Goal: Book appointment/travel/reservation

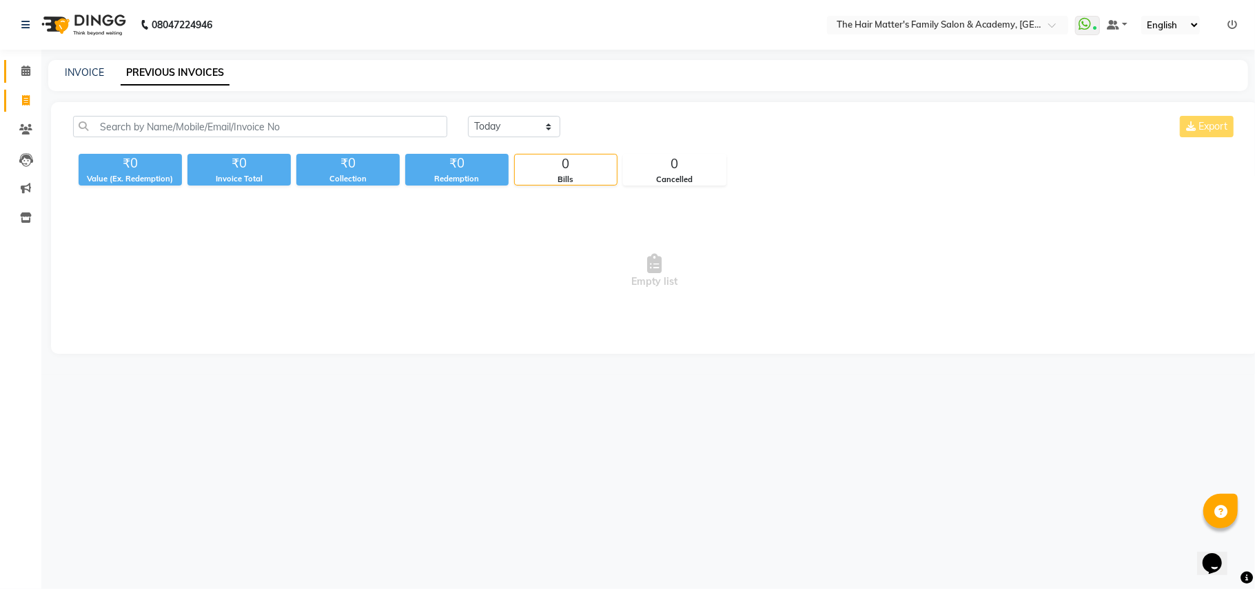
click at [4, 73] on link "Calendar" at bounding box center [20, 71] width 33 height 23
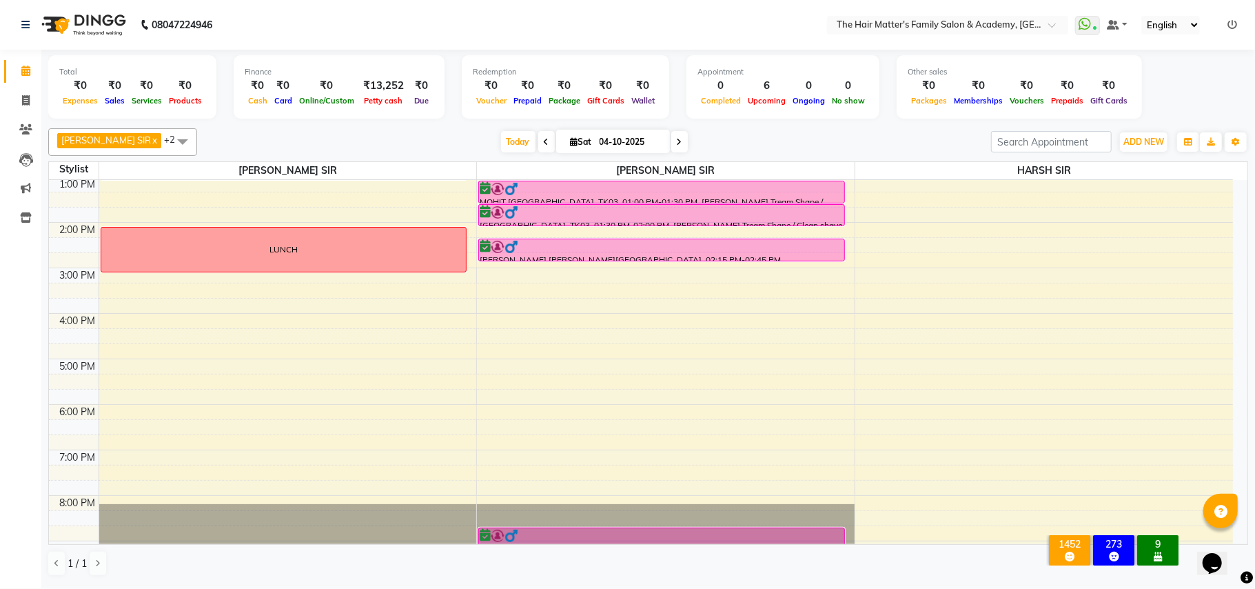
scroll to position [306, 0]
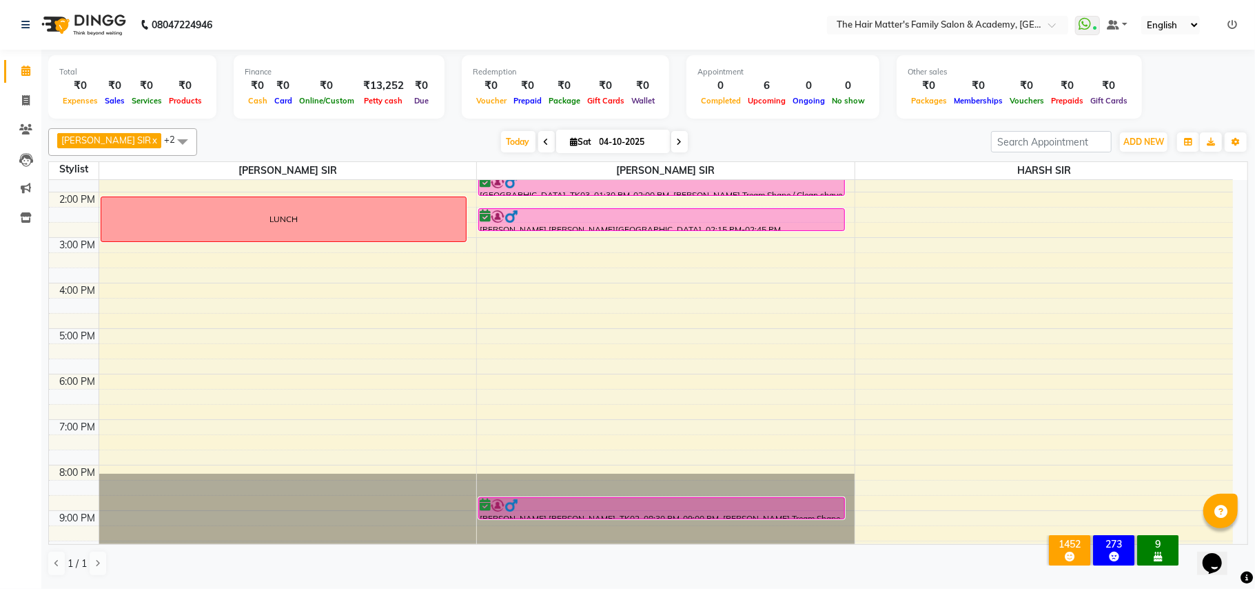
click at [646, 139] on div "[DATE] [DATE]" at bounding box center [595, 142] width 190 height 21
click at [677, 139] on icon at bounding box center [680, 142] width 6 height 8
type input "05-10-2025"
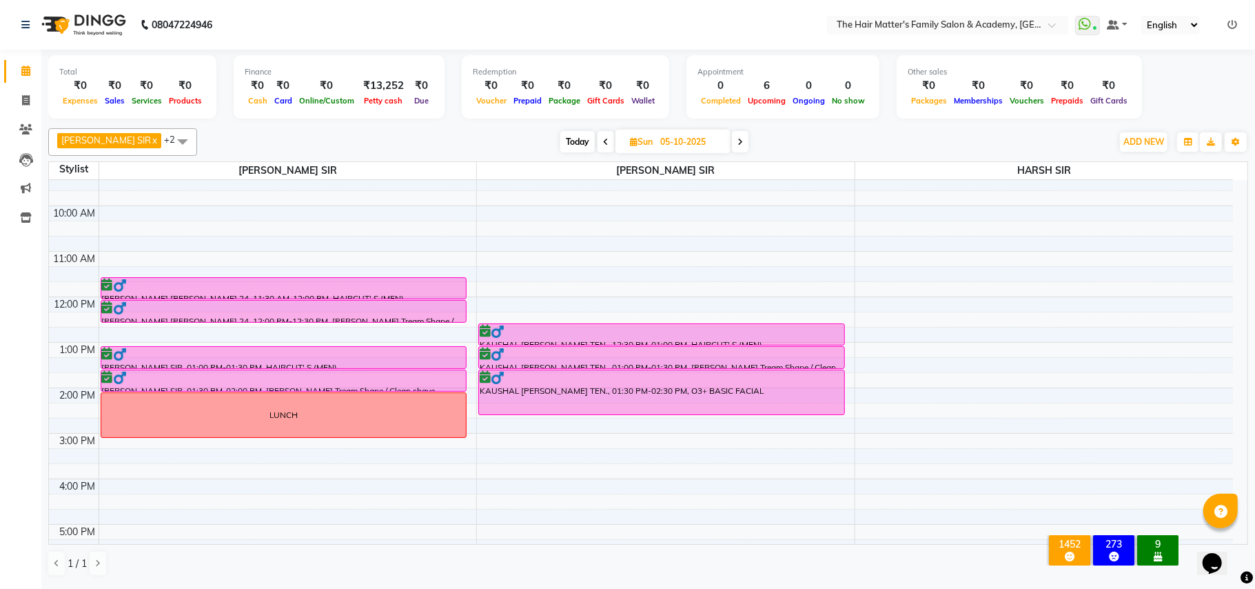
scroll to position [68, 0]
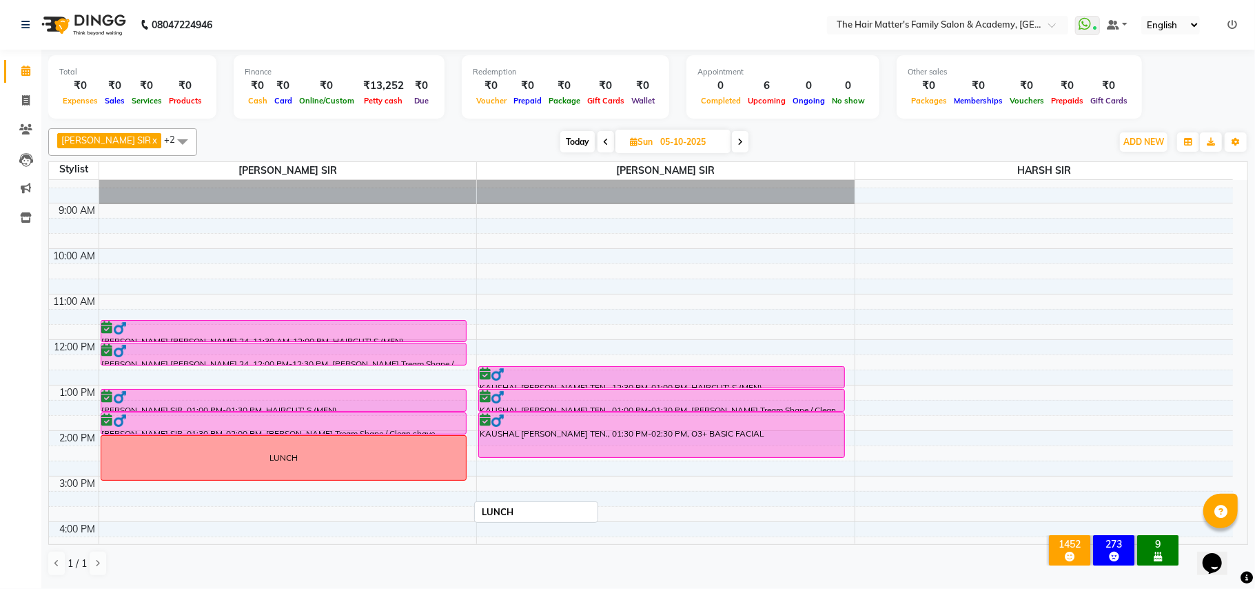
click at [414, 467] on div "LUNCH" at bounding box center [283, 458] width 365 height 44
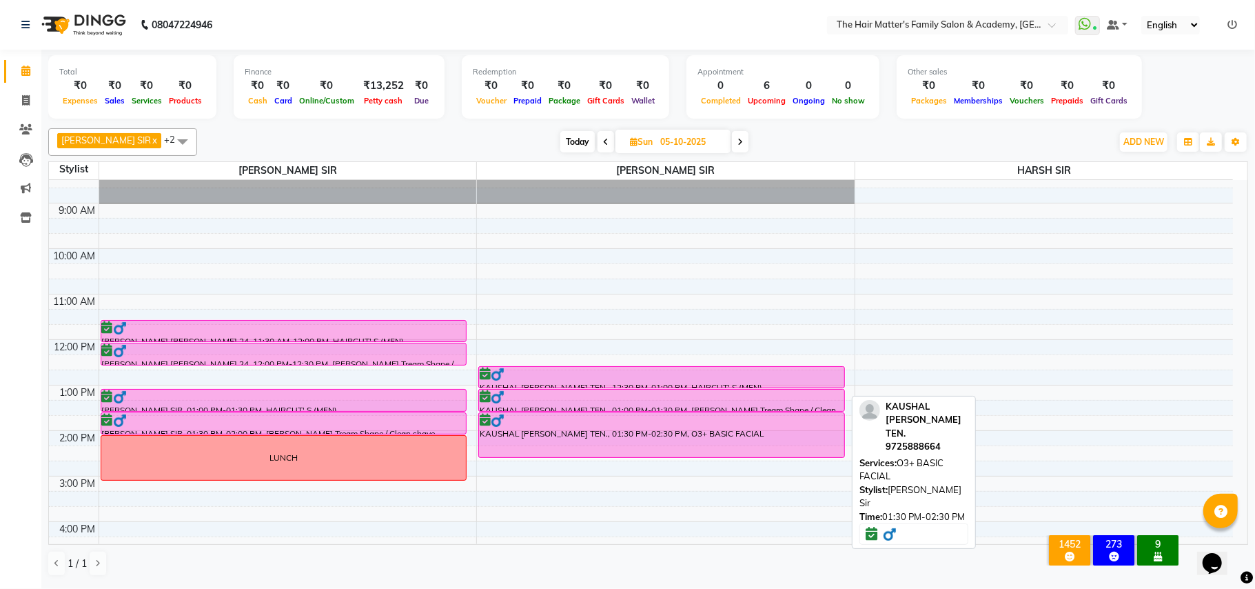
click at [565, 436] on div "KAUSHAL [PERSON_NAME] TEN., 01:30 PM-02:30 PM, O3+ BASIC FACIAL" at bounding box center [661, 435] width 365 height 44
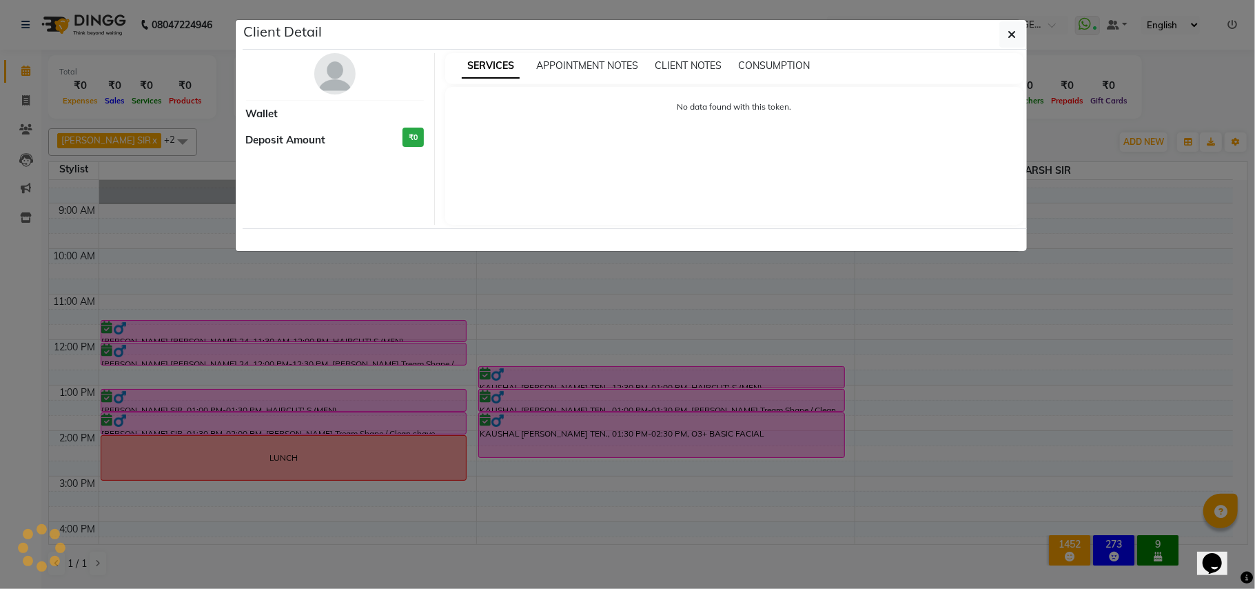
select select "6"
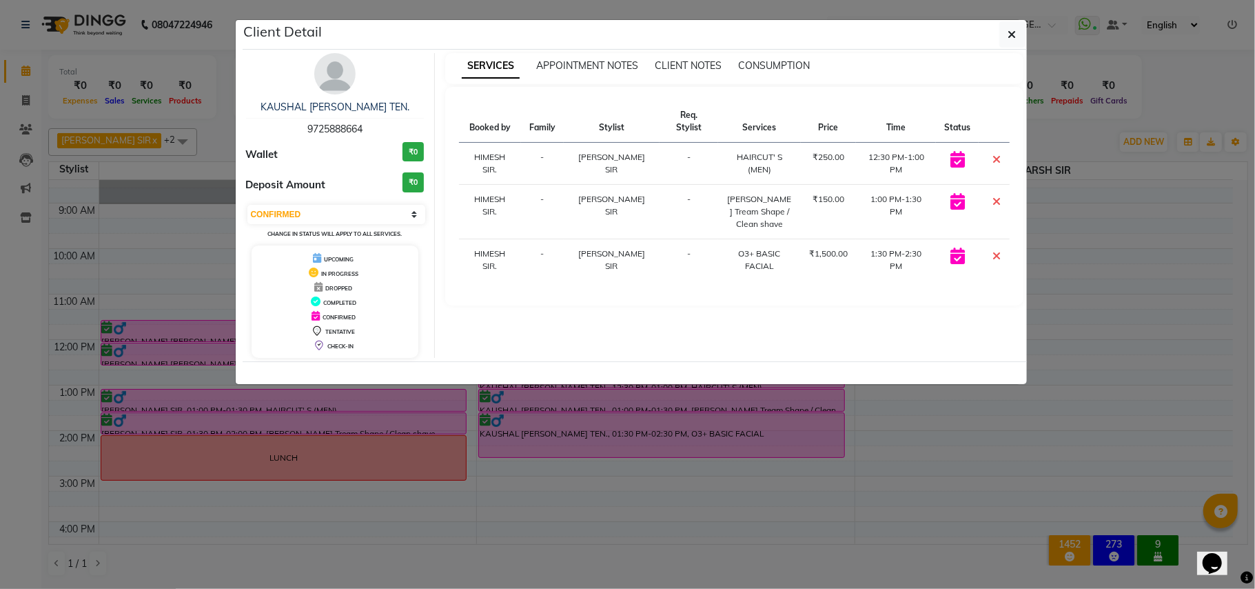
click at [580, 453] on ngb-modal-window "Client Detail KAUSHAL [PERSON_NAME] TEN. 9725888664 Wallet ₹0 Deposit Amount ₹0…" at bounding box center [627, 294] width 1255 height 589
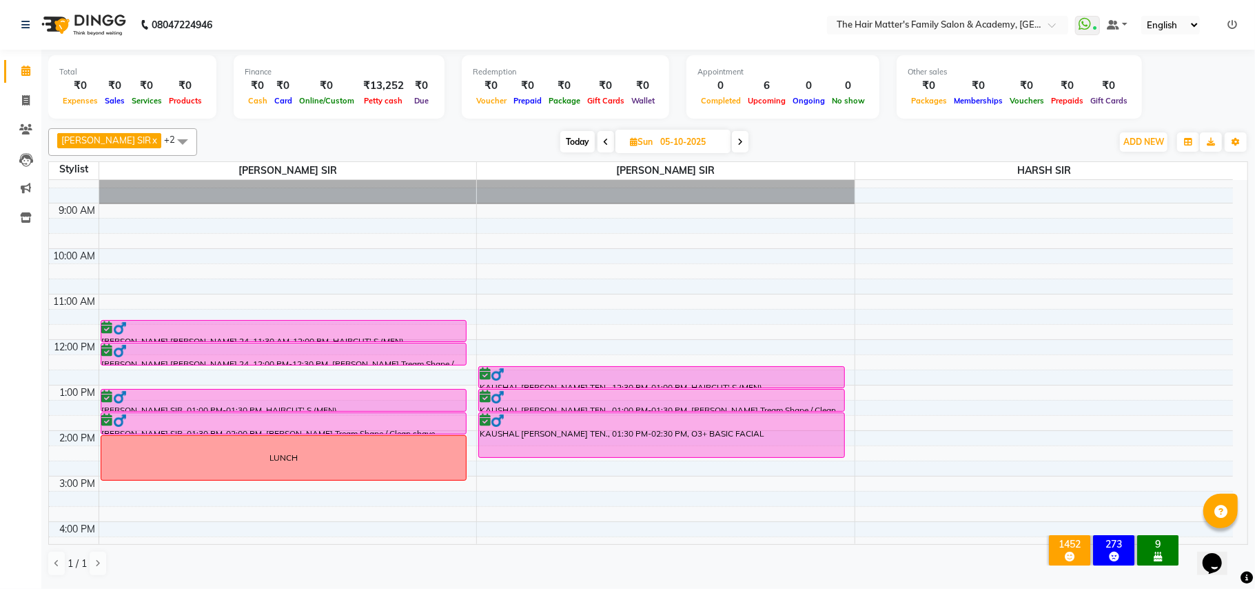
drag, startPoint x: 535, startPoint y: 150, endPoint x: 565, endPoint y: 141, distance: 31.0
click at [543, 147] on div "[DATE] [DATE]" at bounding box center [654, 142] width 901 height 21
click at [565, 141] on span "Today" at bounding box center [577, 141] width 34 height 21
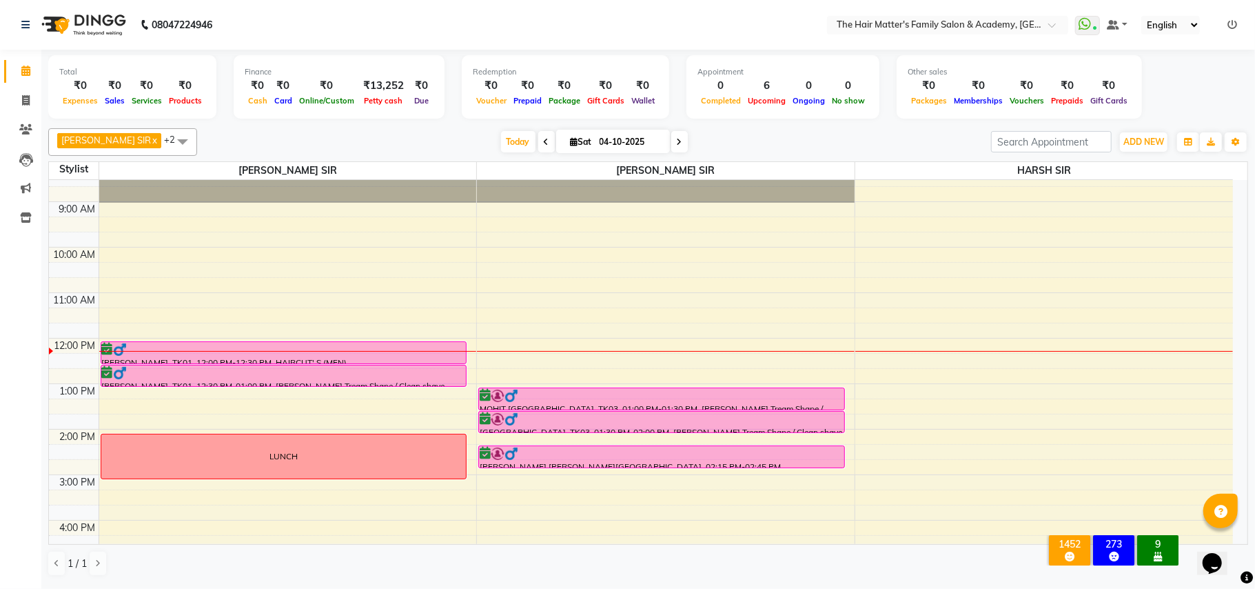
scroll to position [0, 0]
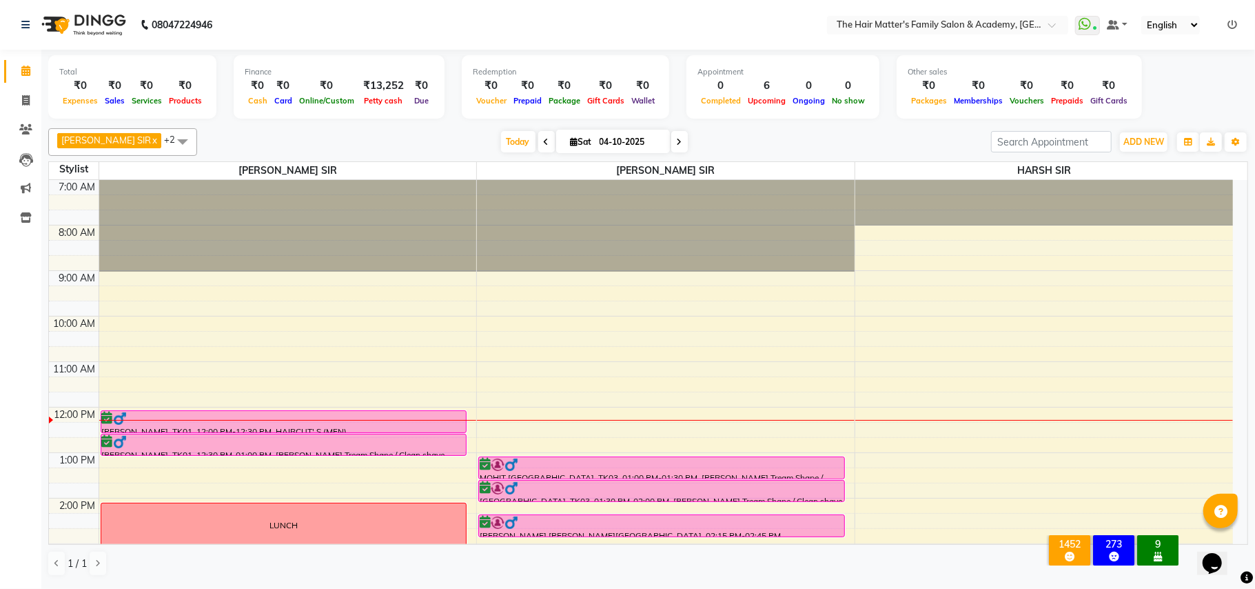
click at [671, 141] on span at bounding box center [679, 141] width 17 height 21
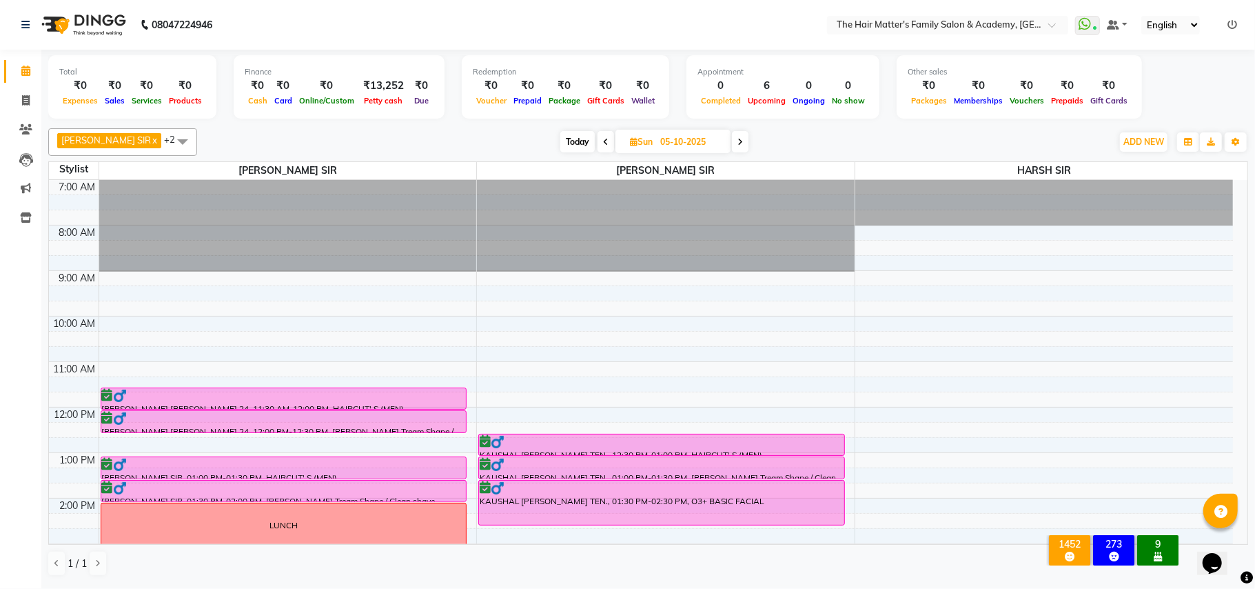
click at [567, 136] on span "Today" at bounding box center [577, 141] width 34 height 21
type input "04-10-2025"
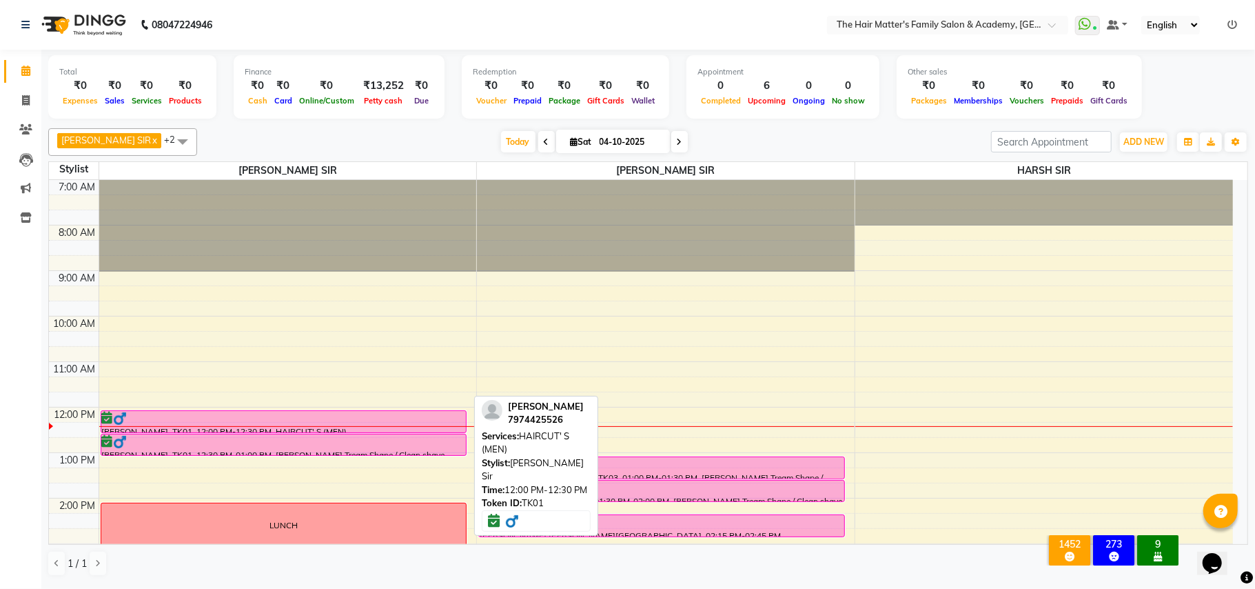
click at [205, 429] on div "[PERSON_NAME], TK01, 12:00 PM-12:30 PM, HAIRCUT' S (MEN)" at bounding box center [283, 421] width 365 height 21
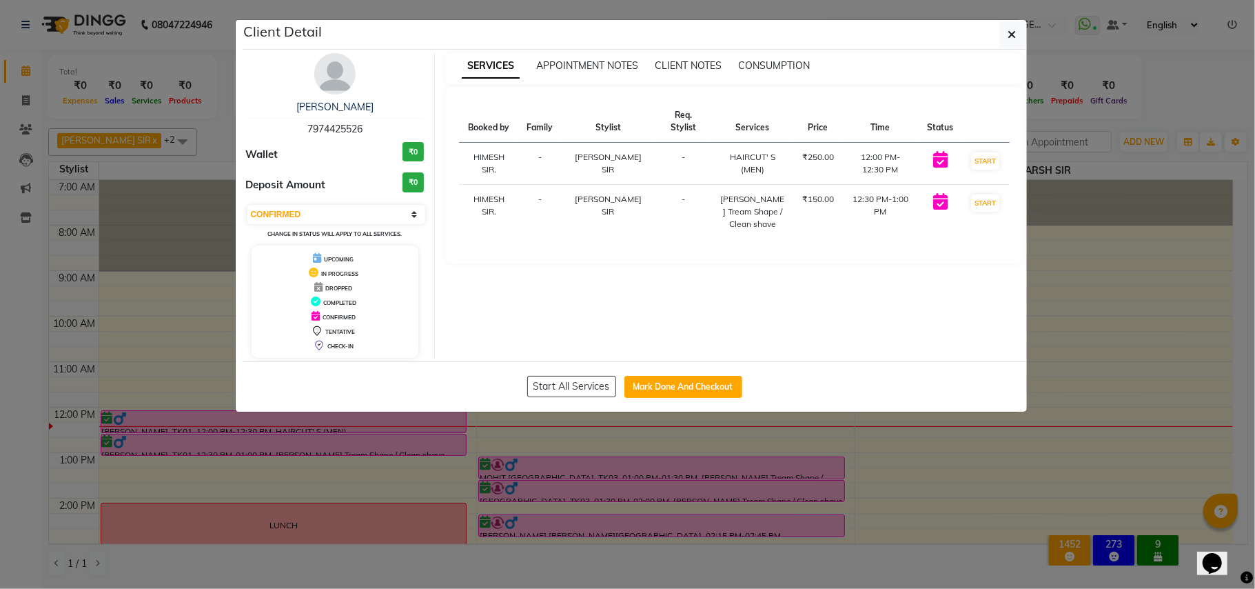
click at [980, 165] on td "START" at bounding box center [985, 164] width 48 height 42
click at [993, 156] on button "START" at bounding box center [985, 160] width 28 height 17
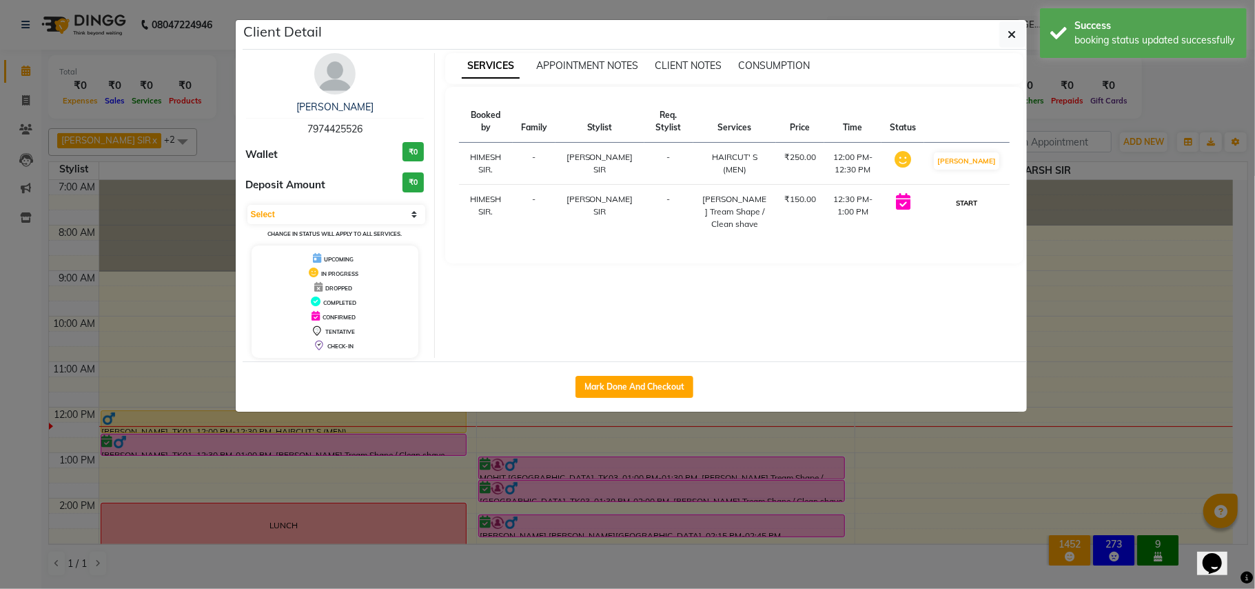
click at [969, 210] on button "START" at bounding box center [966, 202] width 28 height 17
select select "1"
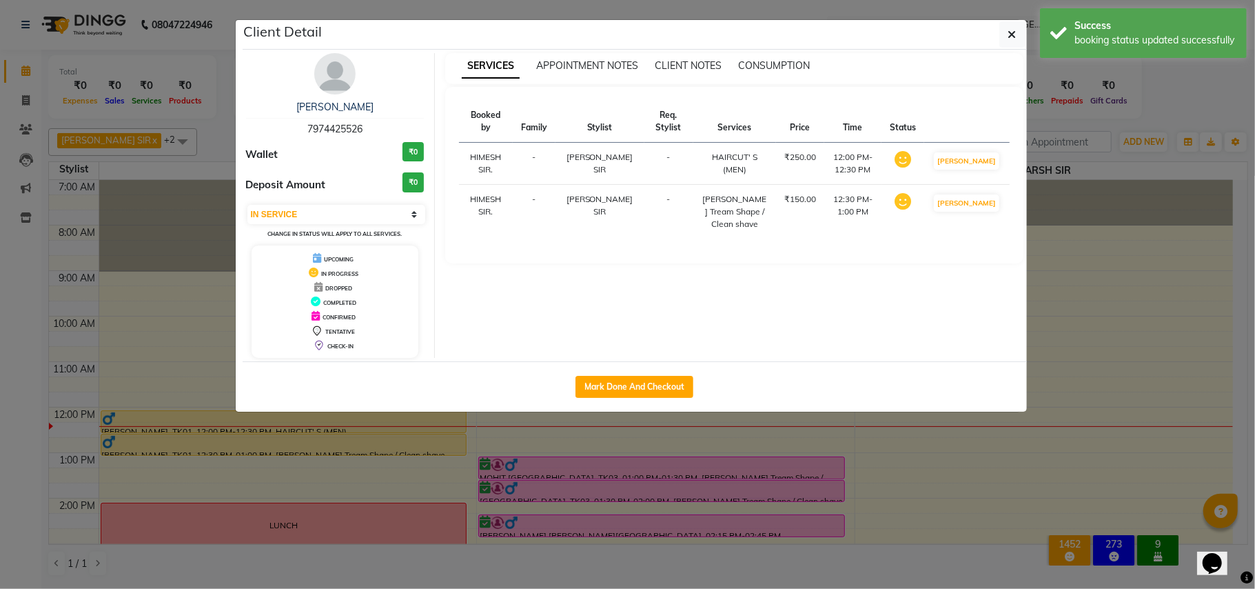
click at [1064, 196] on ngb-modal-window "Client Detail [PERSON_NAME] SIR VATVA 7974425526 Wallet ₹0 Deposit Amount ₹0 Se…" at bounding box center [627, 294] width 1255 height 589
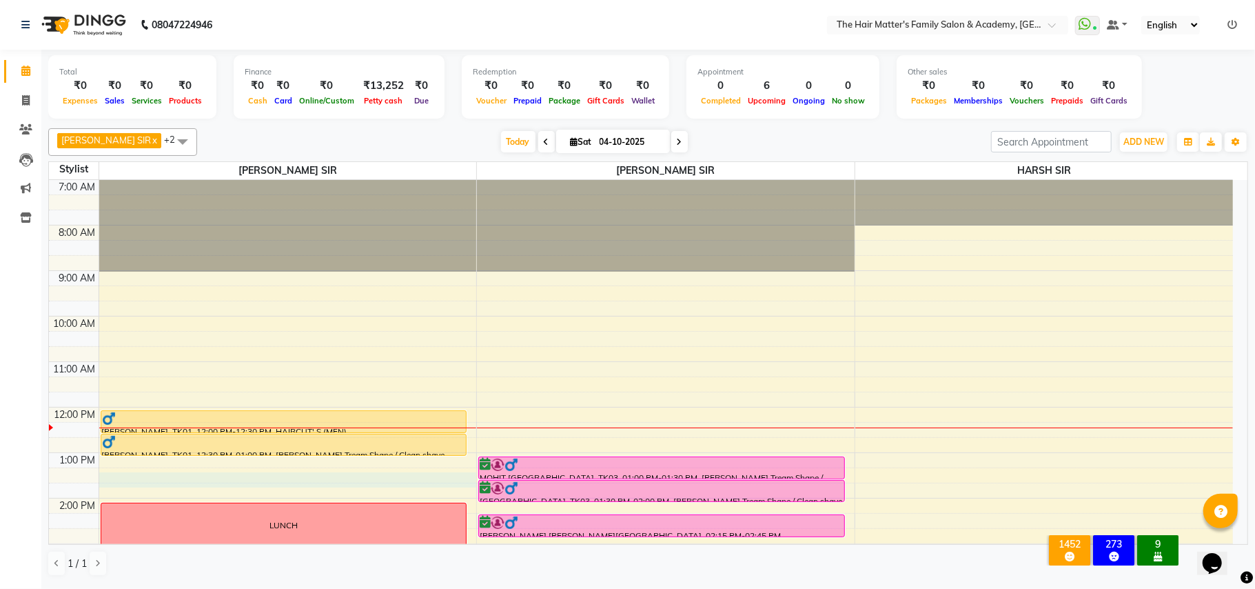
click at [114, 478] on div "7:00 AM 8:00 AM 9:00 AM 10:00 AM 11:00 AM 12:00 PM 1:00 PM 2:00 PM 3:00 PM 4:00…" at bounding box center [641, 543] width 1184 height 727
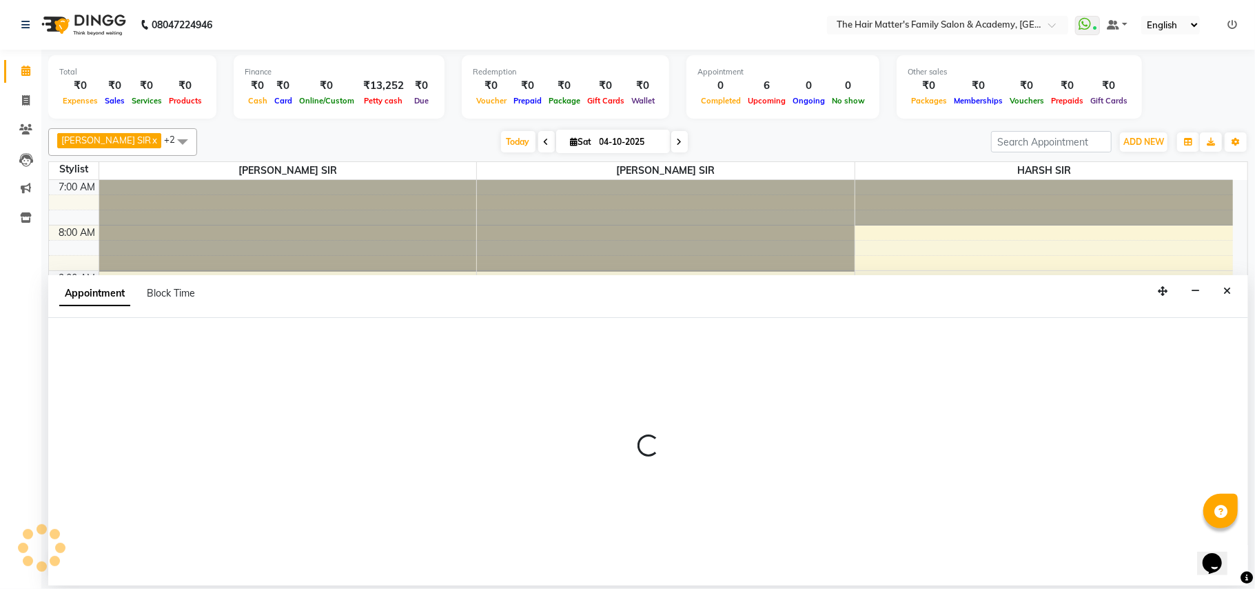
select select "42572"
select select "tentative"
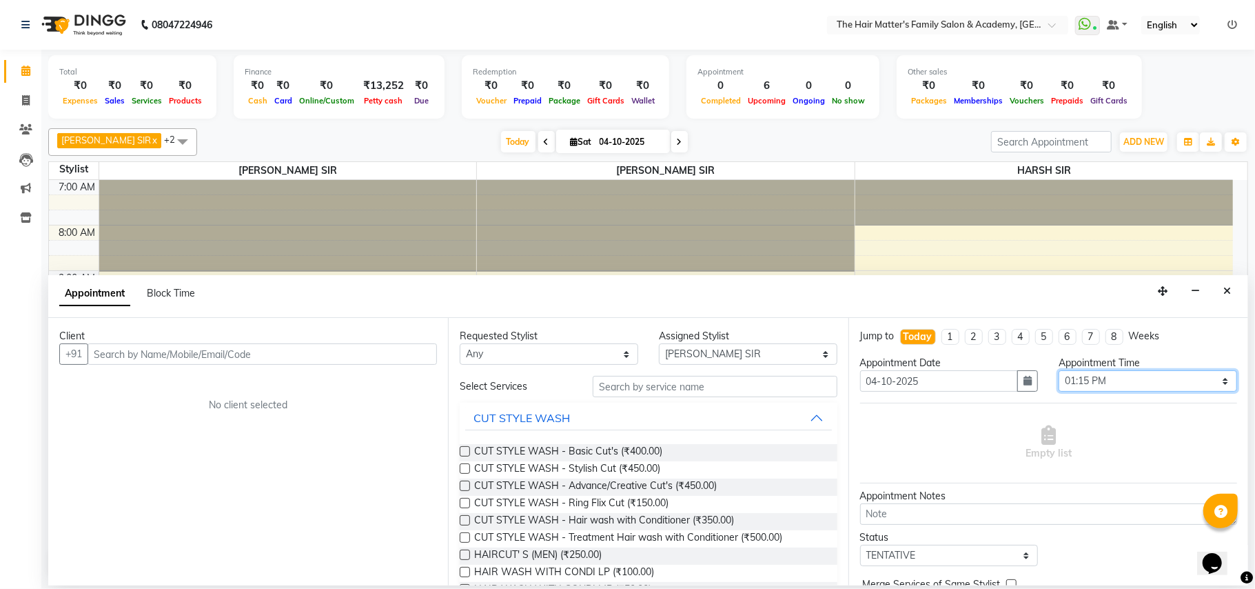
click at [1074, 380] on select "Select 08:00 AM 08:15 AM 08:30 AM 08:45 AM 09:00 AM 09:15 AM 09:30 AM 09:45 AM …" at bounding box center [1148, 380] width 178 height 21
select select "810"
click at [1059, 372] on select "Select 08:00 AM 08:15 AM 08:30 AM 08:45 AM 09:00 AM 09:15 AM 09:30 AM 09:45 AM …" at bounding box center [1148, 380] width 178 height 21
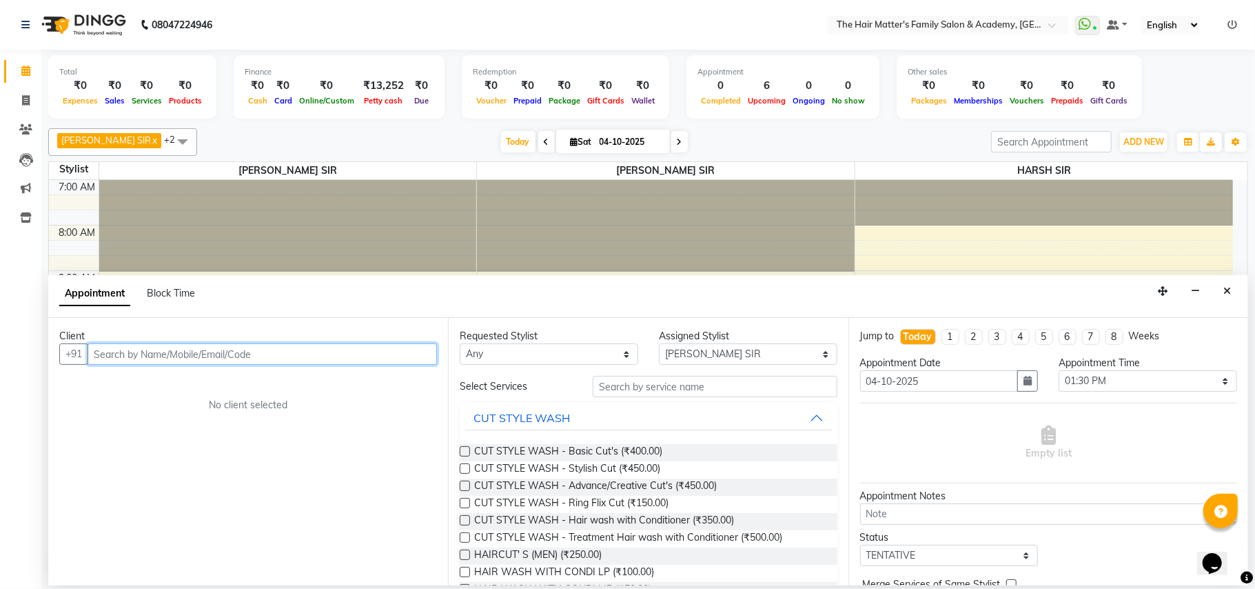
click at [227, 361] on input "text" at bounding box center [262, 353] width 349 height 21
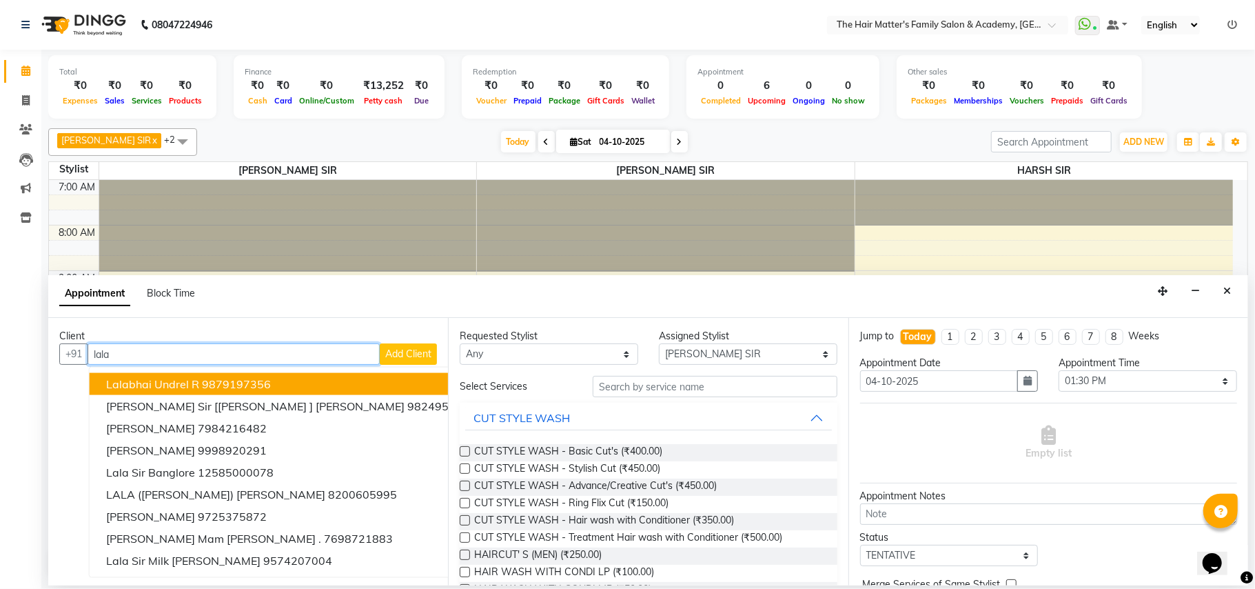
click at [236, 383] on ngb-highlight "9879197356" at bounding box center [236, 384] width 69 height 14
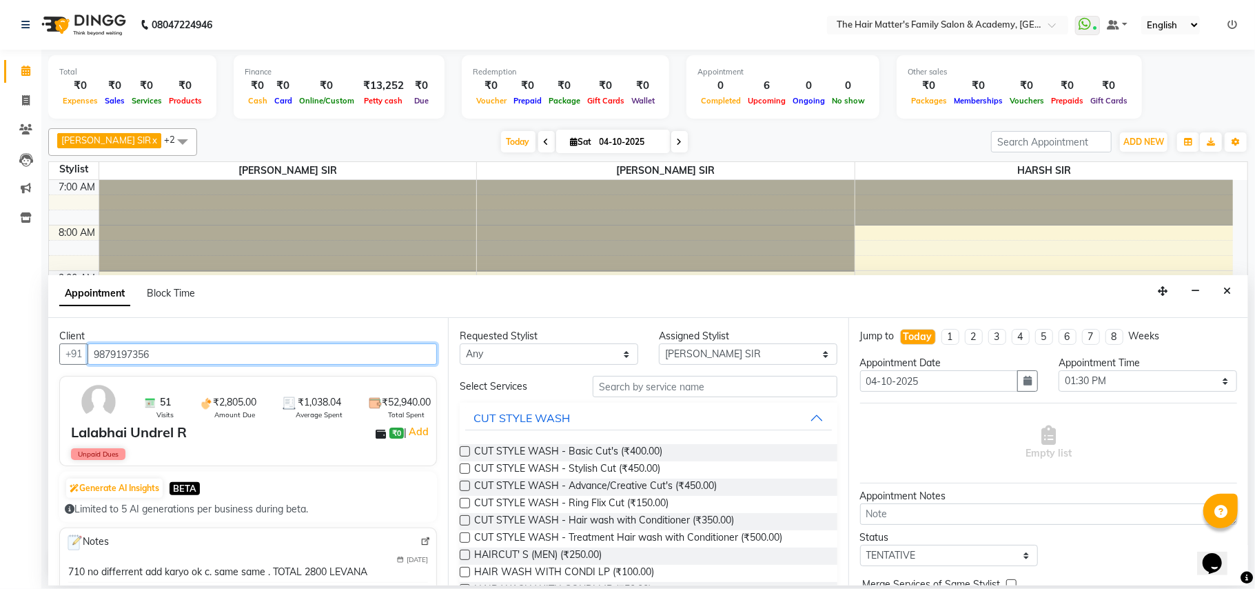
type input "9879197356"
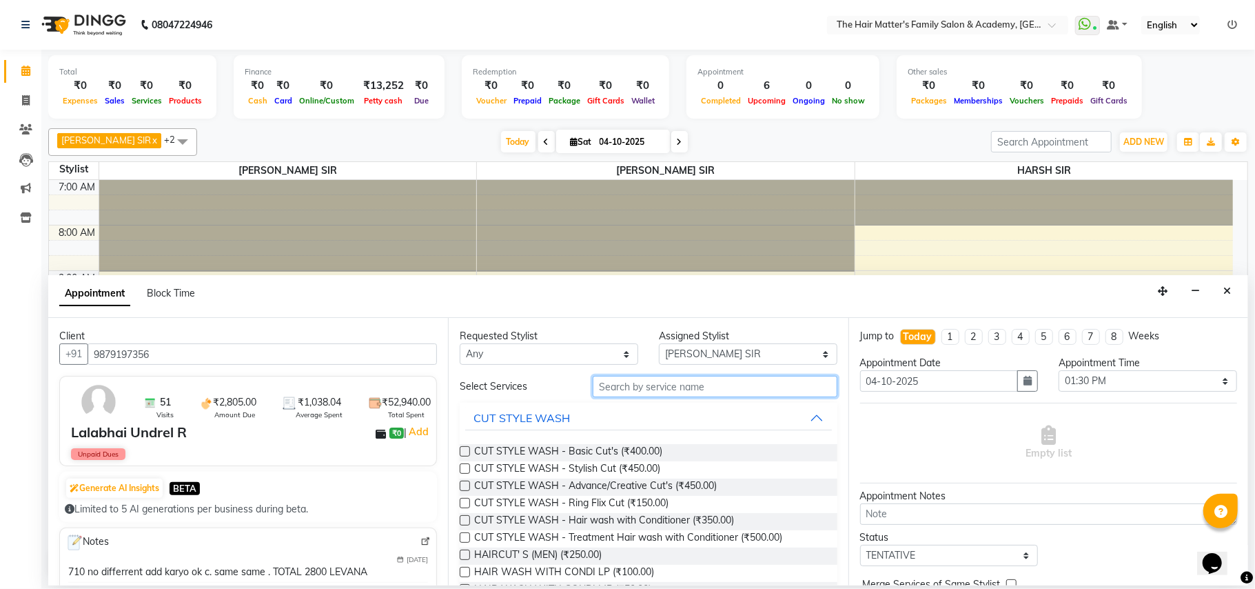
click at [644, 397] on input "text" at bounding box center [715, 386] width 245 height 21
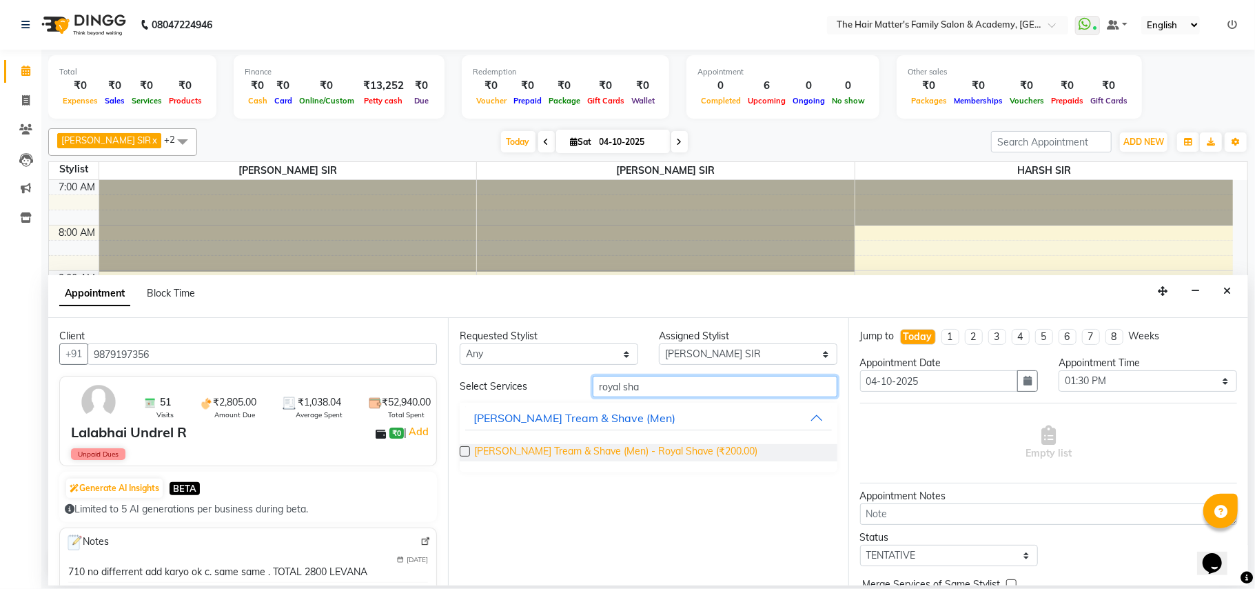
type input "royal sha"
click at [629, 447] on span "[PERSON_NAME] Tream & Shave (Men) - Royal Shave (₹200.00)" at bounding box center [615, 452] width 283 height 17
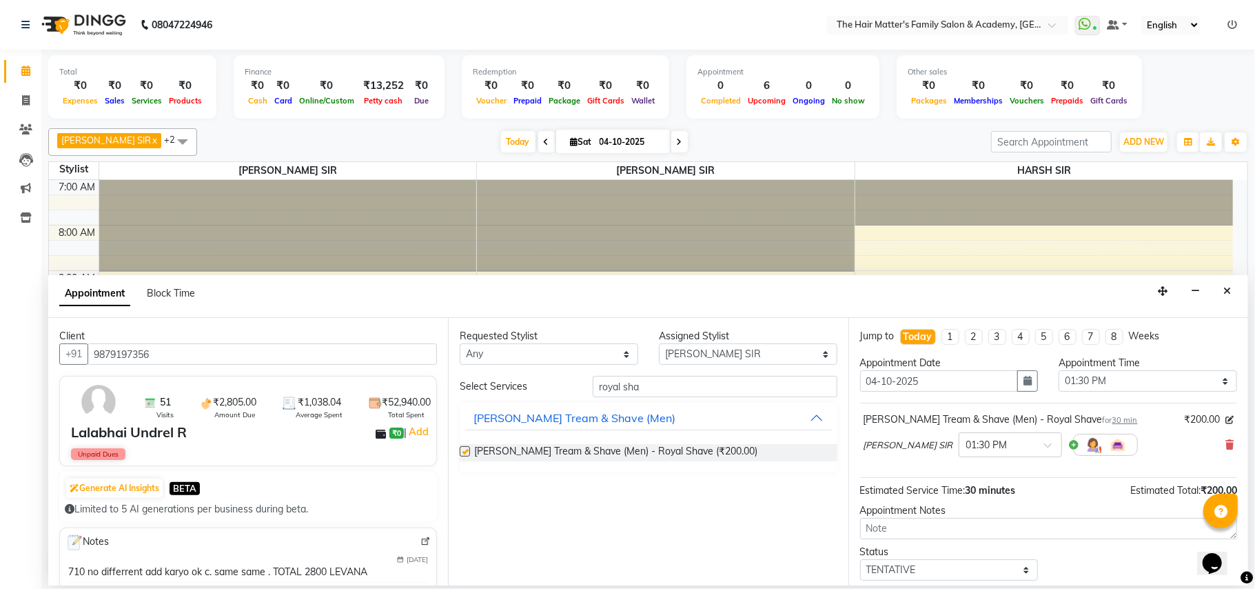
checkbox input "false"
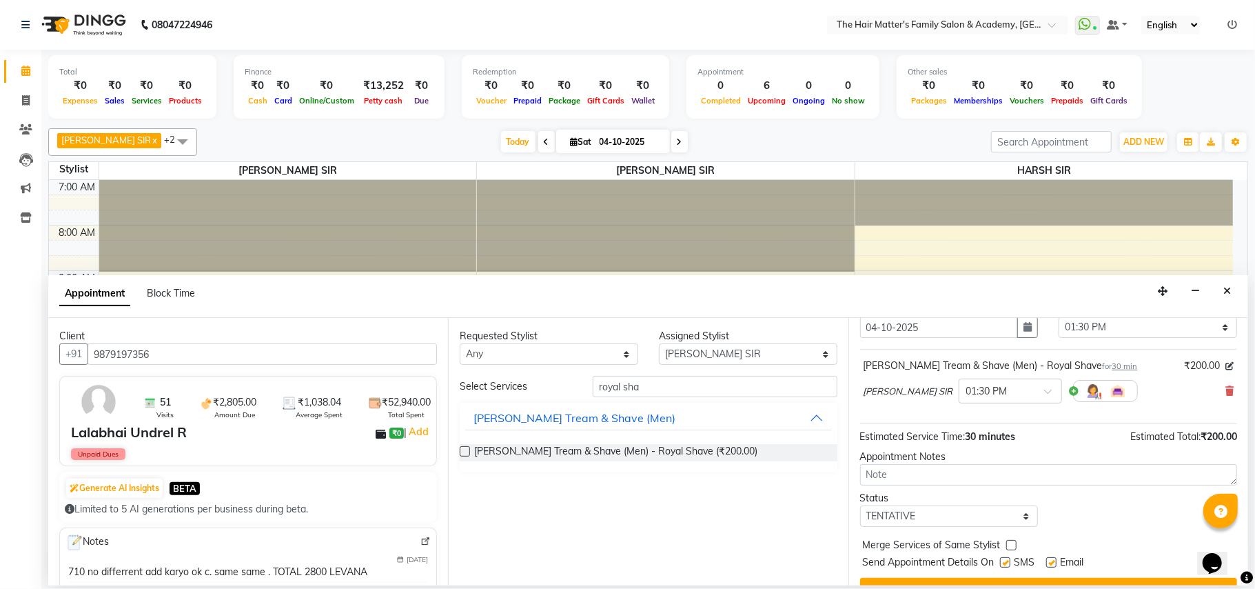
scroll to position [83, 0]
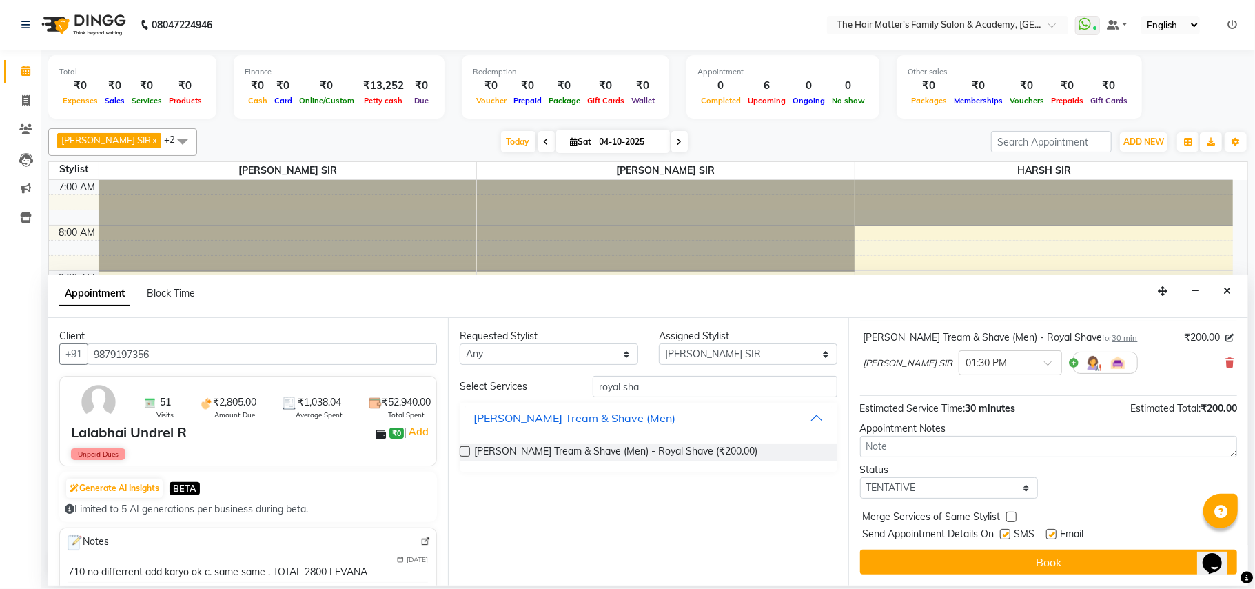
click at [885, 472] on div "Status" at bounding box center [949, 469] width 178 height 14
click at [893, 498] on select "Select TENTATIVE CONFIRM CHECK-IN UPCOMING" at bounding box center [949, 487] width 178 height 21
select select "confirm booking"
click at [860, 478] on select "Select TENTATIVE CONFIRM CHECK-IN UPCOMING" at bounding box center [949, 487] width 178 height 21
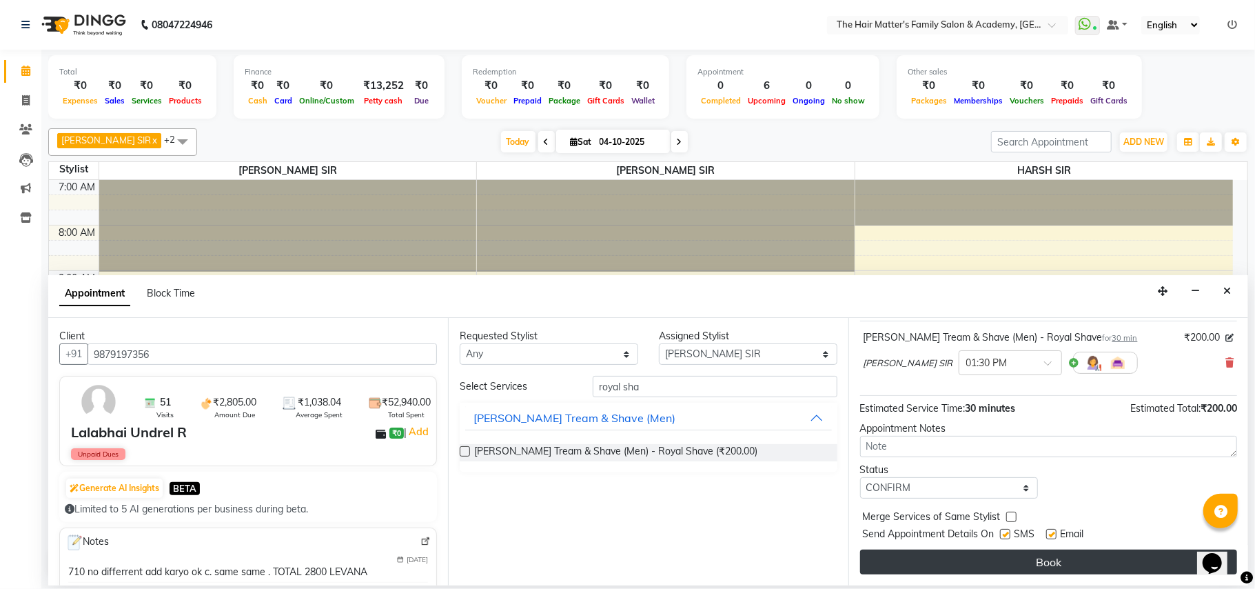
click at [930, 551] on button "Book" at bounding box center [1048, 561] width 377 height 25
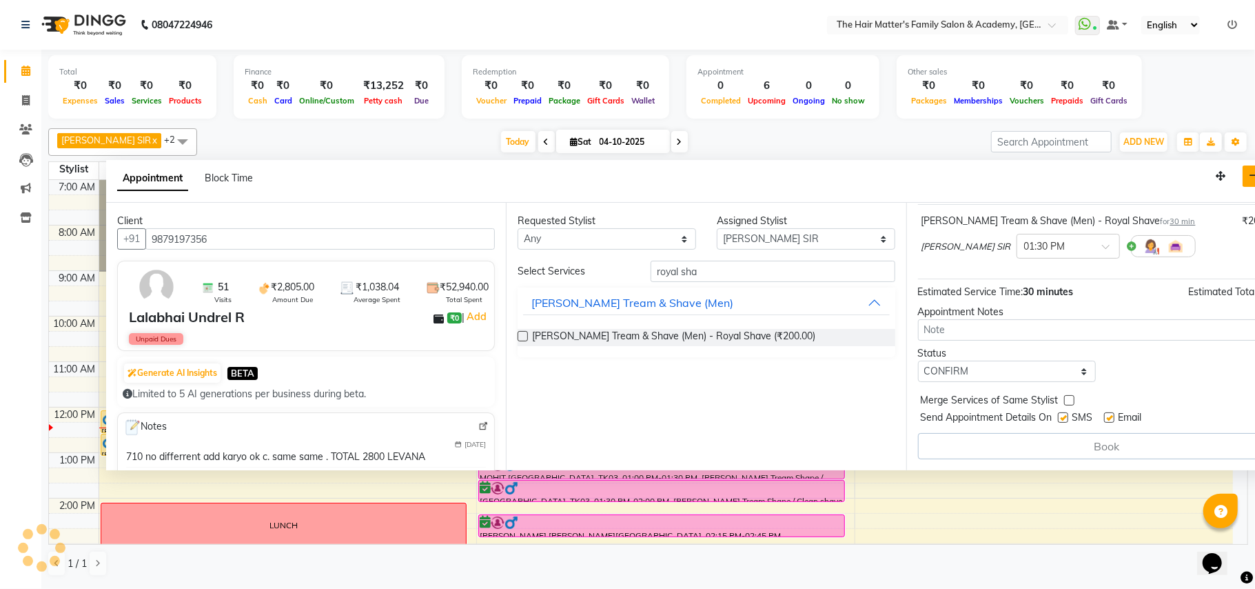
drag, startPoint x: 1166, startPoint y: 293, endPoint x: 1216, endPoint y: 174, distance: 128.5
click at [1224, 178] on icon "button" at bounding box center [1221, 176] width 10 height 10
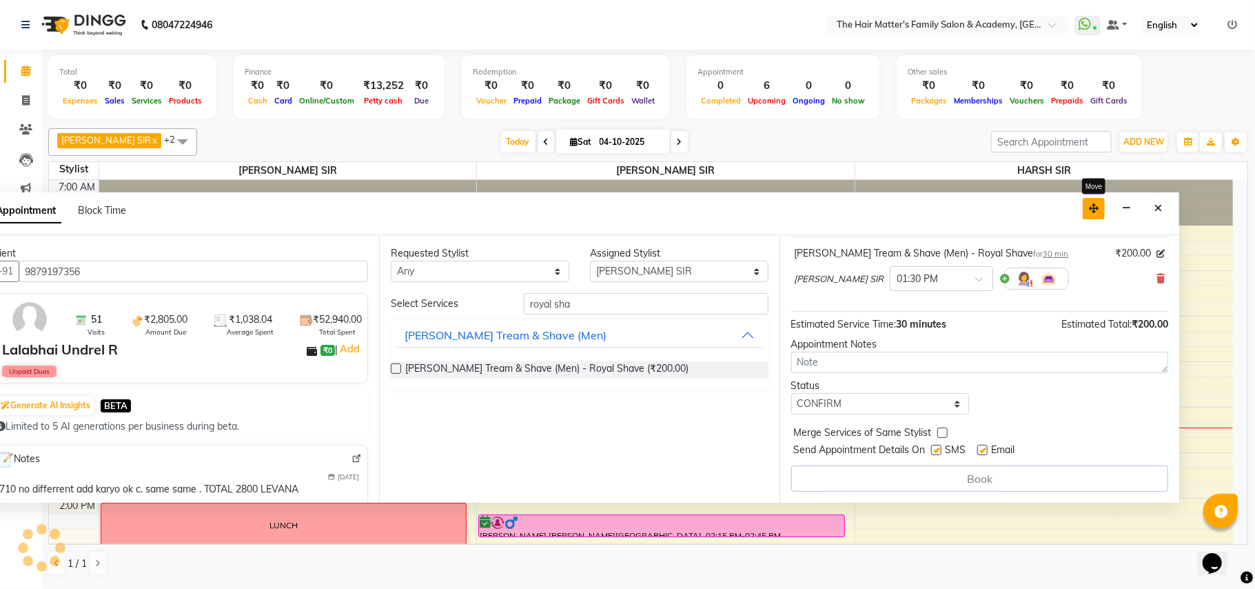
drag, startPoint x: 1220, startPoint y: 178, endPoint x: 1093, endPoint y: 210, distance: 130.9
click at [1093, 210] on icon "button" at bounding box center [1094, 208] width 10 height 10
click at [1005, 474] on div "Book" at bounding box center [979, 478] width 377 height 26
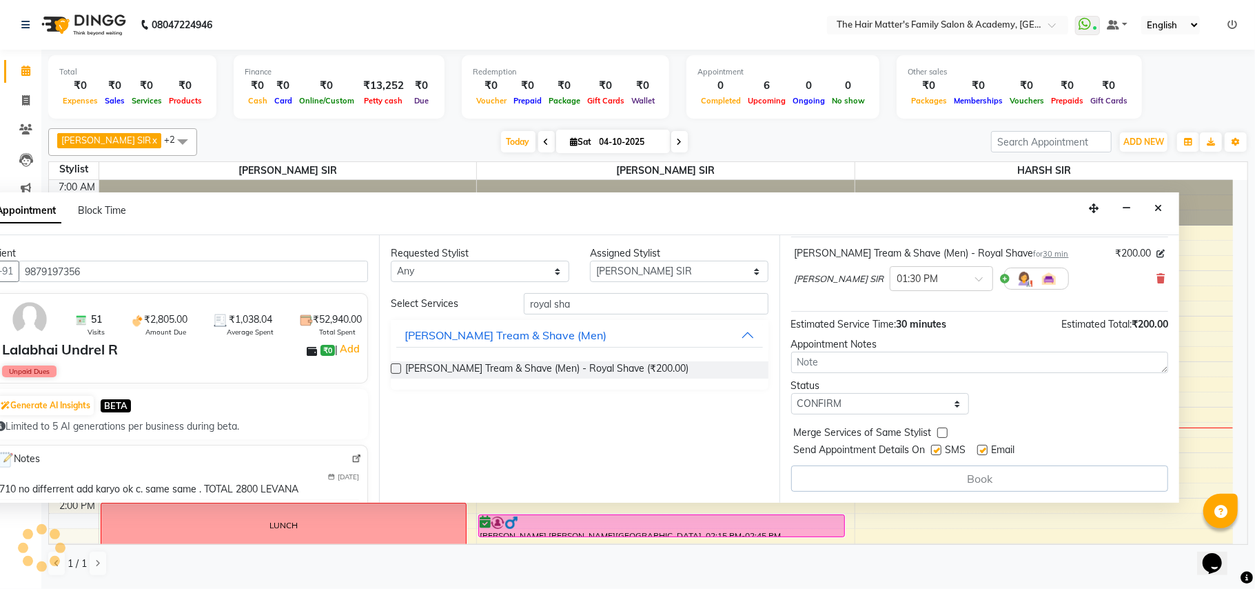
click at [1005, 474] on div "Book" at bounding box center [979, 478] width 377 height 26
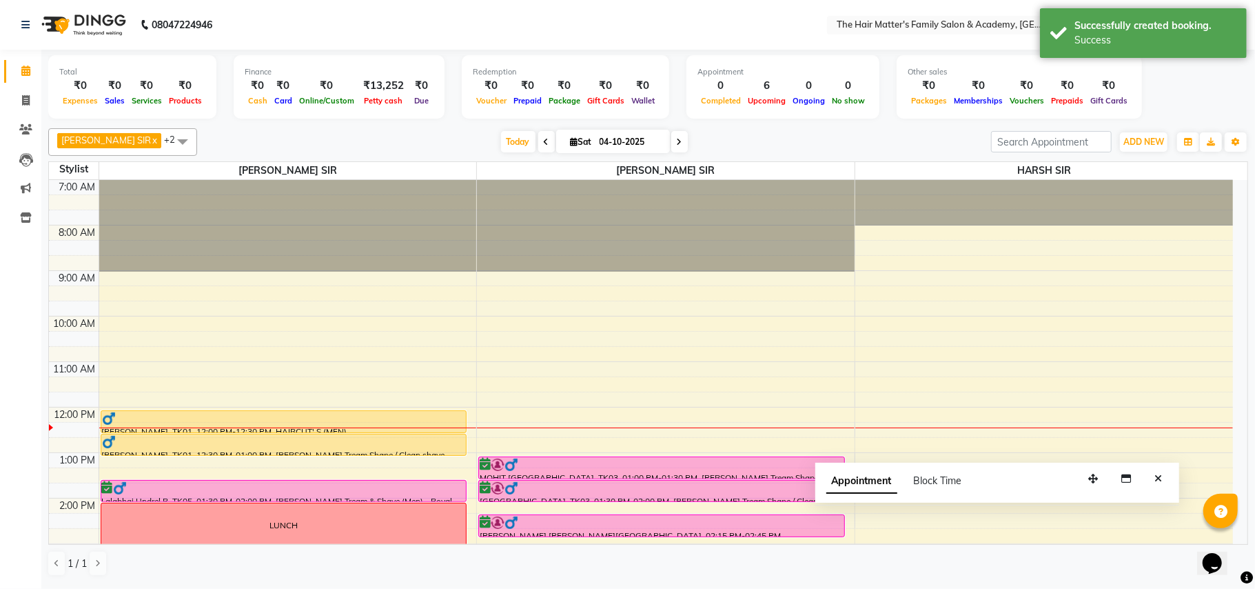
drag, startPoint x: 1090, startPoint y: 216, endPoint x: 1062, endPoint y: 238, distance: 35.8
click at [1063, 212] on div at bounding box center [1044, 202] width 378 height 45
click at [1051, 227] on td at bounding box center [666, 232] width 1134 height 15
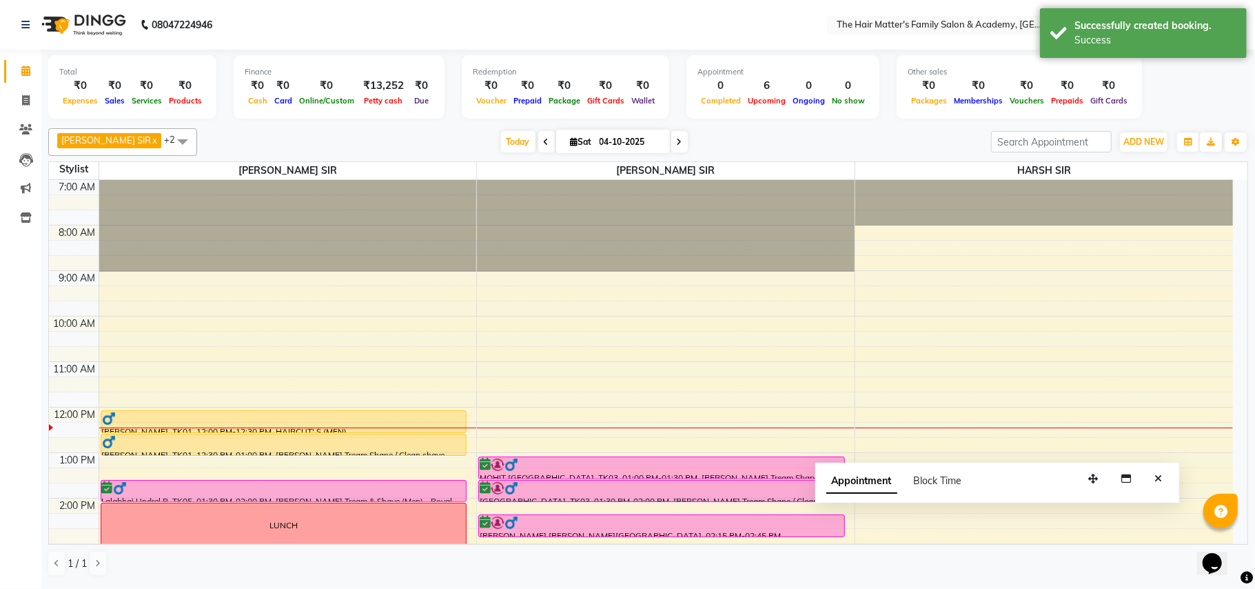
click at [1048, 230] on div "7:00 AM 8:00 AM 9:00 AM 10:00 AM 11:00 AM 12:00 PM 1:00 PM 2:00 PM 3:00 PM 4:00…" at bounding box center [641, 543] width 1184 height 727
select select "85431"
select select "tentative"
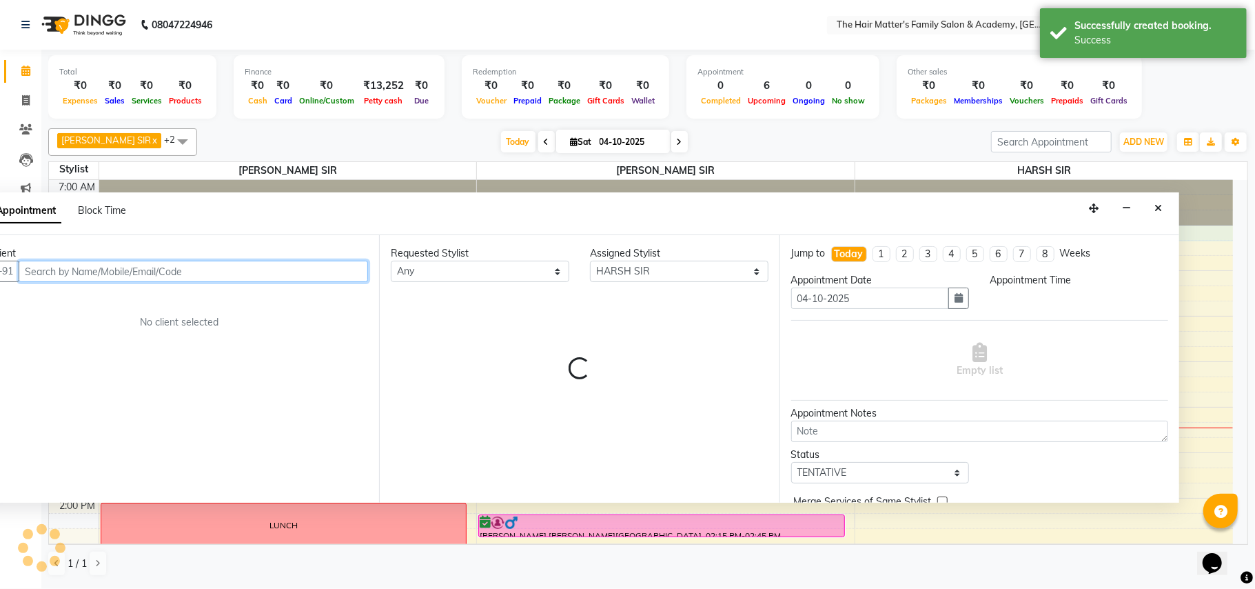
select select "480"
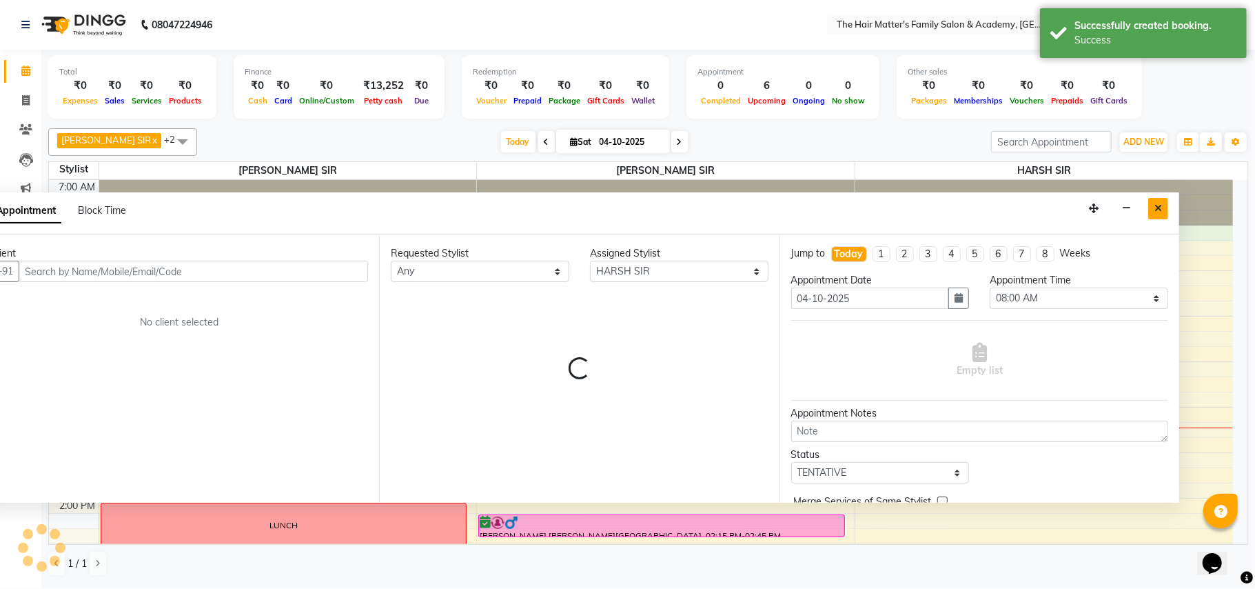
click at [1161, 202] on button "Close" at bounding box center [1158, 208] width 20 height 21
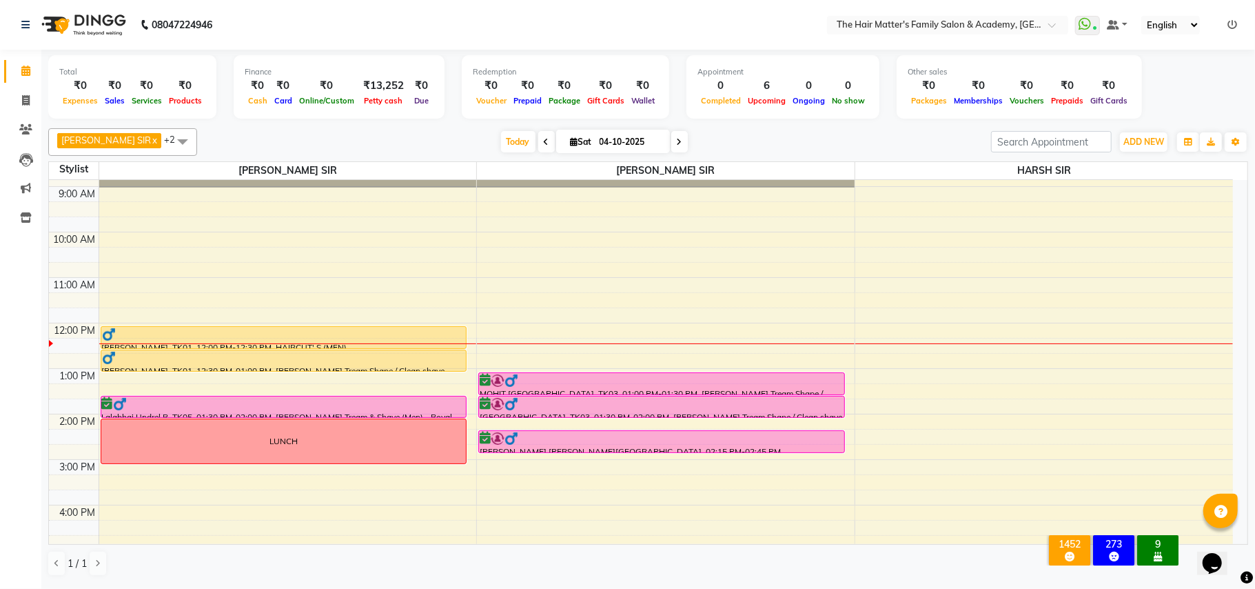
scroll to position [68, 0]
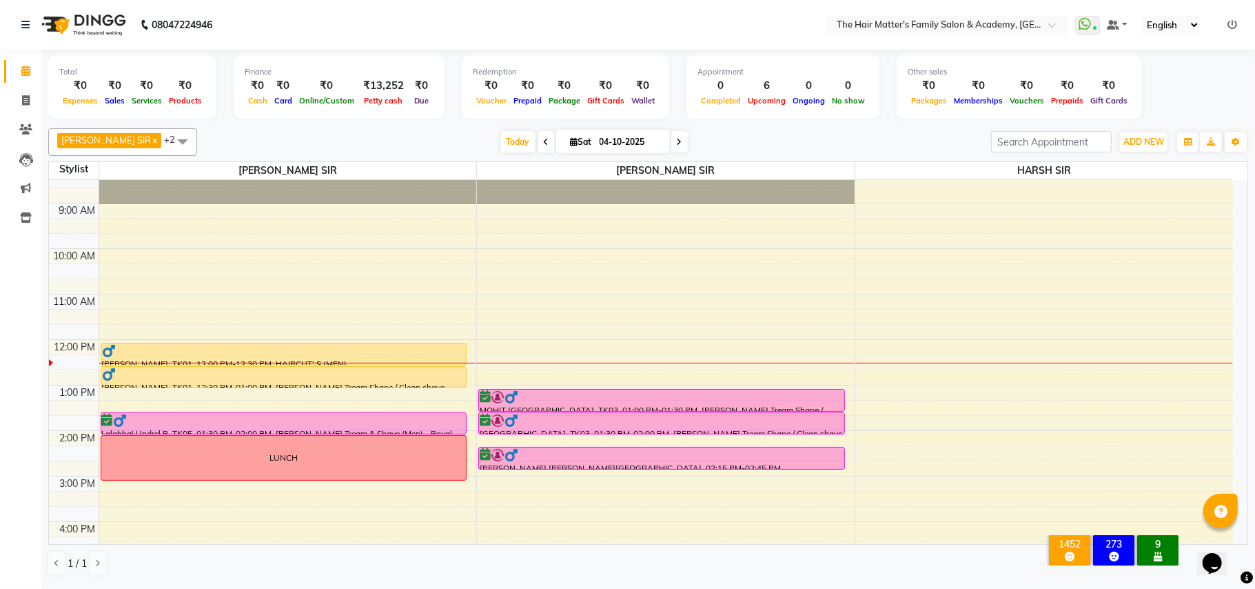
click at [671, 142] on span at bounding box center [679, 141] width 17 height 21
type input "05-10-2025"
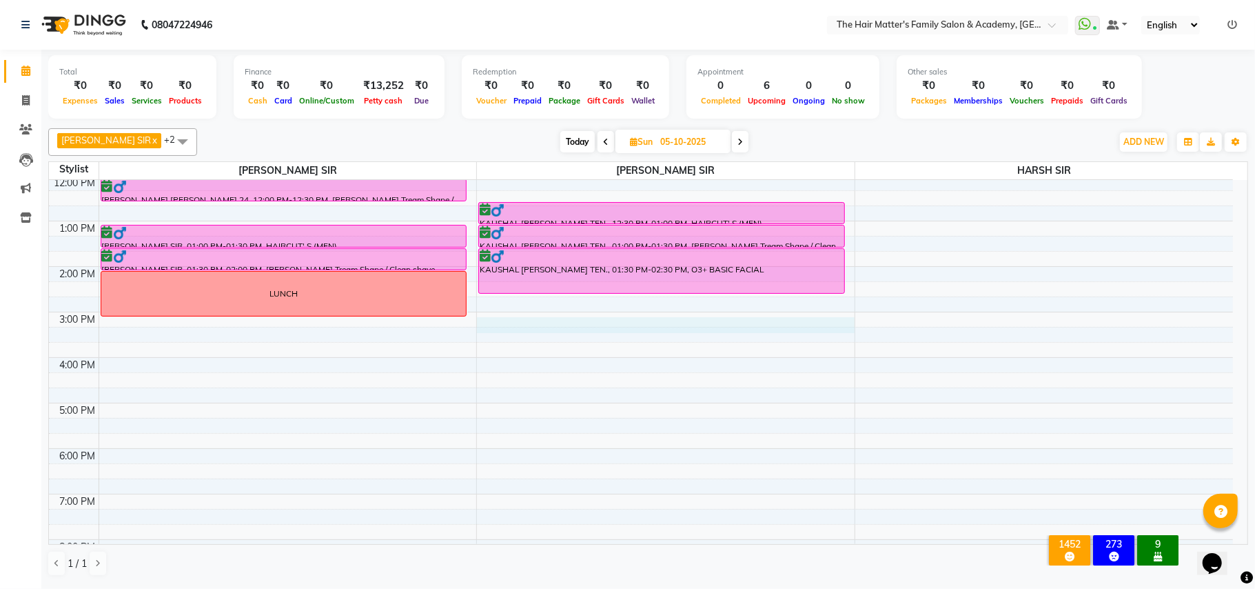
click at [511, 323] on div "7:00 AM 8:00 AM 9:00 AM 10:00 AM 11:00 AM 12:00 PM 1:00 PM 2:00 PM 3:00 PM 4:00…" at bounding box center [641, 311] width 1184 height 727
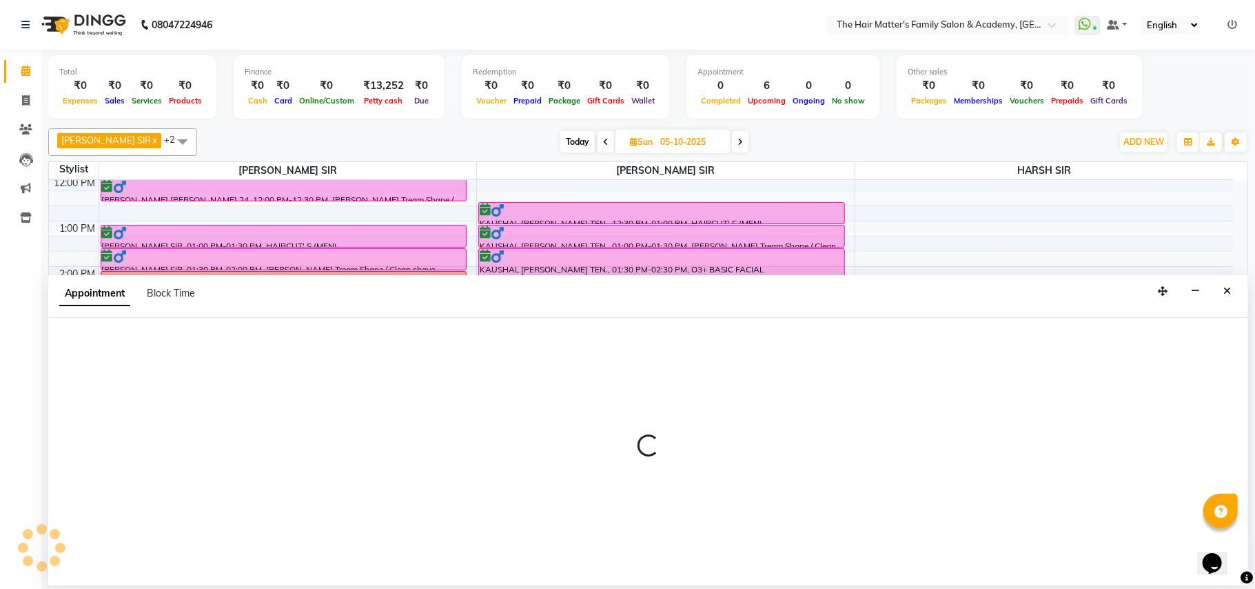
select select "43094"
select select "900"
select select "tentative"
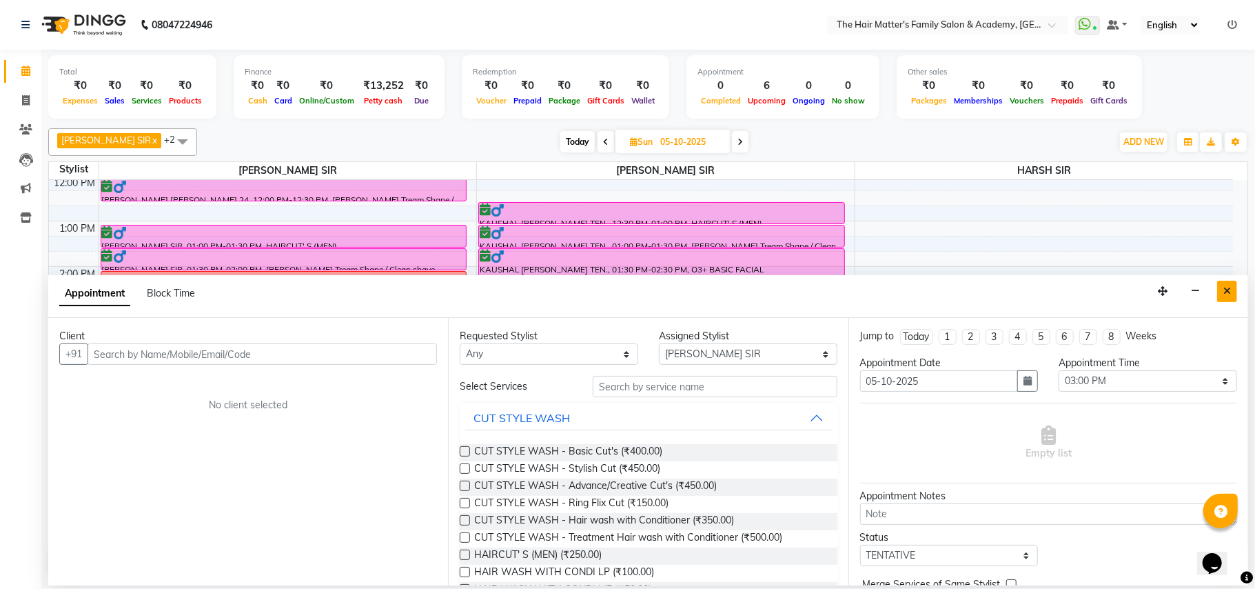
click at [1230, 288] on icon "Close" at bounding box center [1227, 291] width 8 height 10
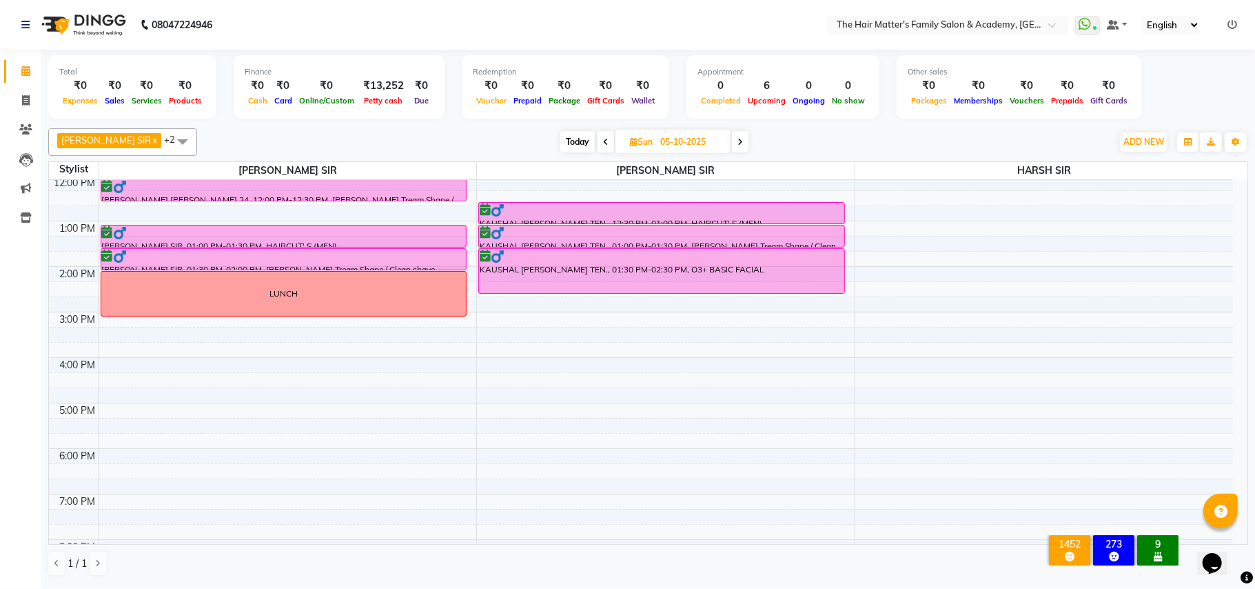
click at [438, 321] on div "7:00 AM 8:00 AM 9:00 AM 10:00 AM 11:00 AM 12:00 PM 1:00 PM 2:00 PM 3:00 PM 4:00…" at bounding box center [641, 311] width 1184 height 727
select select "42572"
select select "tentative"
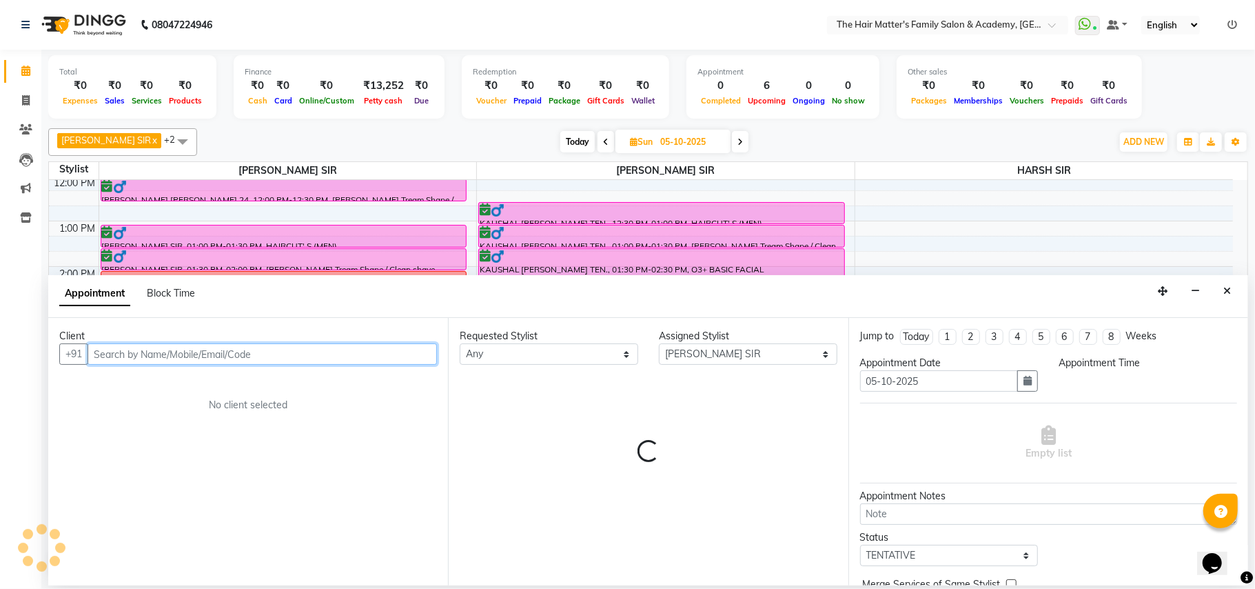
select select "900"
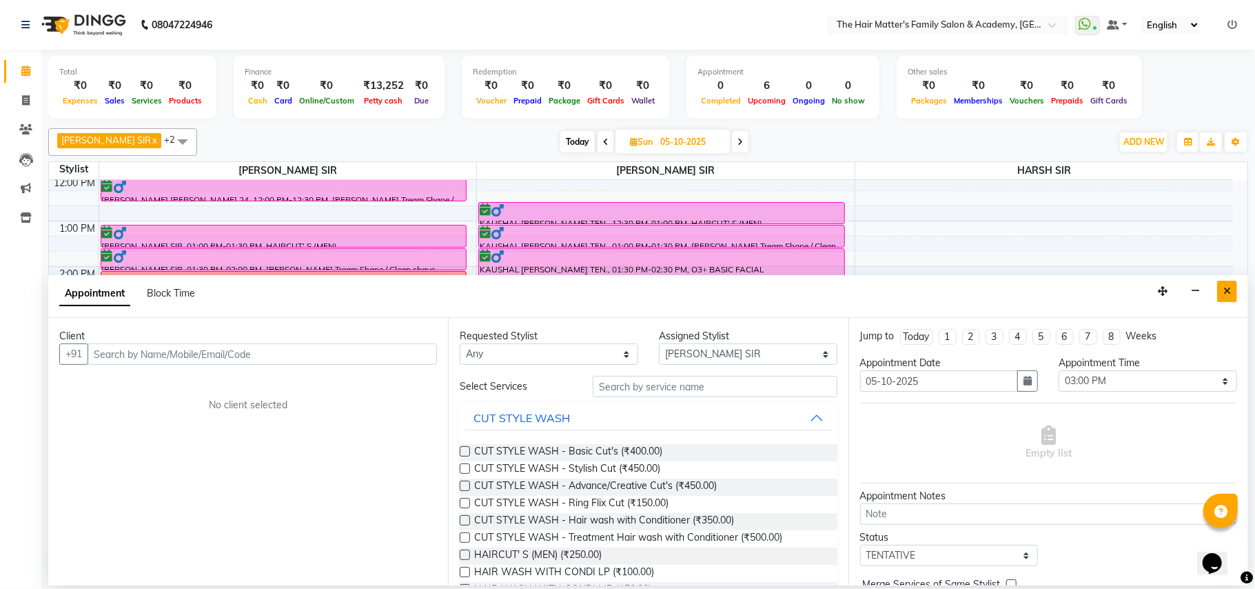
click at [1227, 294] on icon "Close" at bounding box center [1227, 291] width 8 height 10
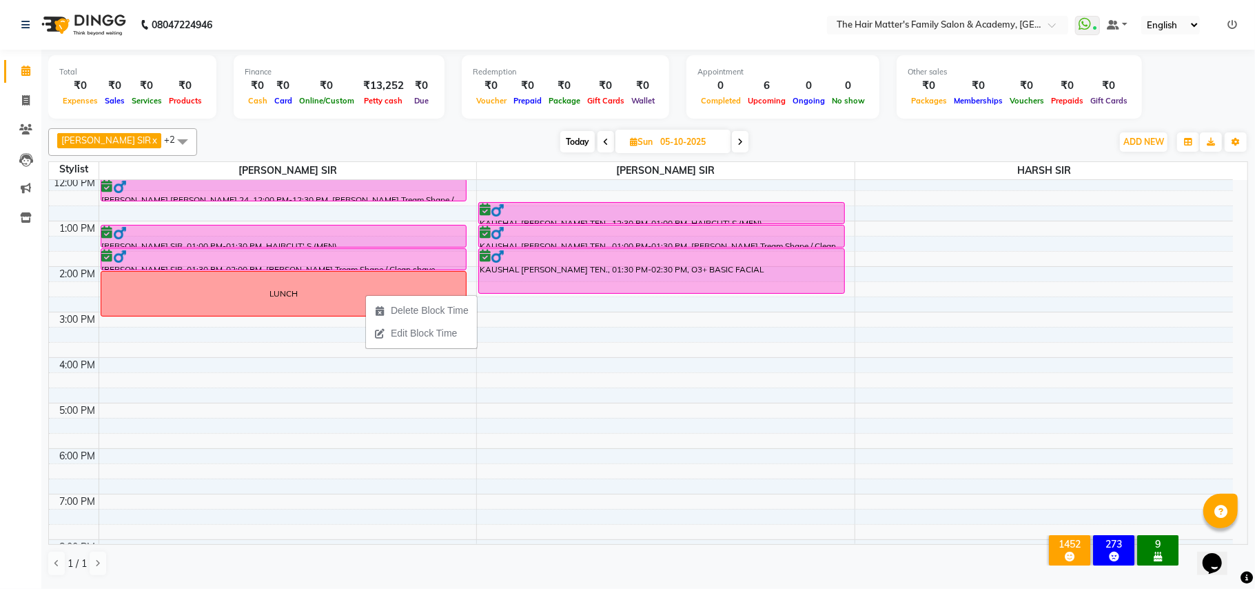
click at [422, 150] on div "[DATE] [DATE]" at bounding box center [654, 142] width 901 height 21
click at [491, 328] on div "7:00 AM 8:00 AM 9:00 AM 10:00 AM 11:00 AM 12:00 PM 1:00 PM 2:00 PM 3:00 PM 4:00…" at bounding box center [641, 311] width 1184 height 727
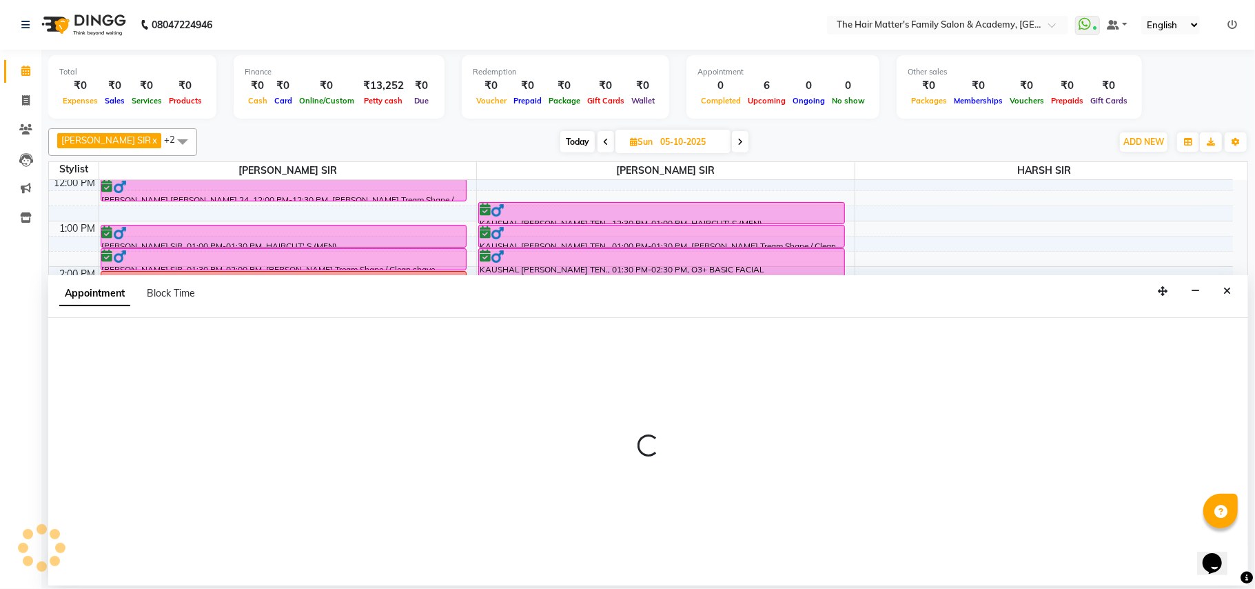
select select "43094"
select select "900"
select select "tentative"
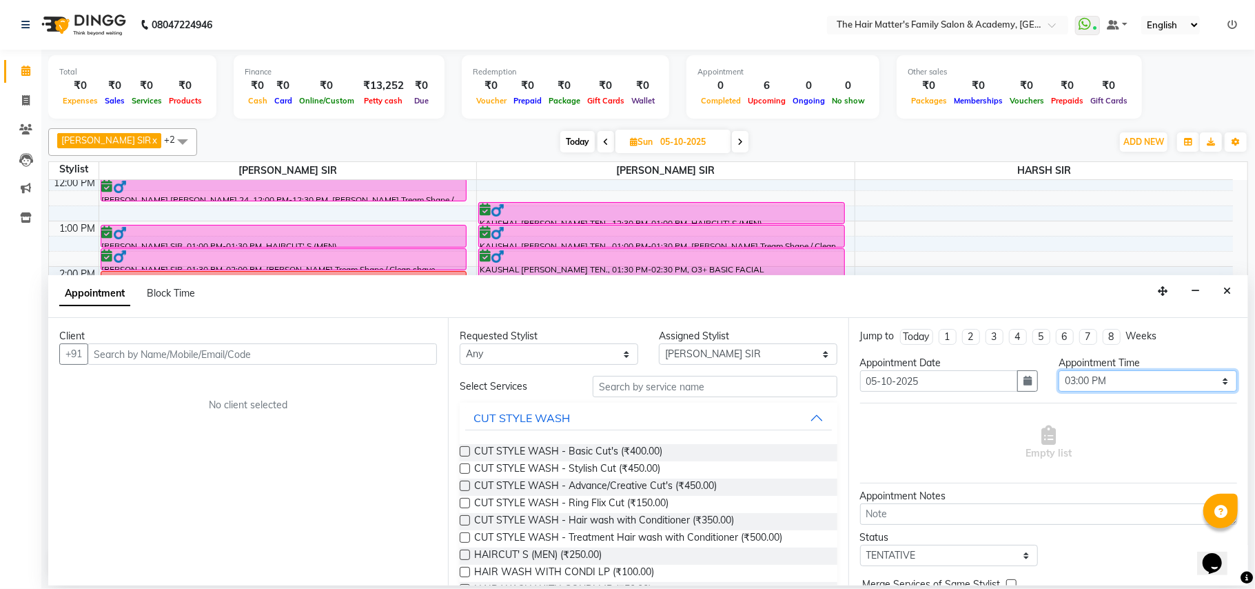
click at [1073, 391] on select "Select 08:00 AM 08:15 AM 08:30 AM 08:45 AM 09:00 AM 09:15 AM 09:30 AM 09:45 AM …" at bounding box center [1148, 380] width 178 height 21
click at [1070, 375] on select "Select 08:00 AM 08:15 AM 08:30 AM 08:45 AM 09:00 AM 09:15 AM 09:30 AM 09:45 AM …" at bounding box center [1148, 380] width 178 height 21
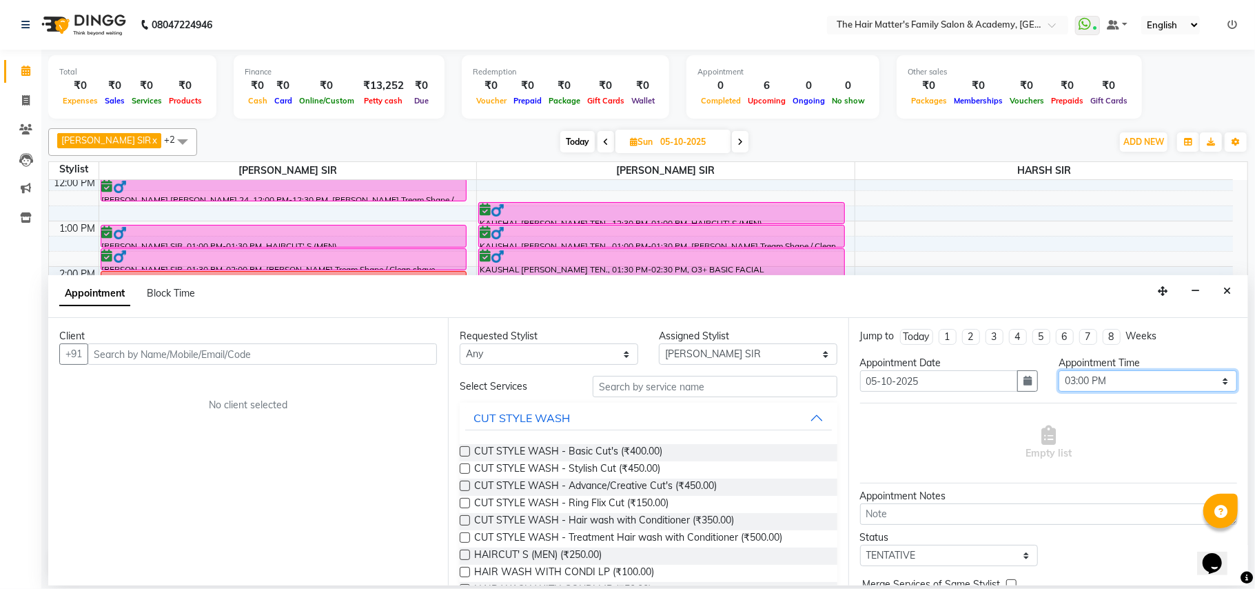
click at [1070, 375] on select "Select 08:00 AM 08:15 AM 08:30 AM 08:45 AM 09:00 AM 09:15 AM 09:30 AM 09:45 AM …" at bounding box center [1148, 380] width 178 height 21
click at [1092, 385] on select "Select 08:00 AM 08:15 AM 08:30 AM 08:45 AM 09:00 AM 09:15 AM 09:30 AM 09:45 AM …" at bounding box center [1148, 380] width 178 height 21
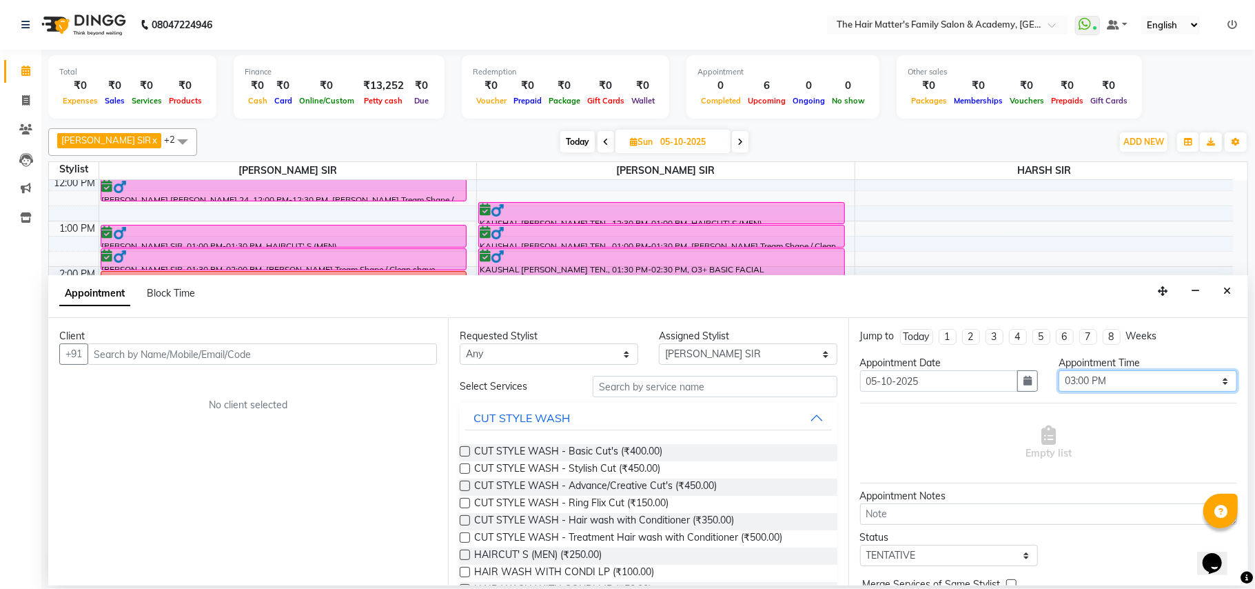
click at [1090, 386] on select "Select 08:00 AM 08:15 AM 08:30 AM 08:45 AM 09:00 AM 09:15 AM 09:30 AM 09:45 AM …" at bounding box center [1148, 380] width 178 height 21
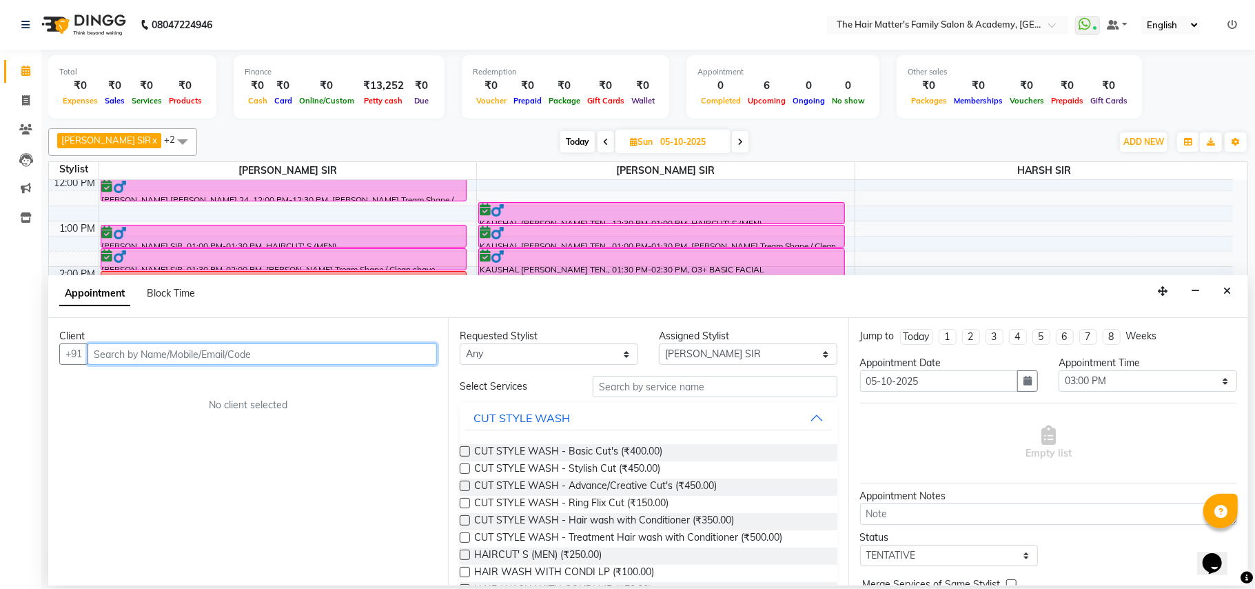
click at [394, 361] on input "text" at bounding box center [262, 353] width 349 height 21
click at [393, 361] on input "text" at bounding box center [262, 353] width 349 height 21
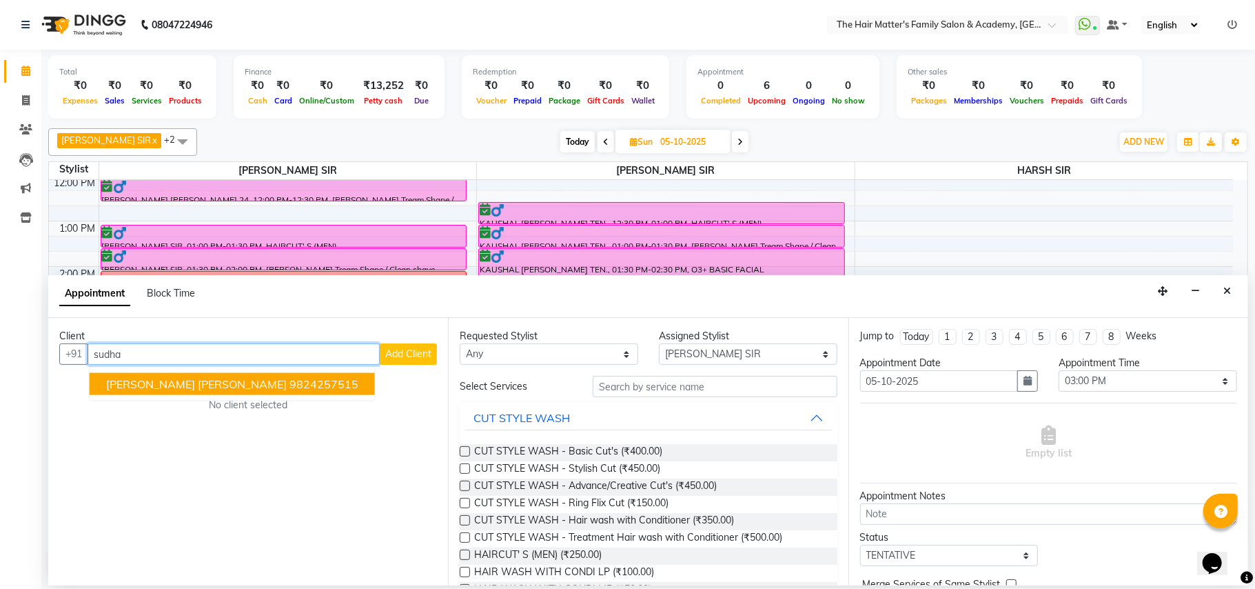
click at [190, 391] on span "[PERSON_NAME] [PERSON_NAME]" at bounding box center [196, 384] width 181 height 14
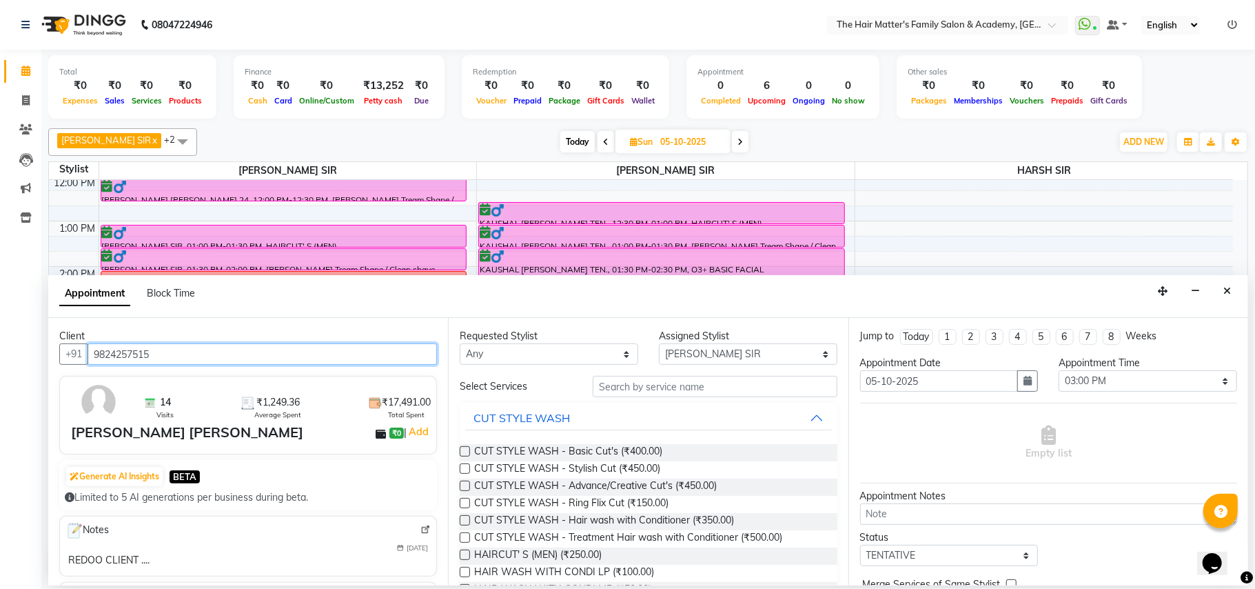
type input "9824257515"
click at [420, 535] on img at bounding box center [425, 529] width 10 height 10
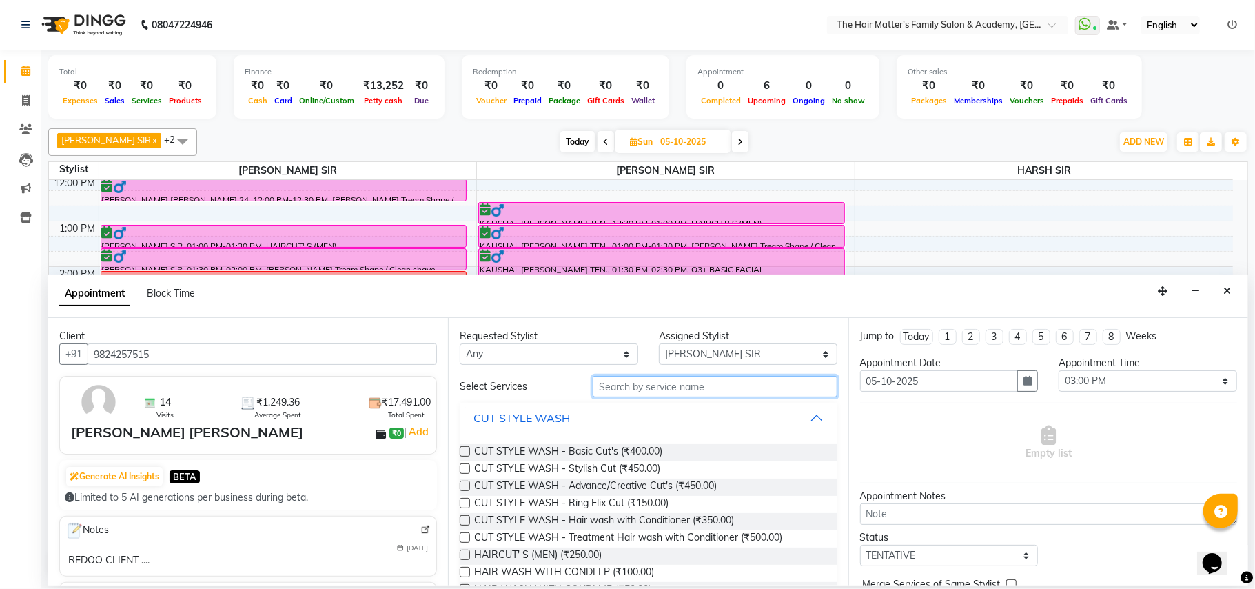
click at [686, 380] on input "text" at bounding box center [715, 386] width 245 height 21
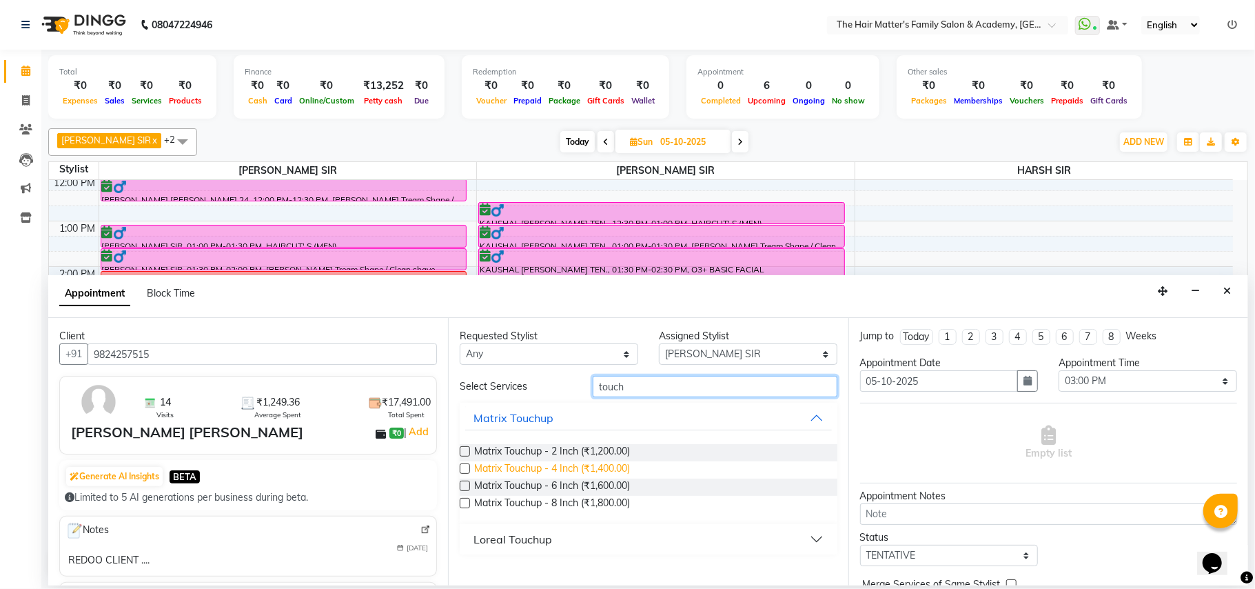
type input "touch"
click at [610, 473] on span "Matrix Touchup - 4 Inch (₹1,400.00)" at bounding box center [552, 469] width 156 height 17
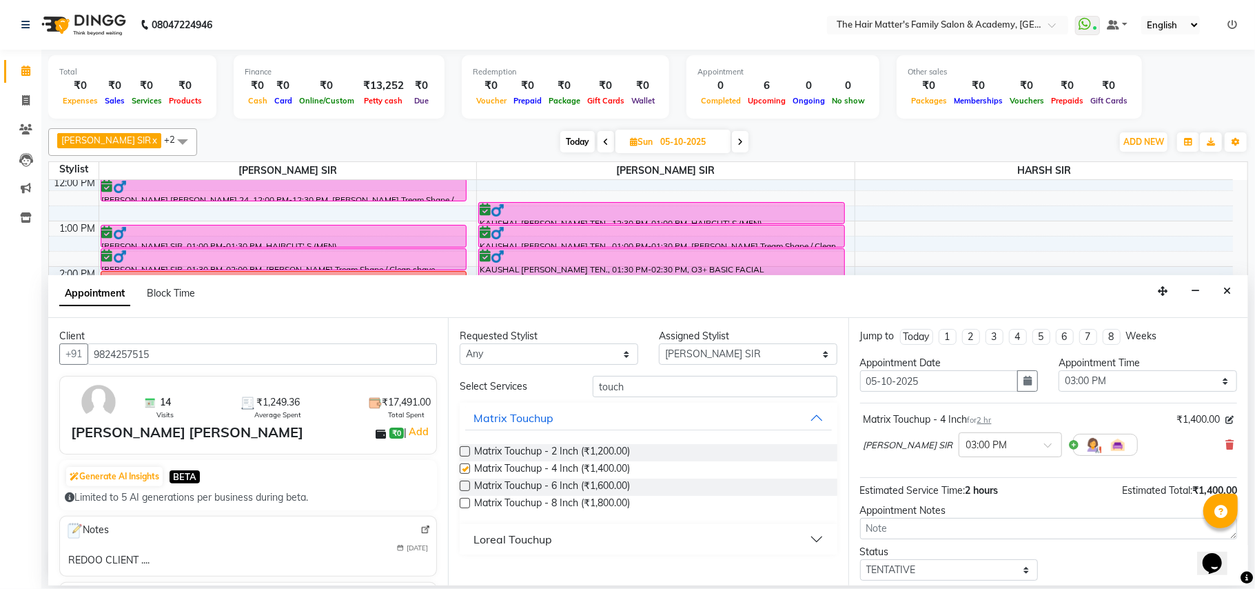
checkbox input "false"
click at [717, 351] on select "Select DIVY [PERSON_NAME] SIR HIMESH [PERSON_NAME] SIR [PERSON_NAME] SIR" at bounding box center [748, 353] width 178 height 21
select select "42572"
click at [659, 345] on select "Select DIVY [PERSON_NAME] SIR HIMESH [PERSON_NAME] SIR [PERSON_NAME] SIR" at bounding box center [748, 353] width 178 height 21
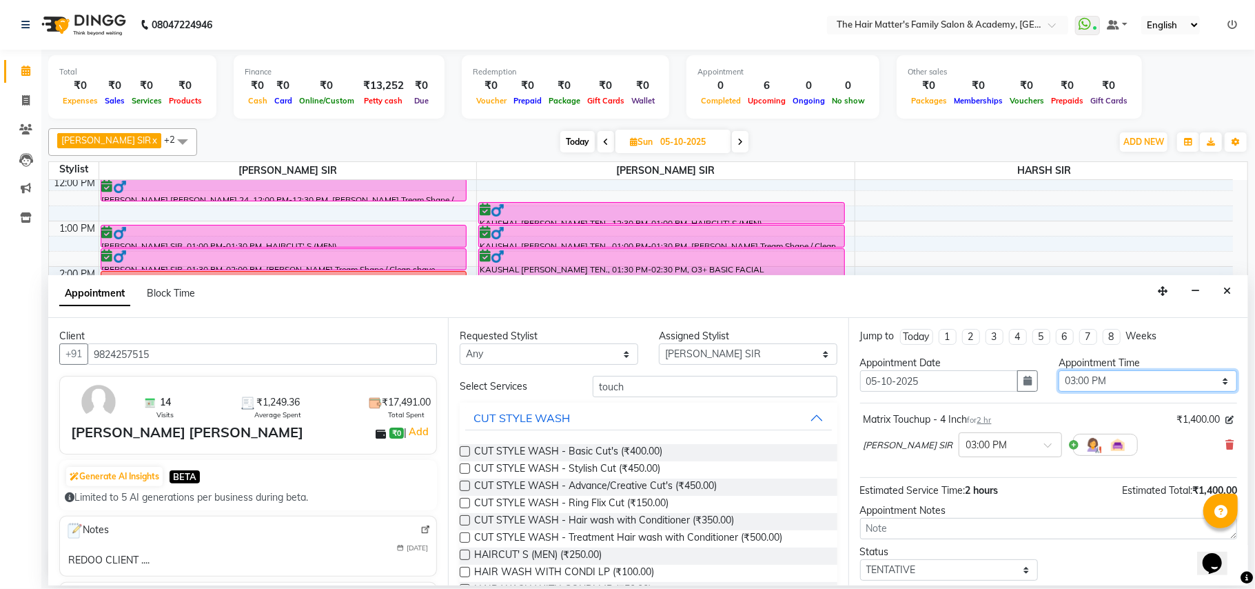
click at [1092, 389] on select "Select 08:00 AM 08:15 AM 08:30 AM 08:45 AM 09:00 AM 09:15 AM 09:30 AM 09:45 AM …" at bounding box center [1148, 380] width 178 height 21
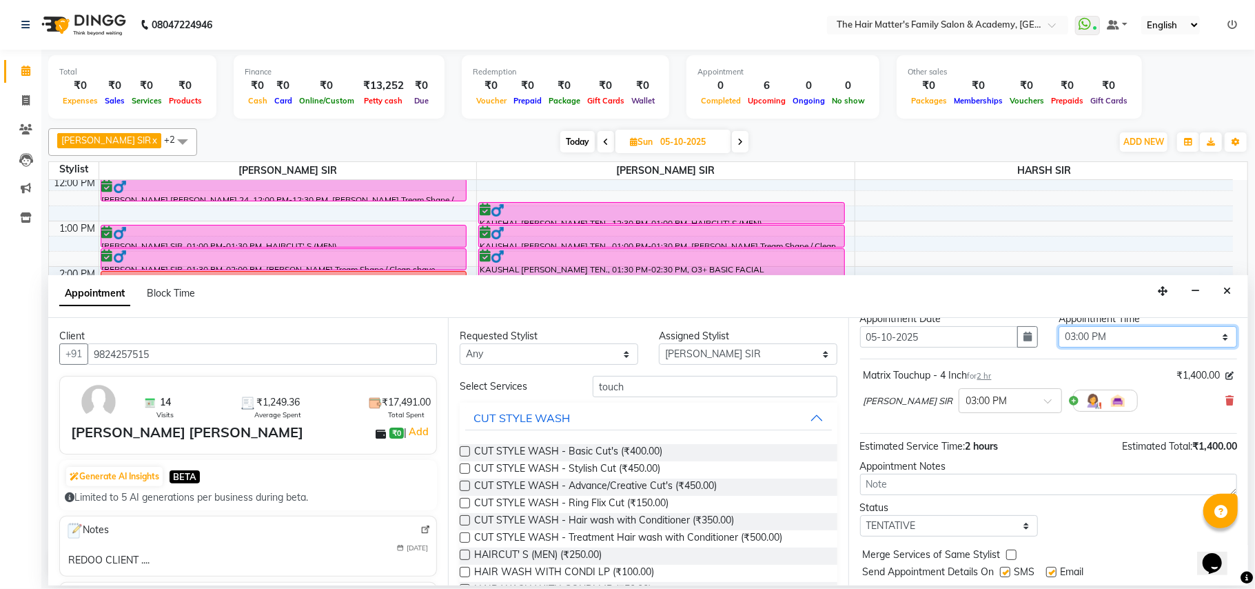
scroll to position [83, 0]
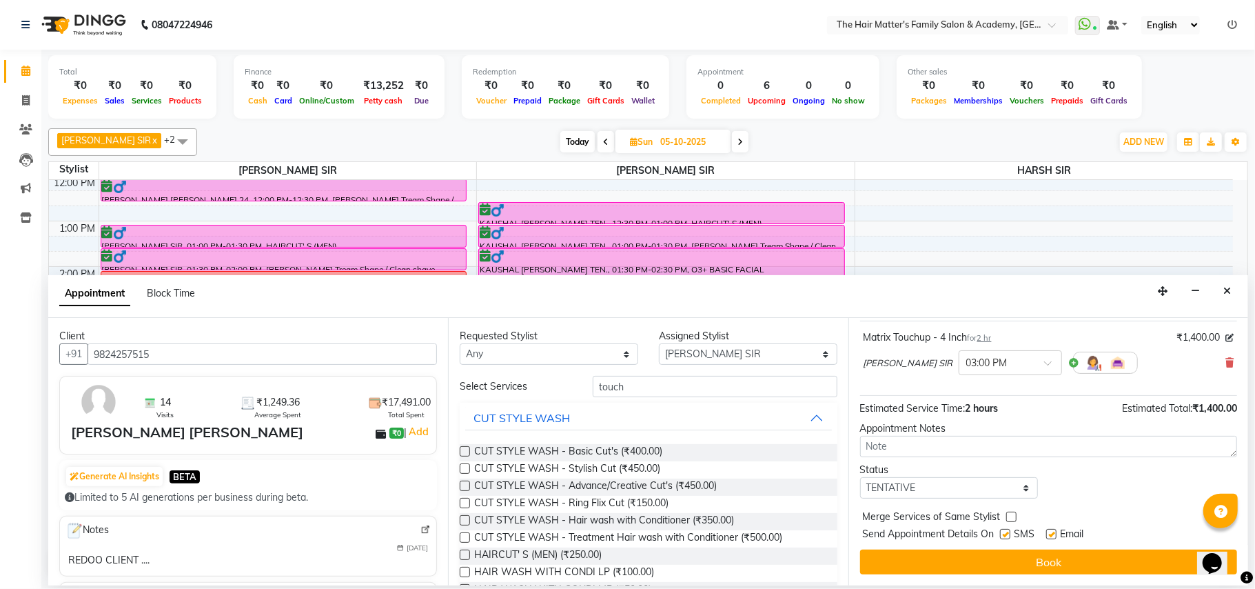
click at [644, 374] on div "Requested Stylist Any DIVY SIR HARSH SIR HIMESH [PERSON_NAME] SIR [PERSON_NAME]…" at bounding box center [648, 451] width 400 height 267
click at [649, 381] on input "touch" at bounding box center [715, 386] width 245 height 21
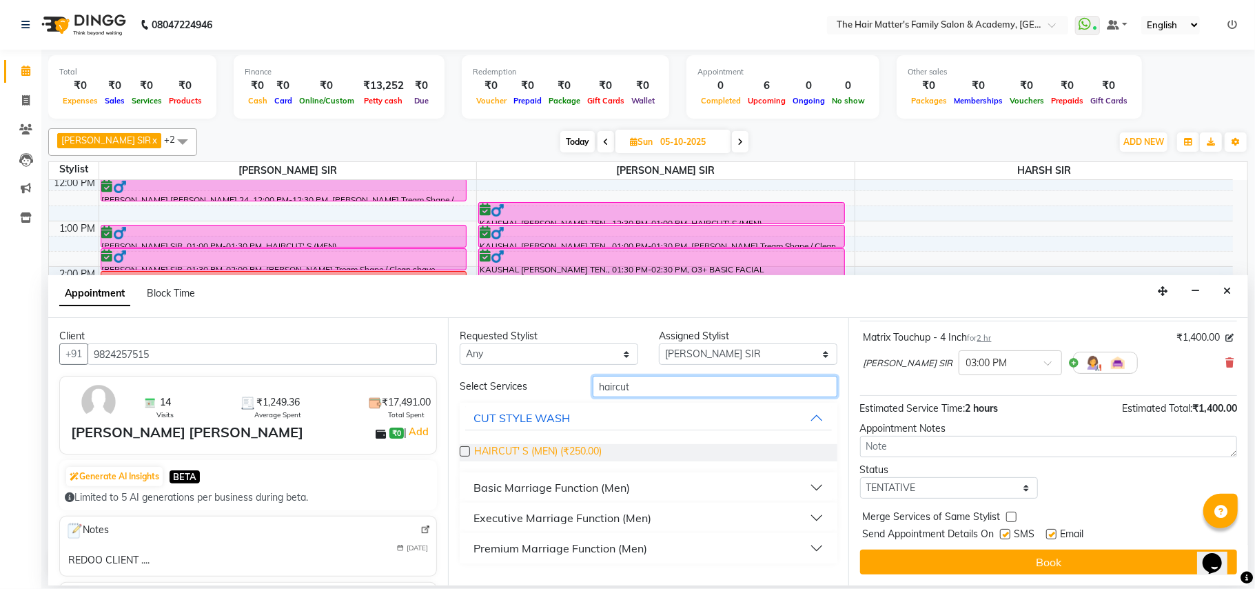
type input "haircut"
click at [560, 455] on span "HAIRCUT' S (MEN) (₹250.00)" at bounding box center [537, 452] width 127 height 17
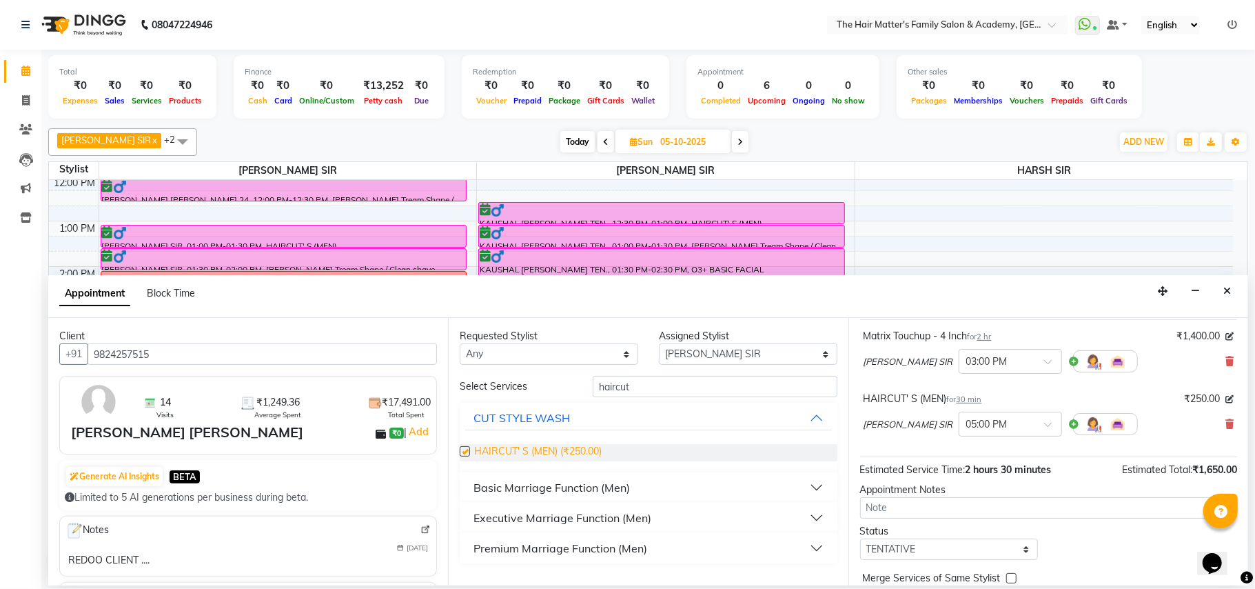
checkbox input "false"
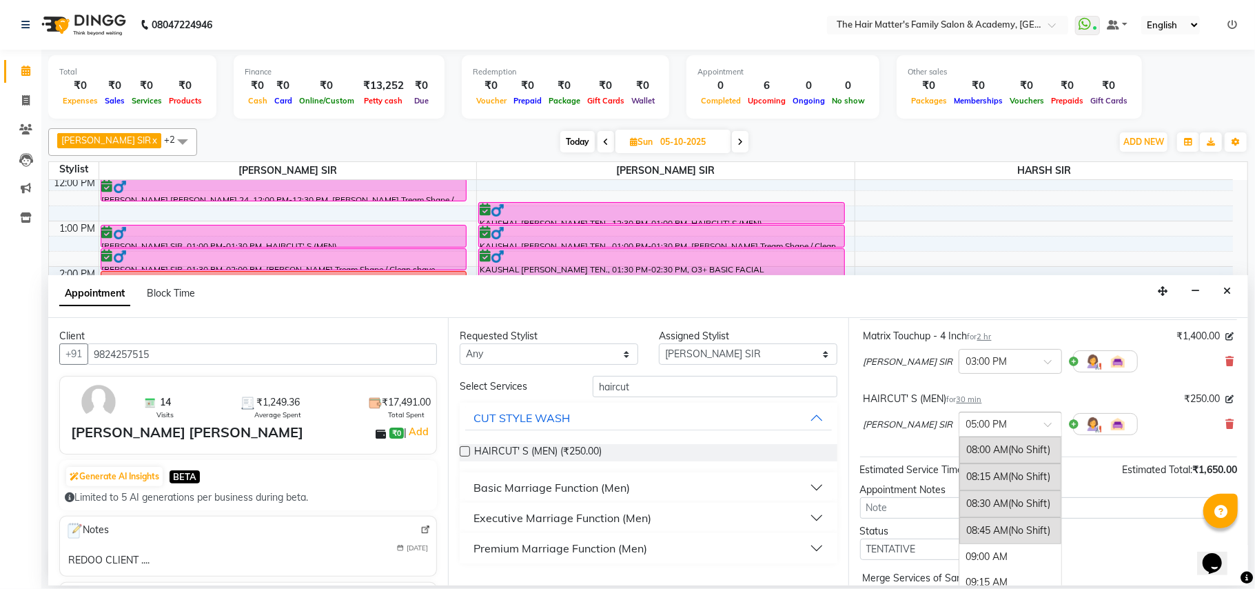
click at [991, 429] on div at bounding box center [1010, 423] width 102 height 14
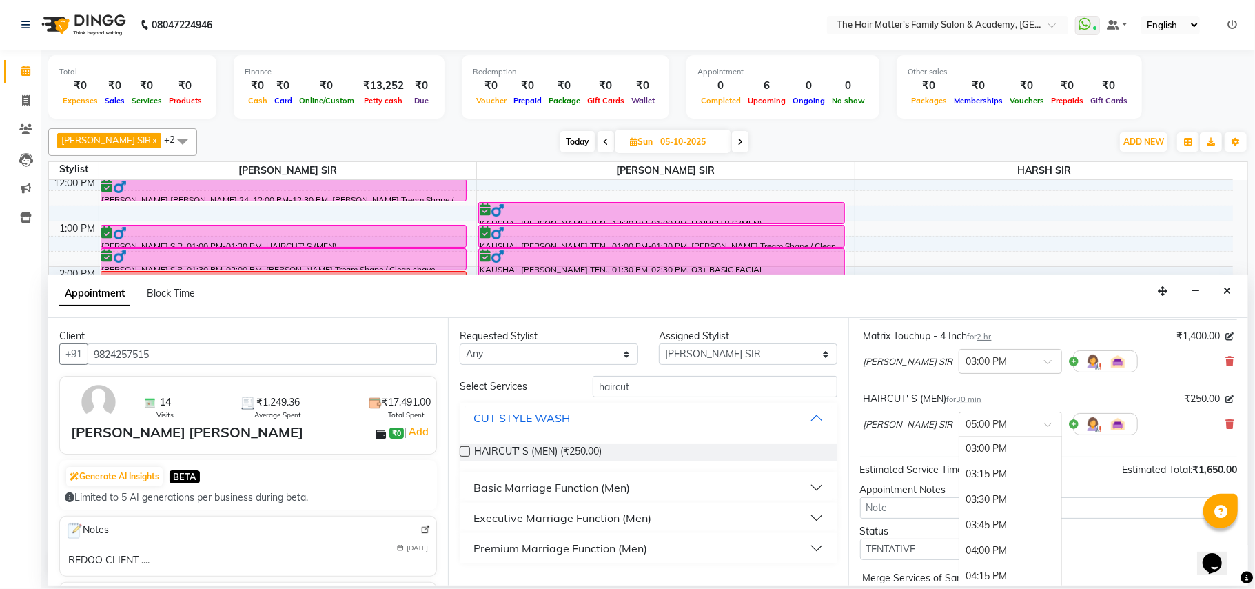
scroll to position [657, 0]
click at [959, 524] on div "03:00 PM" at bounding box center [1010, 521] width 102 height 25
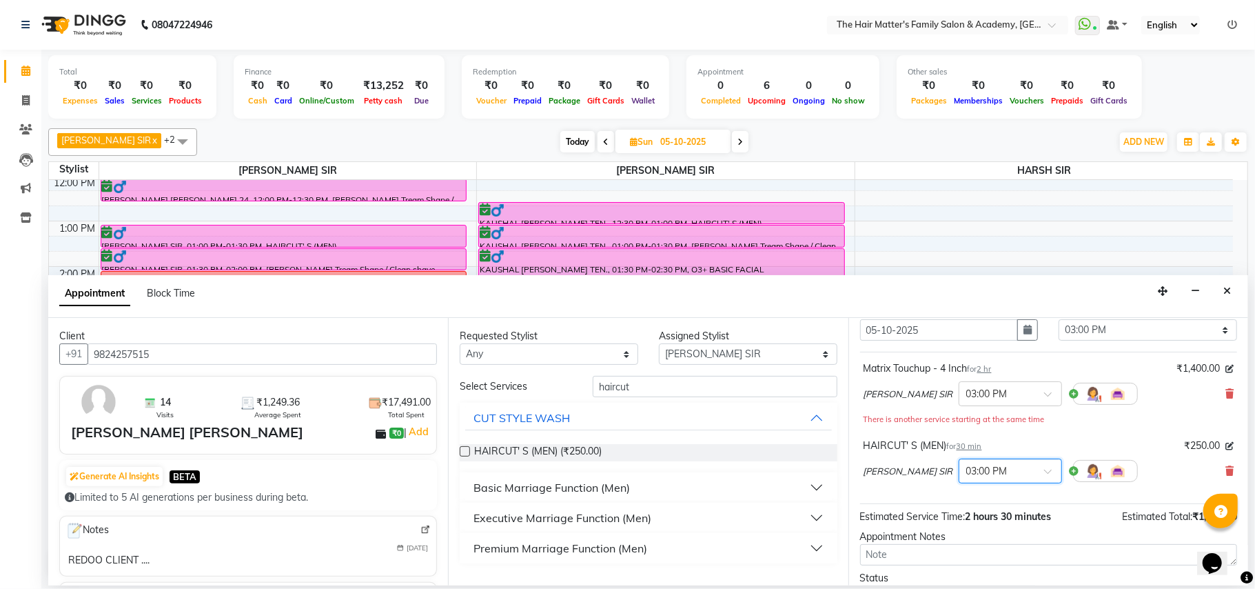
scroll to position [0, 0]
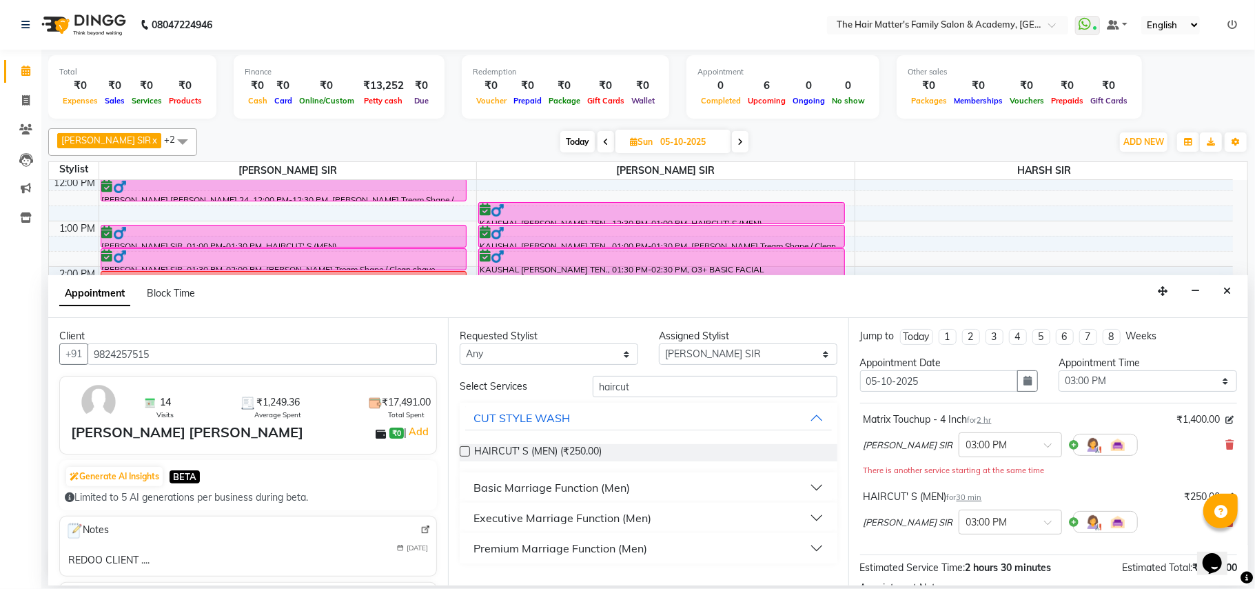
click at [973, 473] on small "There is another service starting at the same time" at bounding box center [954, 470] width 181 height 10
click at [990, 474] on small "There is another service starting at the same time" at bounding box center [954, 470] width 181 height 10
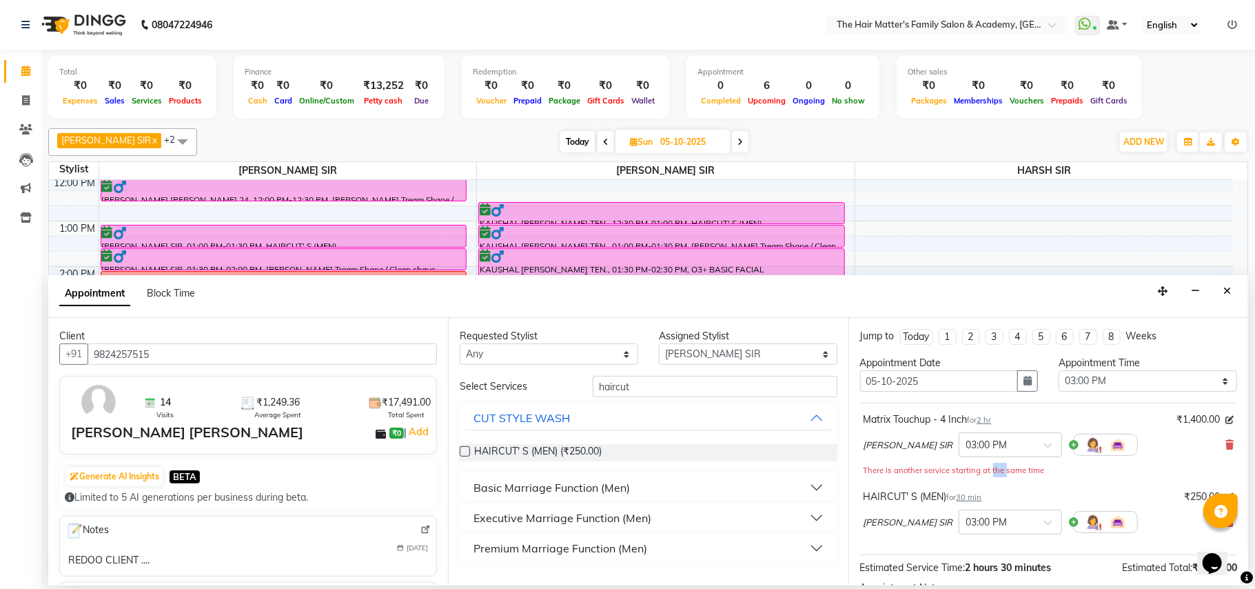
click at [990, 474] on small "There is another service starting at the same time" at bounding box center [954, 470] width 181 height 10
click at [892, 475] on small "There is another service starting at the same time" at bounding box center [954, 470] width 181 height 10
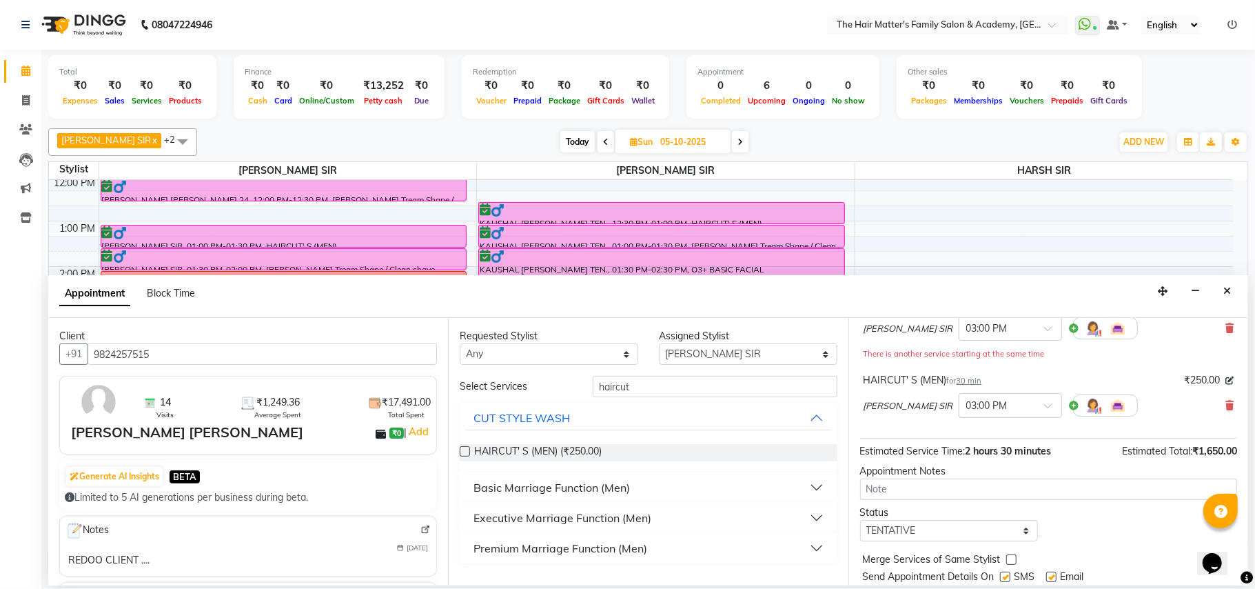
scroll to position [161, 0]
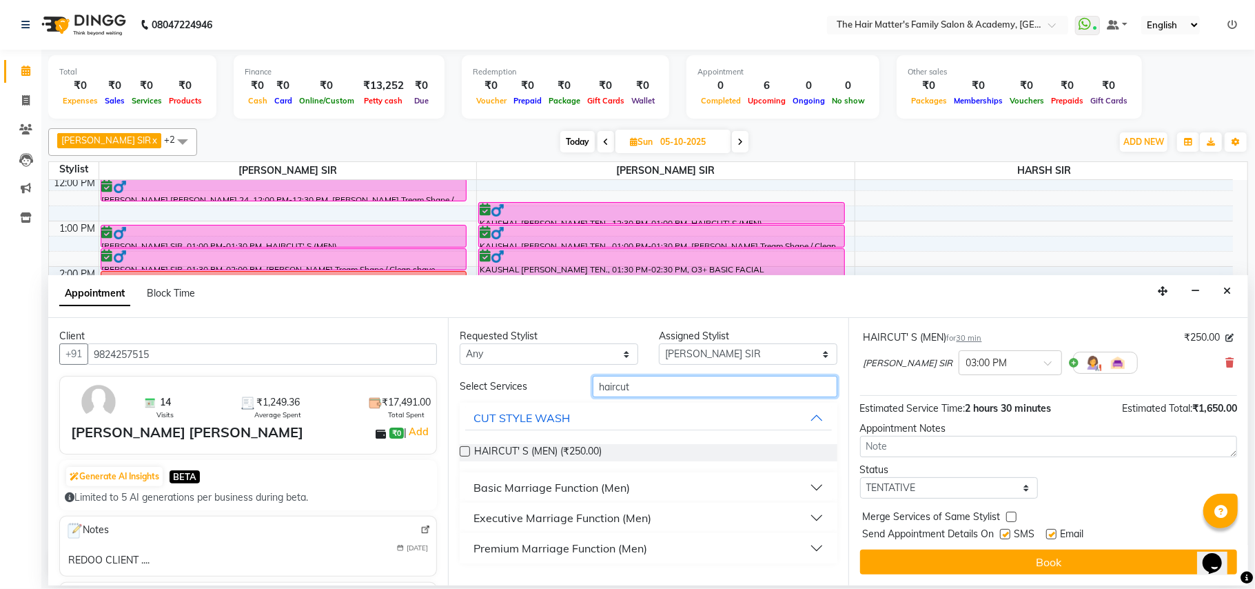
click at [715, 389] on input "haircut" at bounding box center [715, 386] width 245 height 21
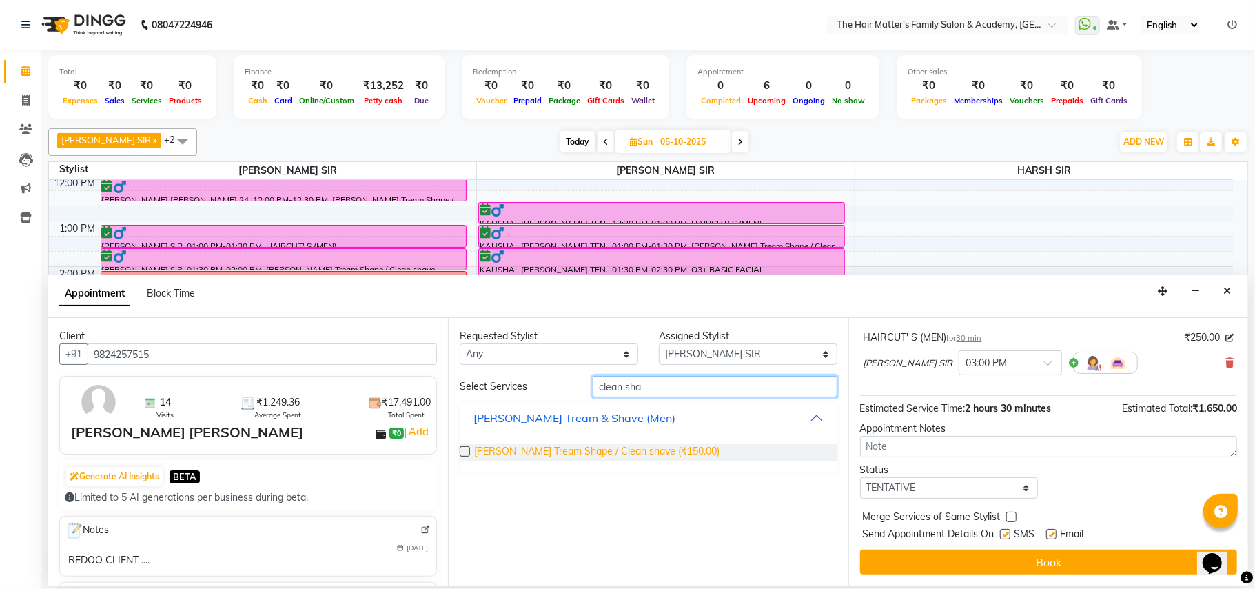
type input "clean sha"
click at [638, 453] on span "[PERSON_NAME] Tream Shape / Clean shave (₹150.00)" at bounding box center [596, 452] width 245 height 17
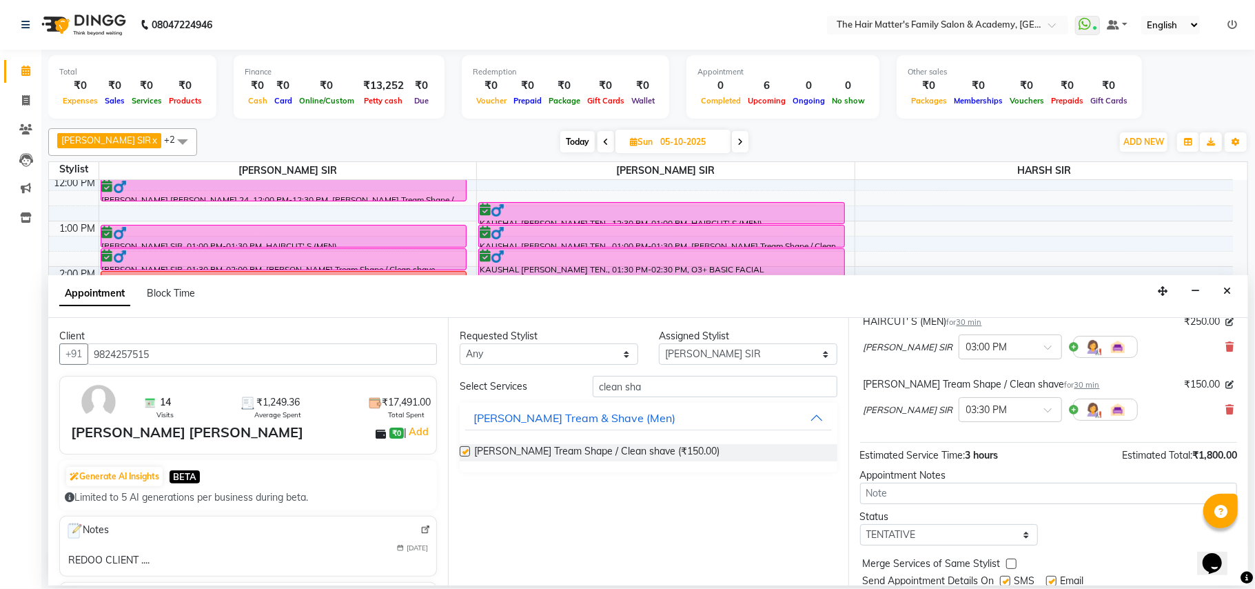
checkbox input "false"
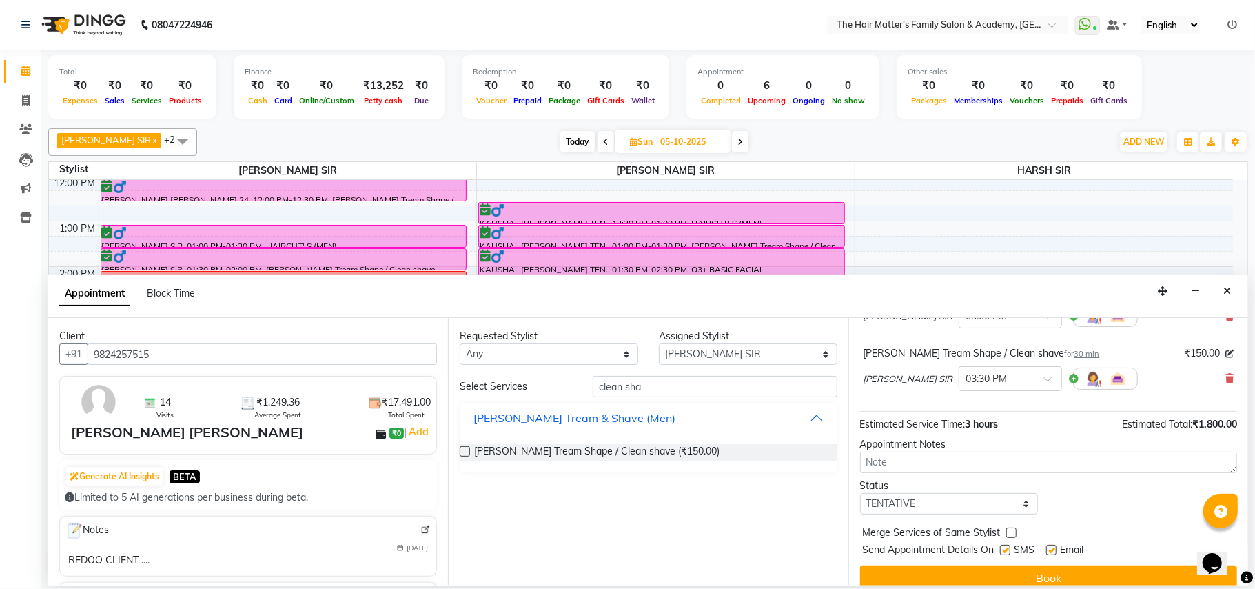
scroll to position [210, 0]
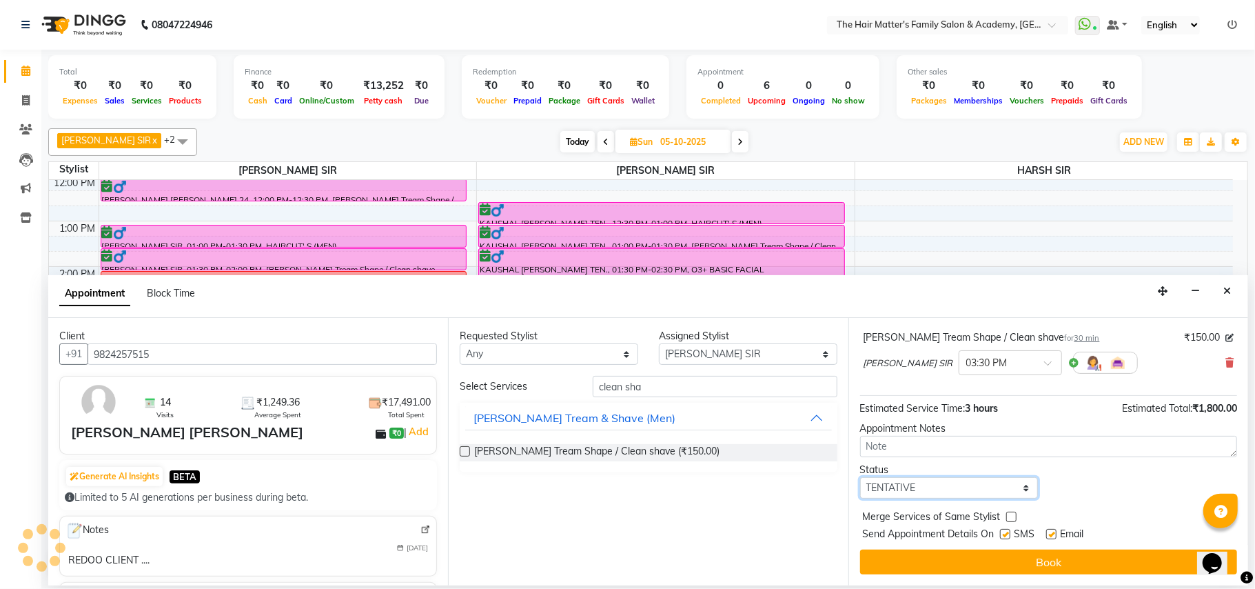
click at [921, 491] on select "Select TENTATIVE CONFIRM UPCOMING" at bounding box center [949, 487] width 178 height 21
select select "confirm booking"
click at [860, 478] on select "Select TENTATIVE CONFIRM UPCOMING" at bounding box center [949, 487] width 178 height 21
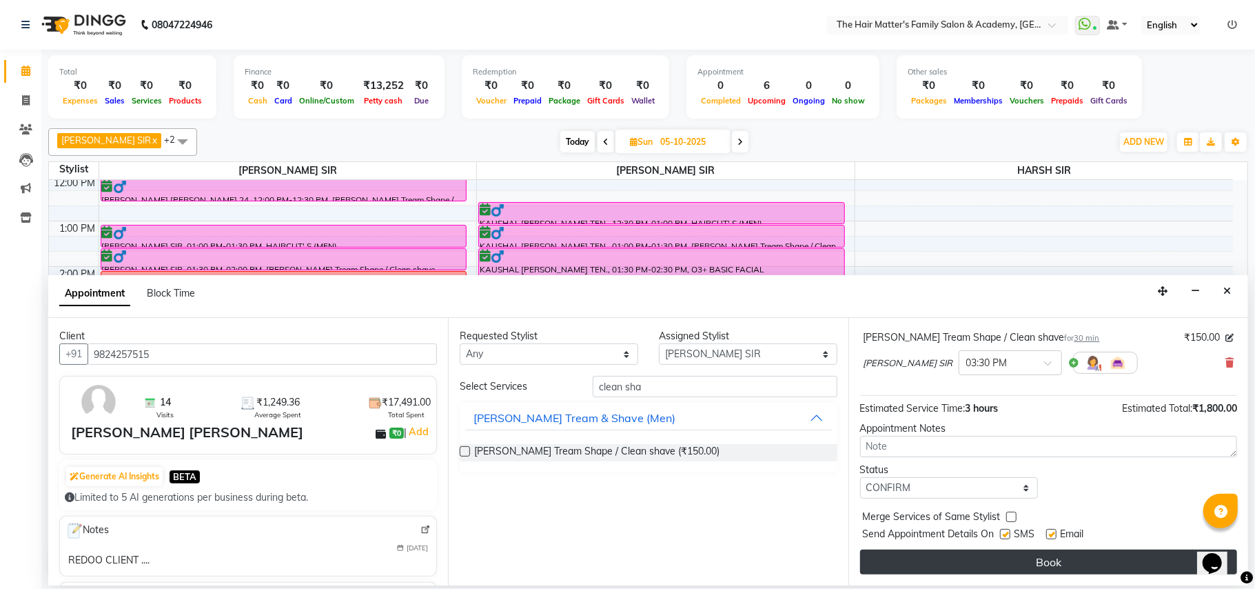
click at [941, 555] on button "Book" at bounding box center [1048, 561] width 377 height 25
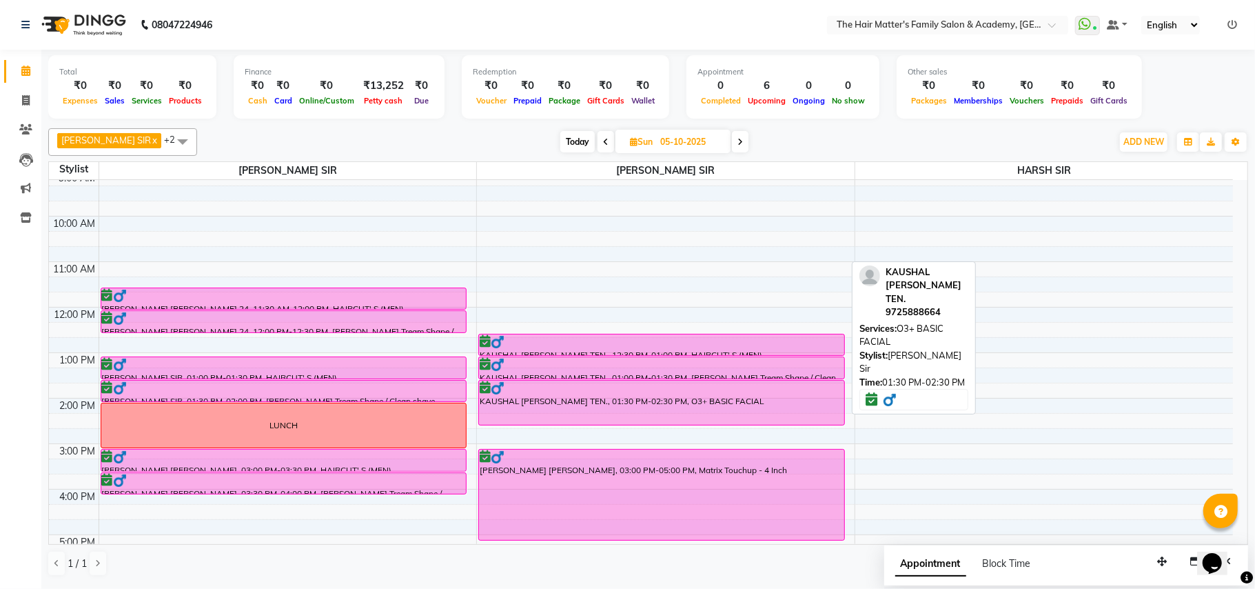
scroll to position [0, 0]
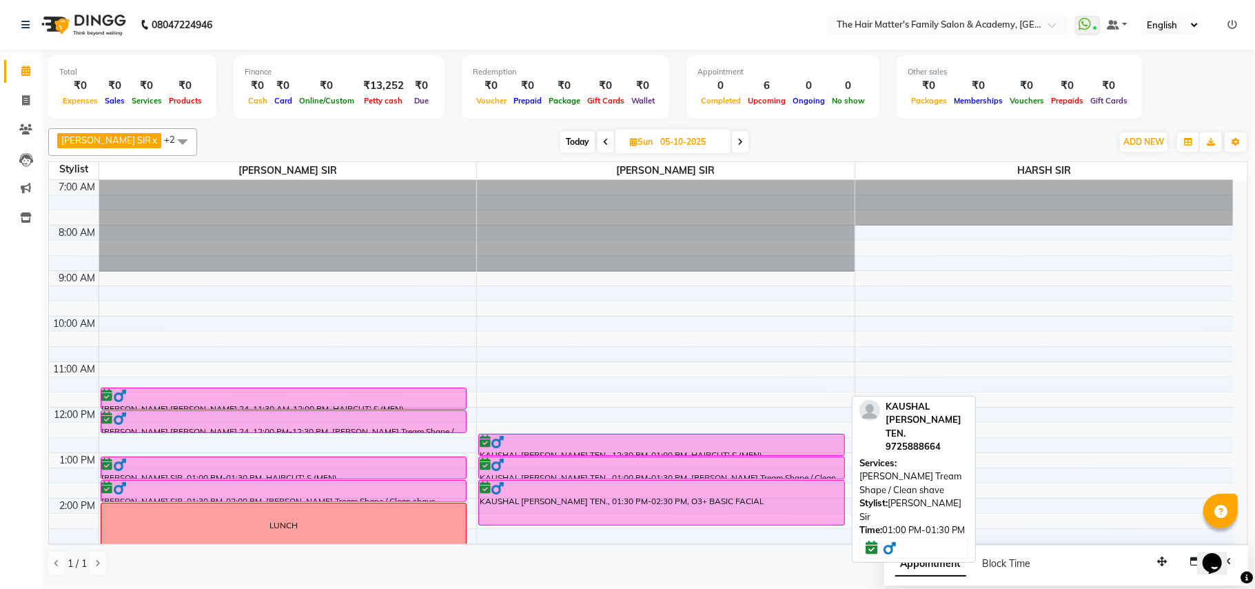
click at [555, 467] on div at bounding box center [662, 465] width 364 height 14
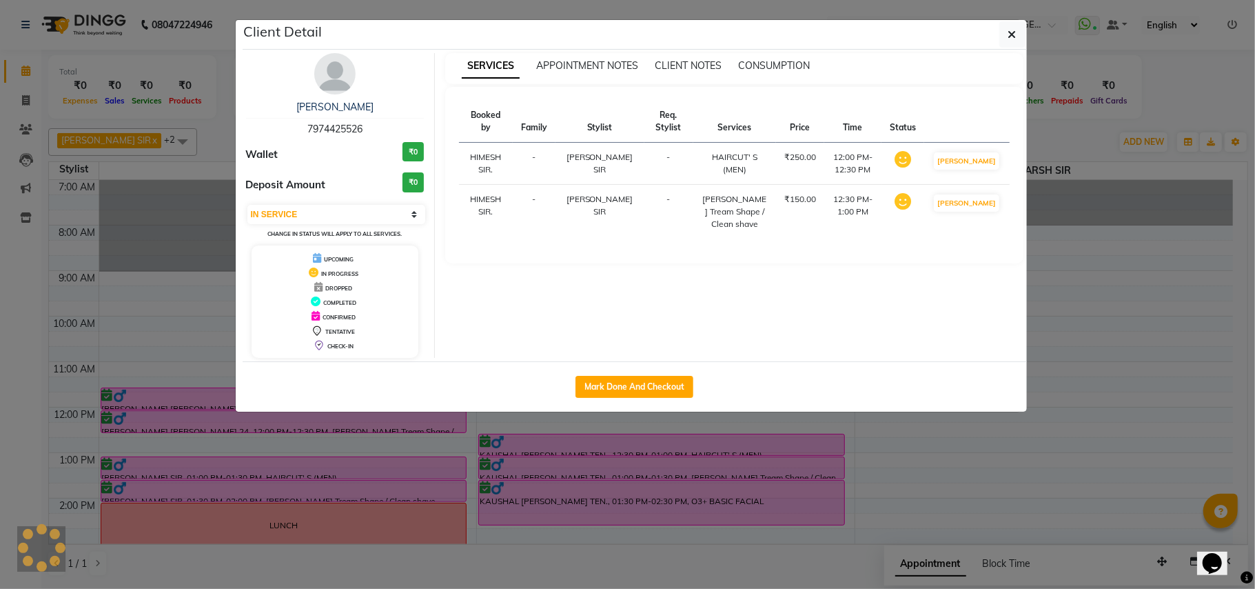
select select "6"
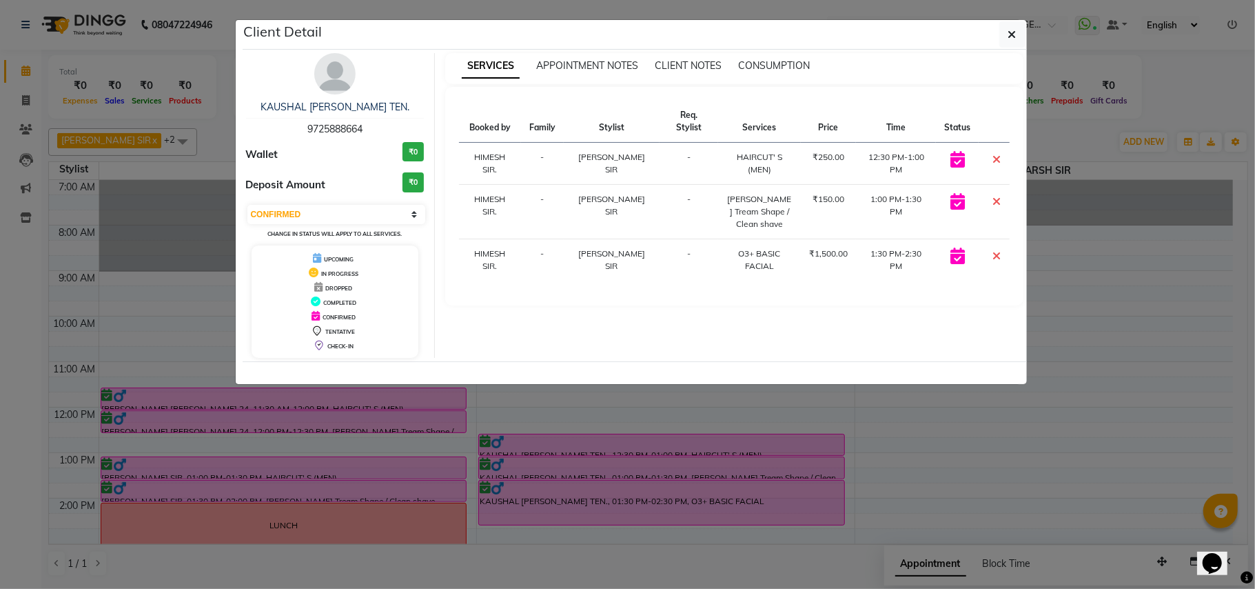
click at [335, 127] on span "9725888664" at bounding box center [334, 129] width 55 height 12
copy span "9725888664"
click at [1012, 25] on button "button" at bounding box center [1012, 34] width 26 height 26
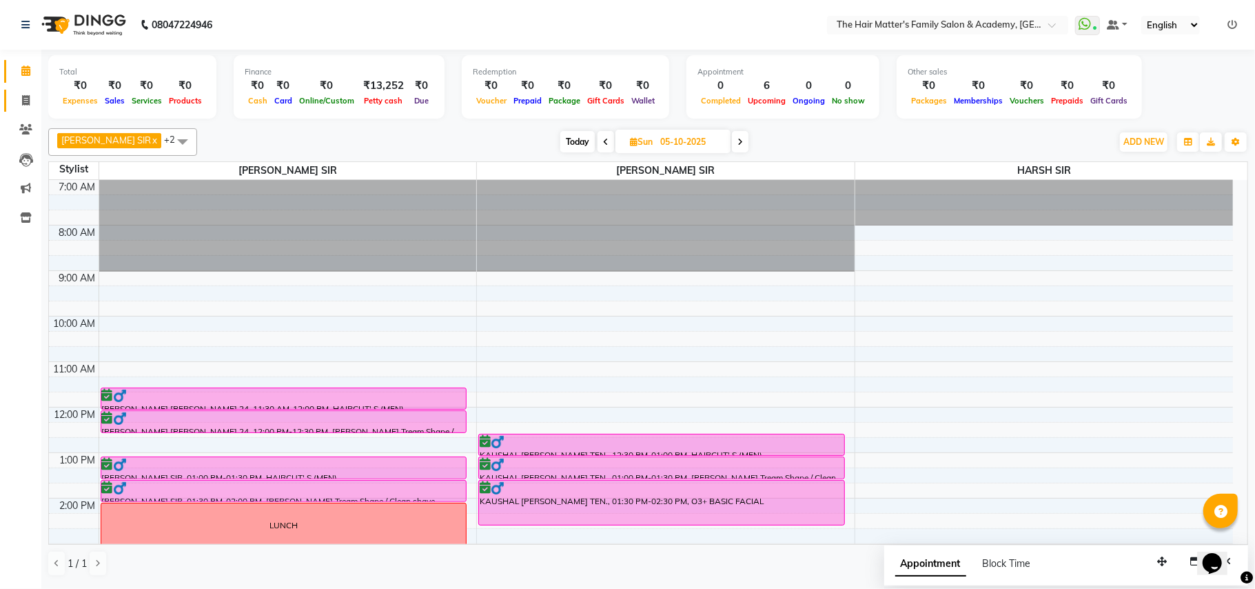
click at [22, 103] on icon at bounding box center [26, 100] width 8 height 10
select select "service"
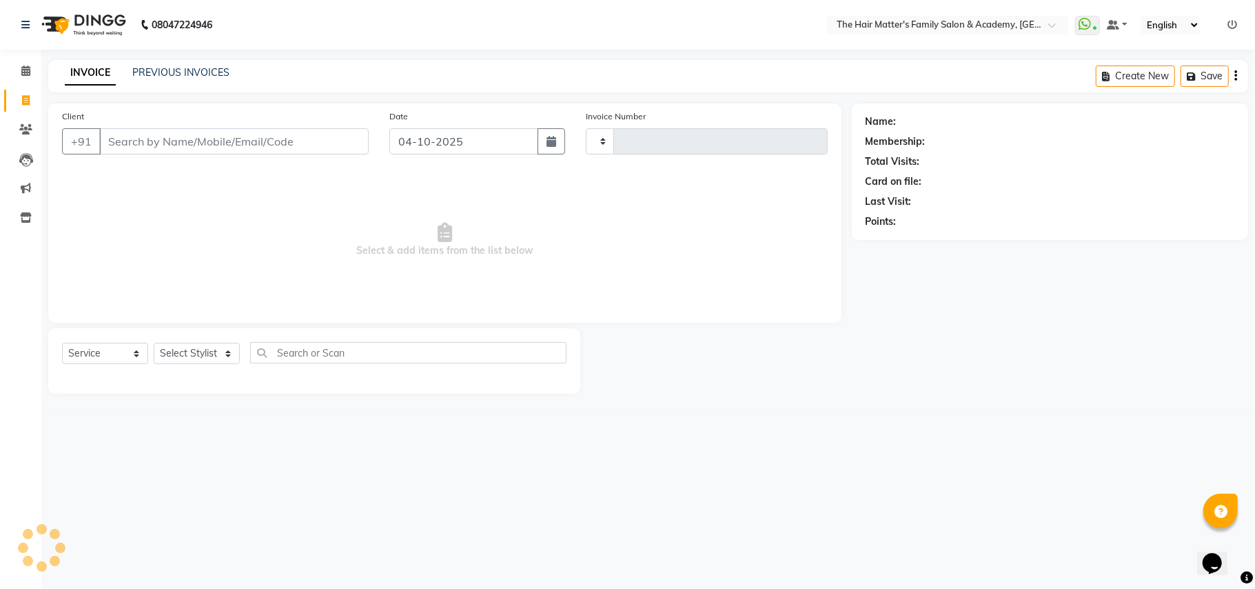
type input "2034"
select select "5980"
click at [152, 133] on input "Client" at bounding box center [233, 141] width 269 height 26
click at [139, 152] on input "83410 35119" at bounding box center [198, 141] width 199 height 26
click at [204, 150] on input "8341035119" at bounding box center [198, 141] width 199 height 26
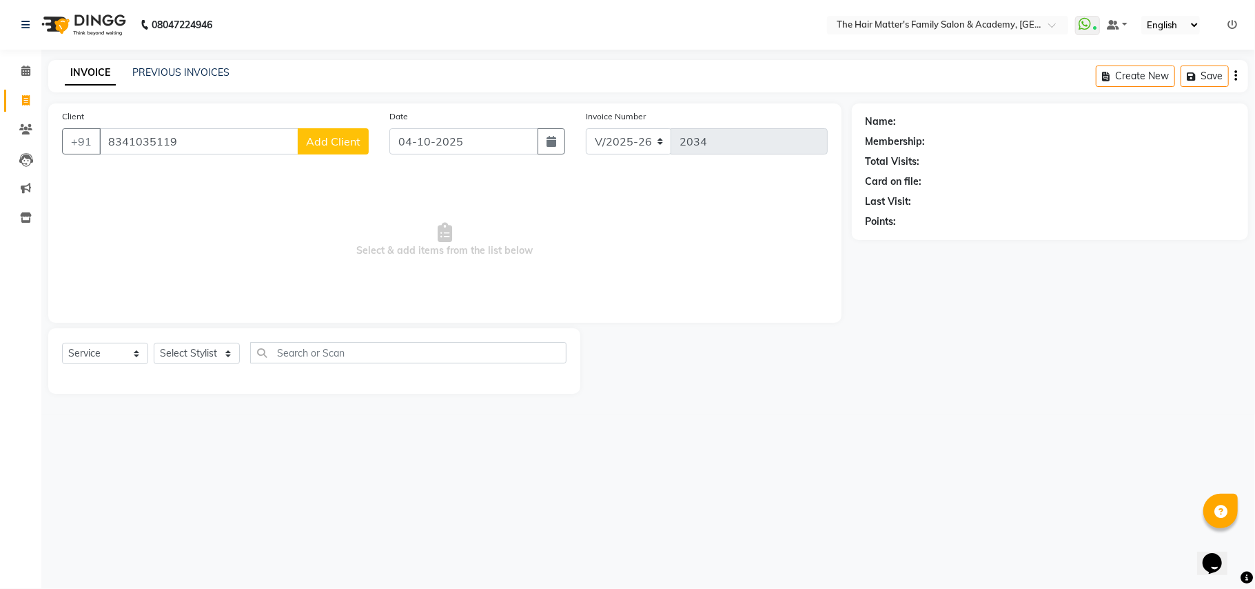
click at [204, 150] on input "8341035119" at bounding box center [198, 141] width 199 height 26
click at [145, 143] on input "83410 35119" at bounding box center [198, 141] width 199 height 26
type input "8341035119"
click at [197, 161] on div "Client [PHONE_NUMBER] Add Client" at bounding box center [215, 137] width 327 height 57
click at [225, 141] on input "8341035119" at bounding box center [198, 141] width 199 height 26
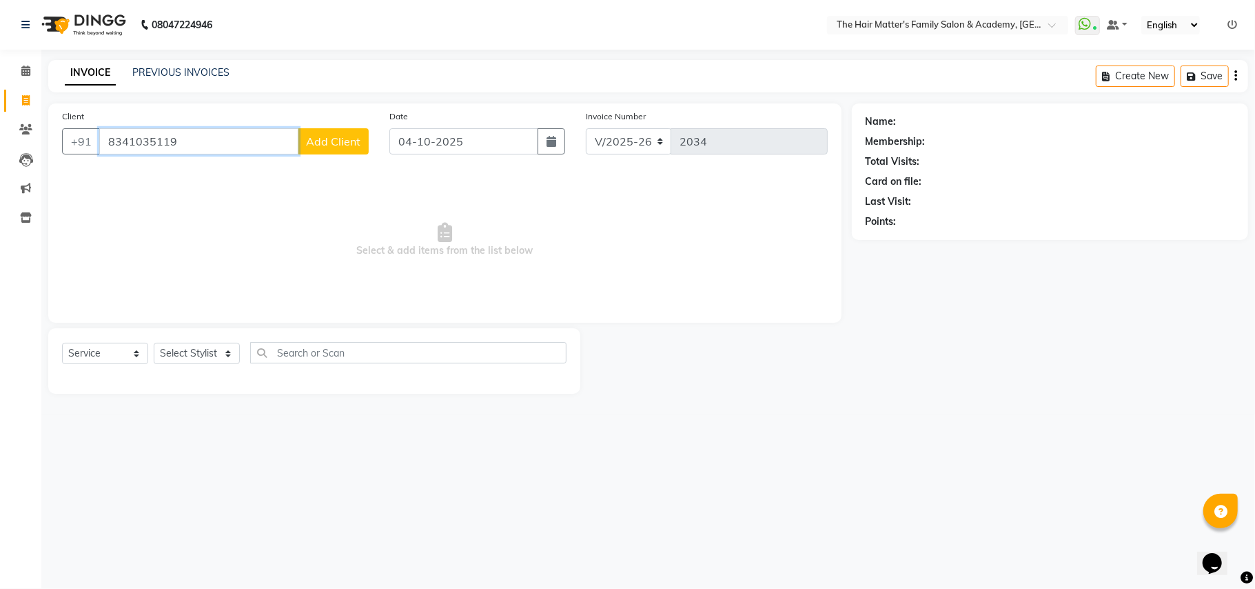
click at [225, 141] on input "8341035119" at bounding box center [198, 141] width 199 height 26
click at [371, 23] on nav "08047224946 Select Location × The Hair Matter's Family Salon & Academy, [GEOGRA…" at bounding box center [627, 25] width 1255 height 50
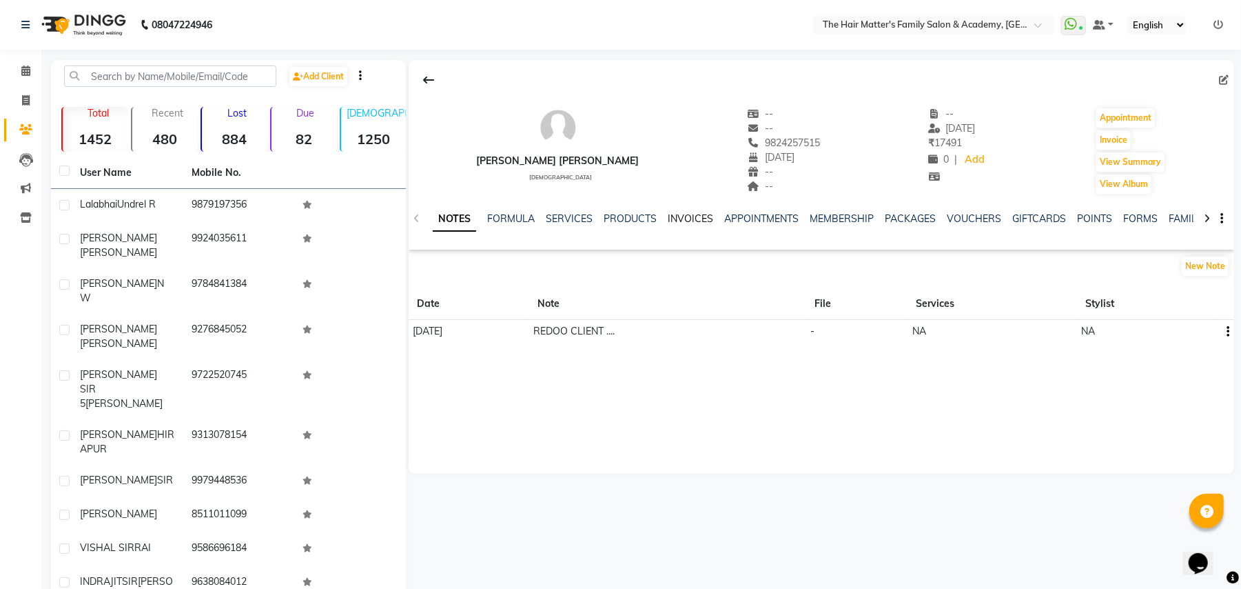
click at [691, 216] on link "INVOICES" at bounding box center [690, 218] width 45 height 12
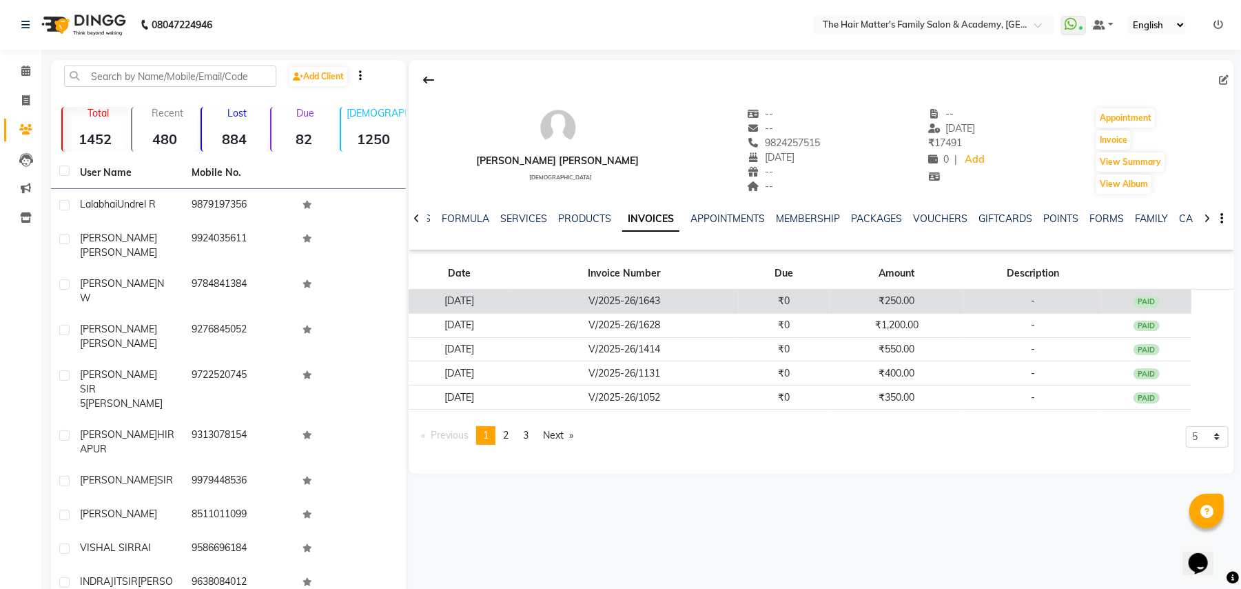
click at [714, 310] on td "V/2025-26/1643" at bounding box center [624, 301] width 229 height 24
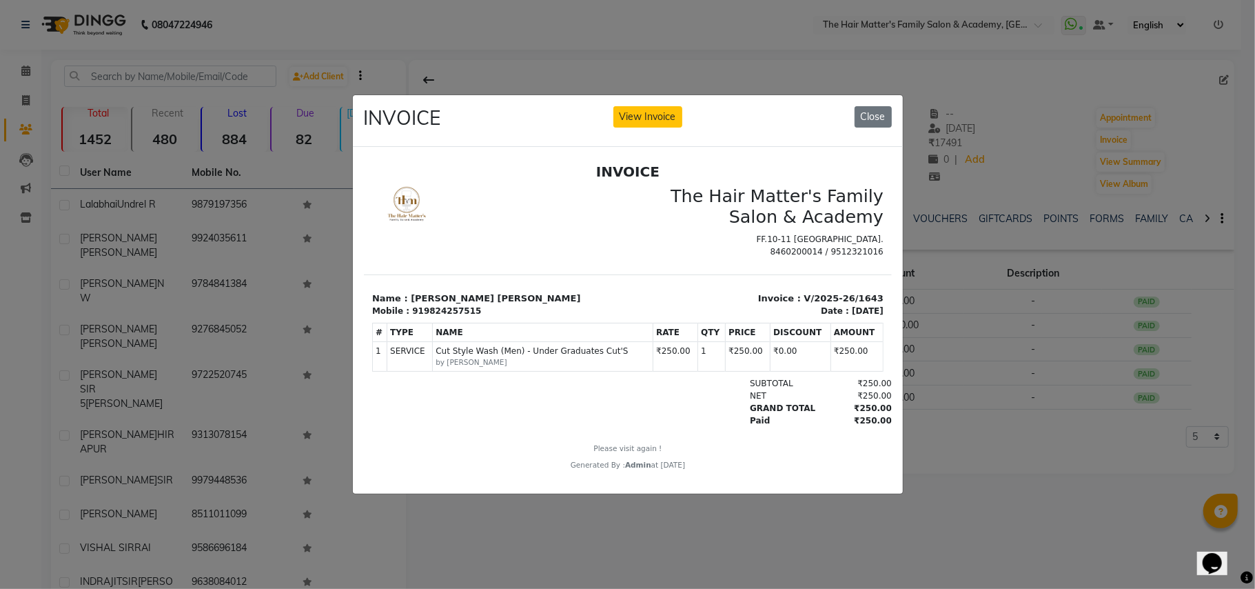
click at [961, 419] on ngb-modal-window "INVOICE View Invoice Close" at bounding box center [627, 294] width 1255 height 589
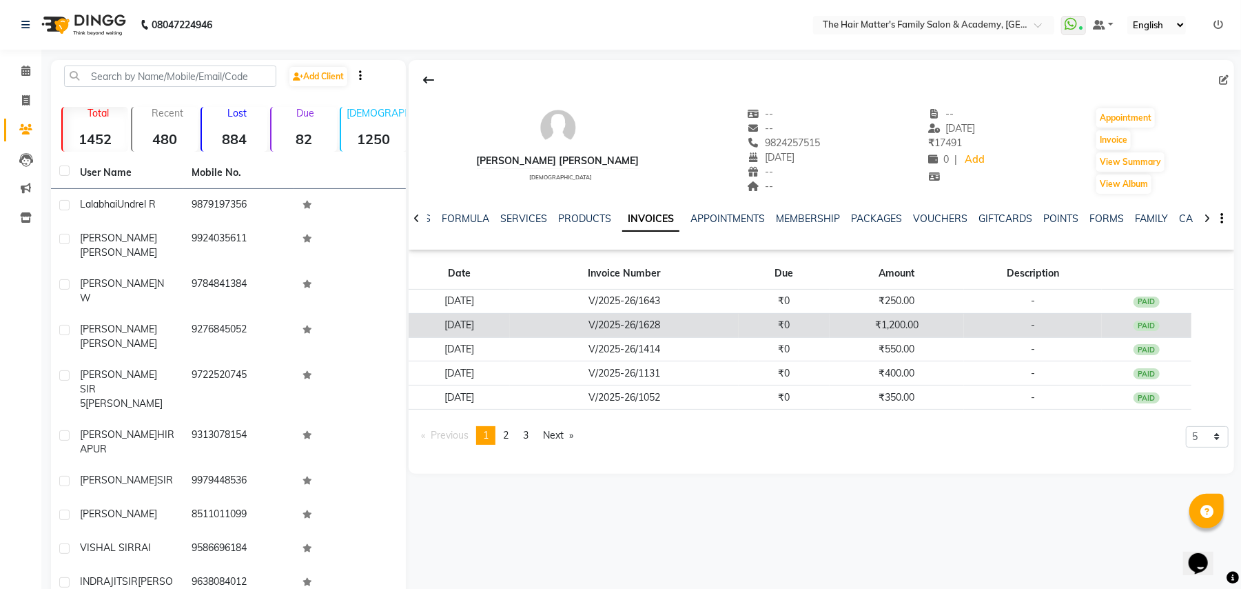
click at [864, 323] on td "₹1,200.00" at bounding box center [897, 325] width 135 height 24
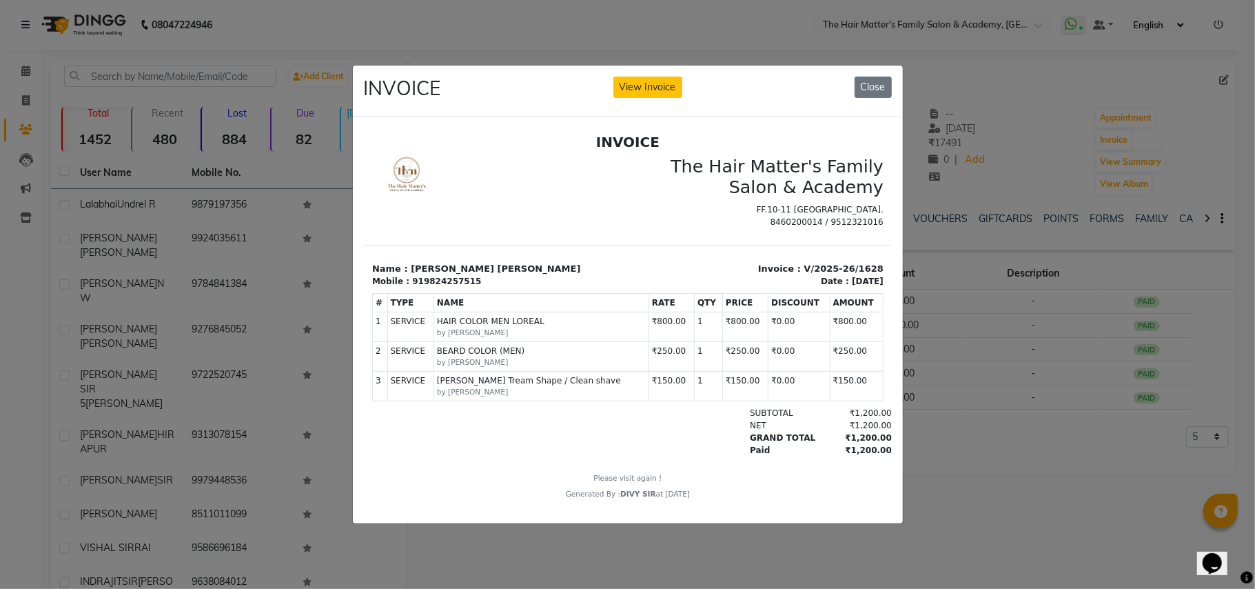
scroll to position [11, 0]
click at [1065, 420] on ngb-modal-window "INVOICE View Invoice Close" at bounding box center [627, 294] width 1255 height 589
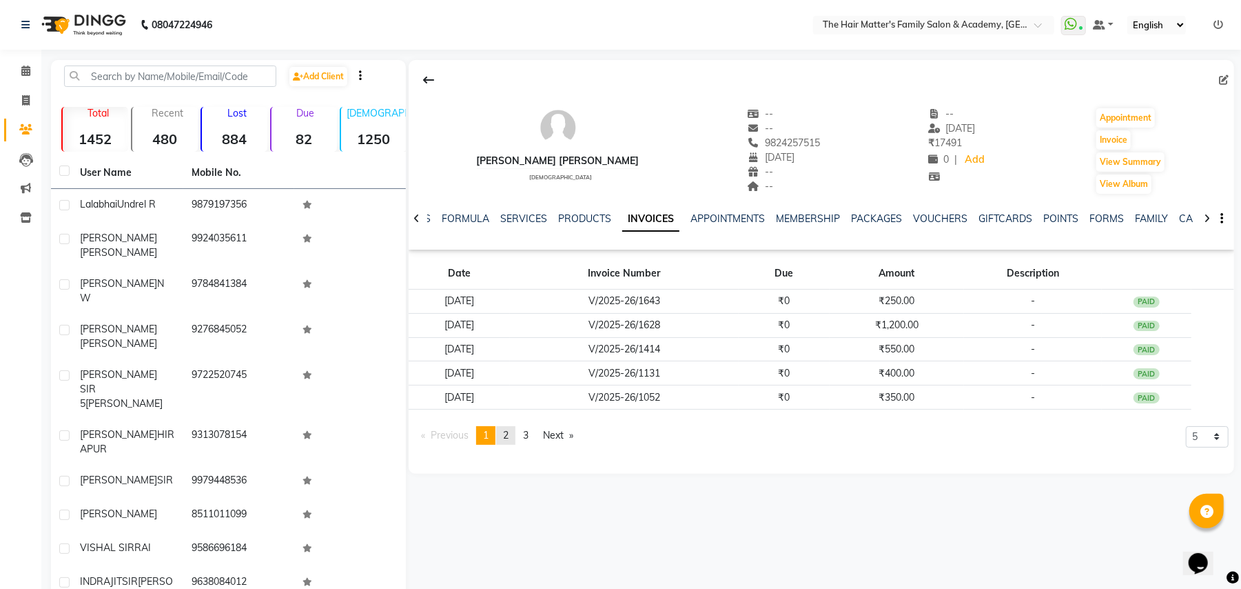
click at [500, 438] on link "page 2" at bounding box center [505, 435] width 19 height 19
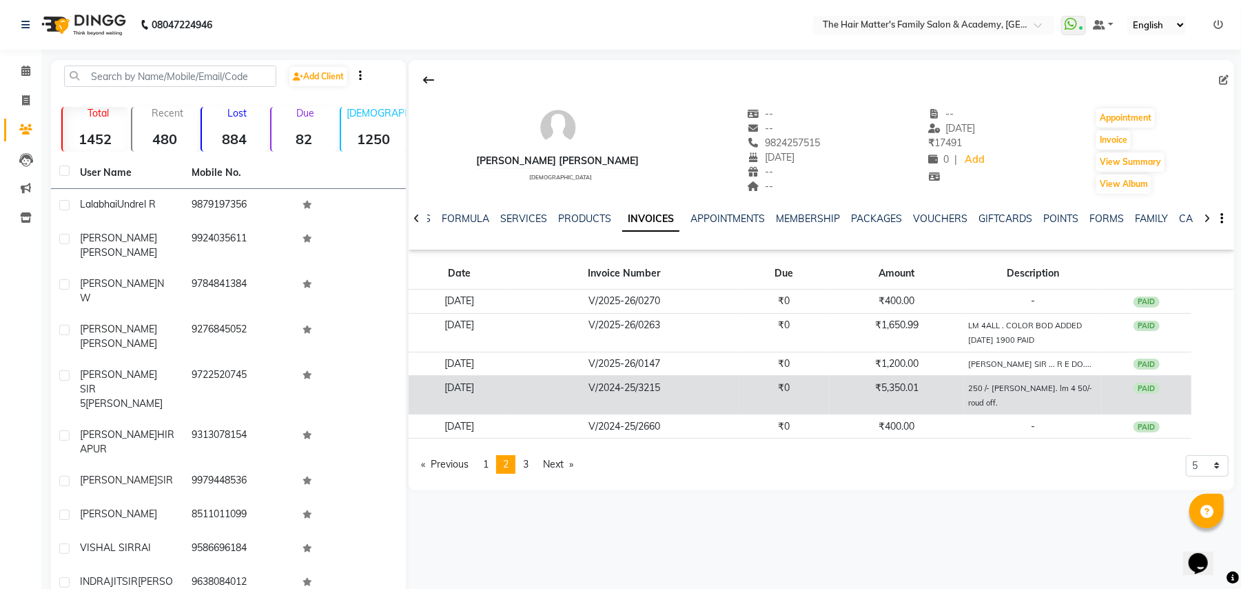
click at [849, 392] on td "₹5,350.01" at bounding box center [897, 395] width 135 height 39
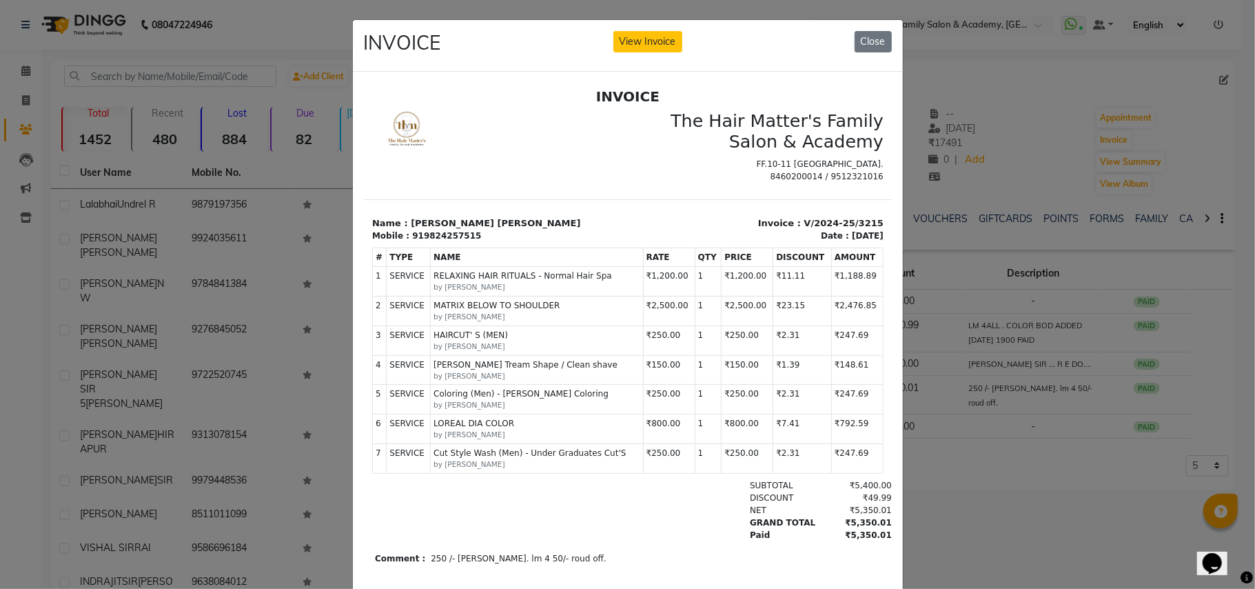
click at [459, 304] on span "MATRIX BELOW TO SHOULDER" at bounding box center [536, 304] width 207 height 12
click at [461, 306] on span "MATRIX BELOW TO SHOULDER" at bounding box center [536, 304] width 207 height 12
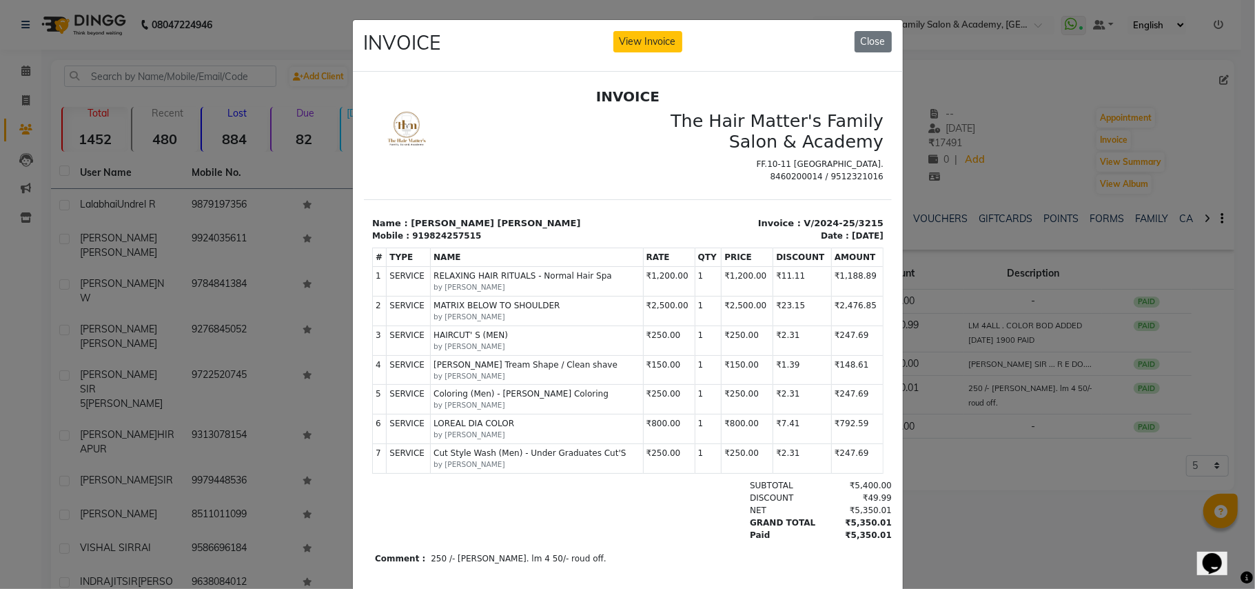
click at [480, 284] on small "by MAYANK SIR" at bounding box center [536, 286] width 207 height 11
click at [489, 448] on span "Cut Style Wash (Men) - Under Graduates Cut'S" at bounding box center [536, 452] width 207 height 12
click at [476, 301] on span "MATRIX BELOW TO SHOULDER" at bounding box center [536, 304] width 207 height 12
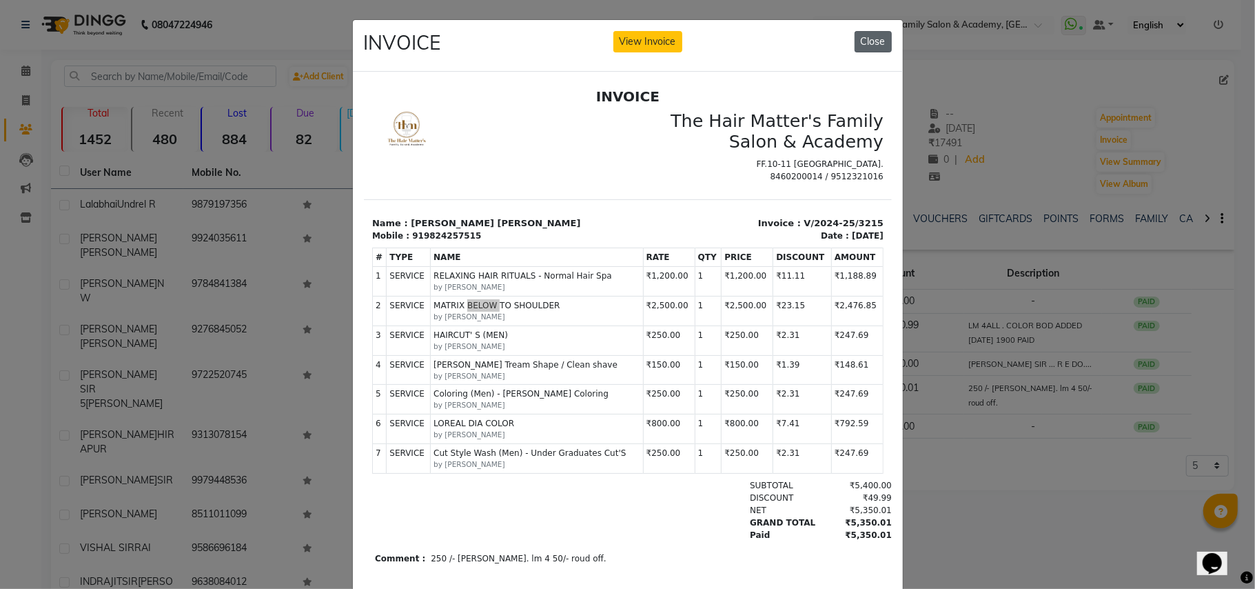
click at [870, 36] on button "Close" at bounding box center [873, 41] width 37 height 21
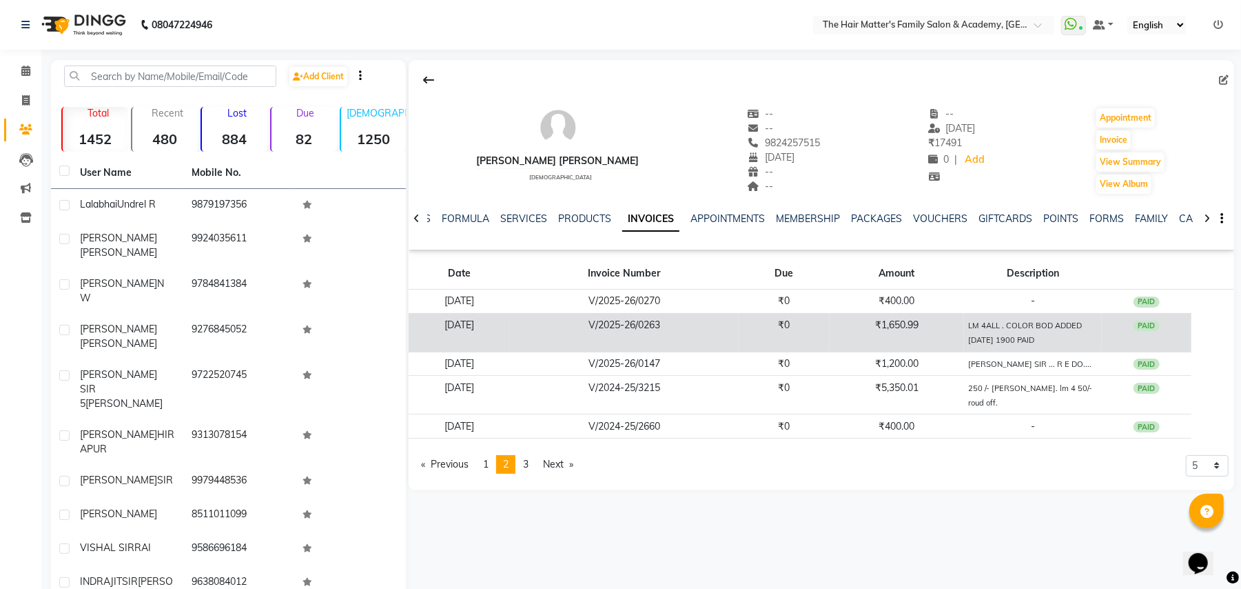
click at [896, 328] on td "₹1,650.99" at bounding box center [897, 332] width 135 height 39
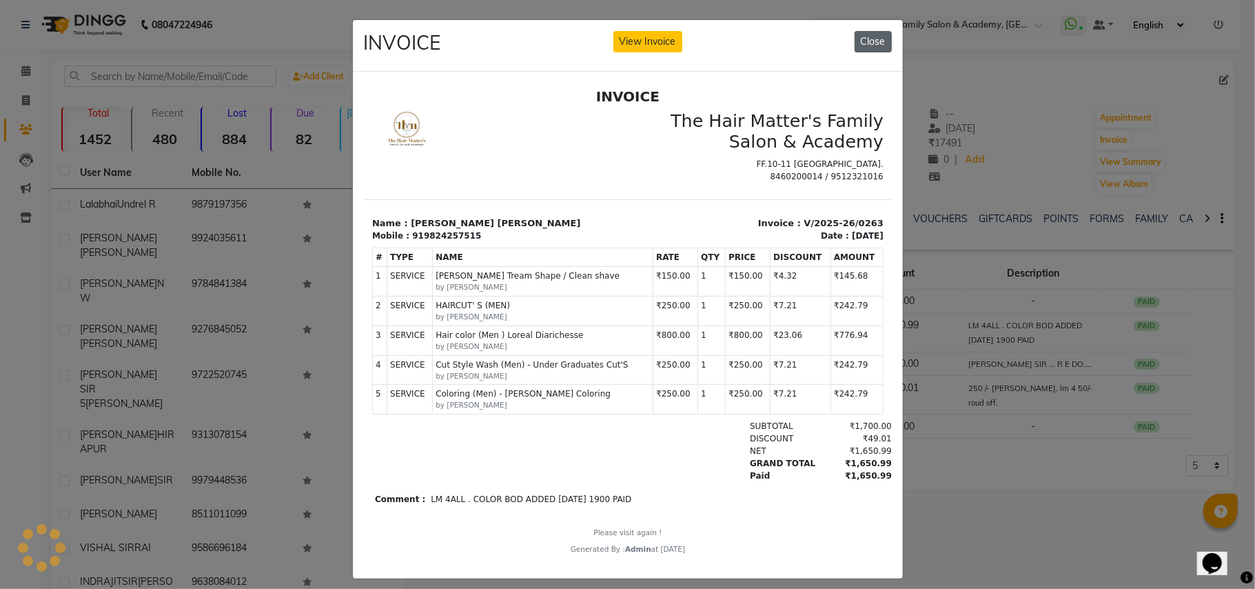
click at [871, 39] on button "Close" at bounding box center [873, 41] width 37 height 21
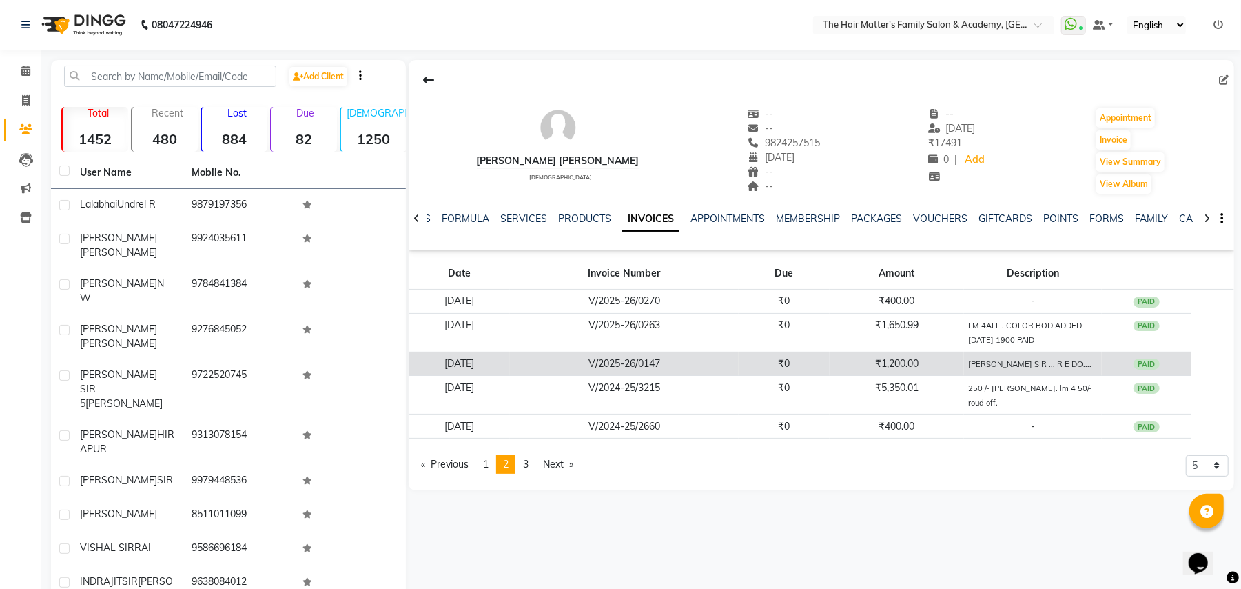
click at [861, 368] on td "₹1,200.00" at bounding box center [897, 363] width 135 height 24
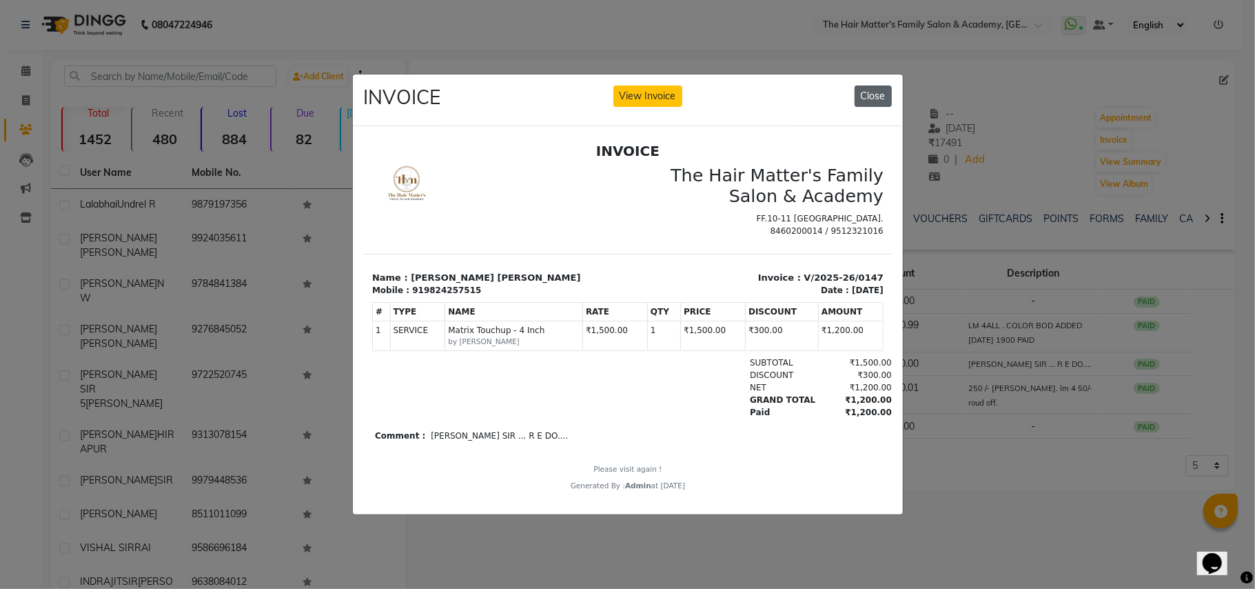
click at [873, 85] on button "Close" at bounding box center [873, 95] width 37 height 21
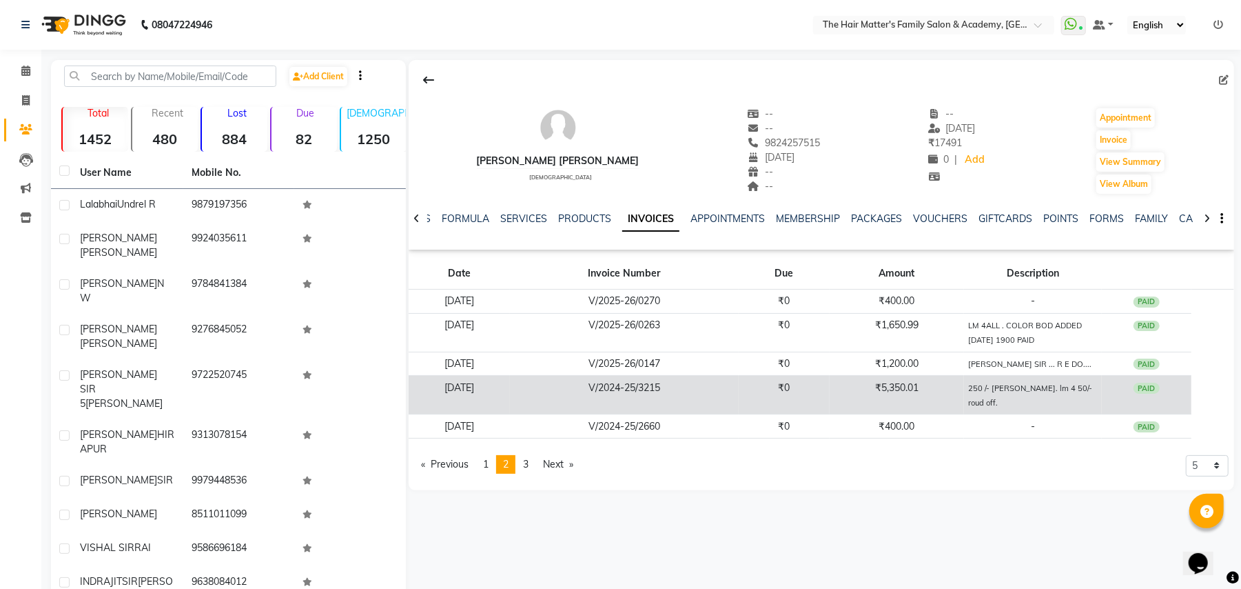
click at [929, 406] on td "₹5,350.01" at bounding box center [897, 395] width 135 height 39
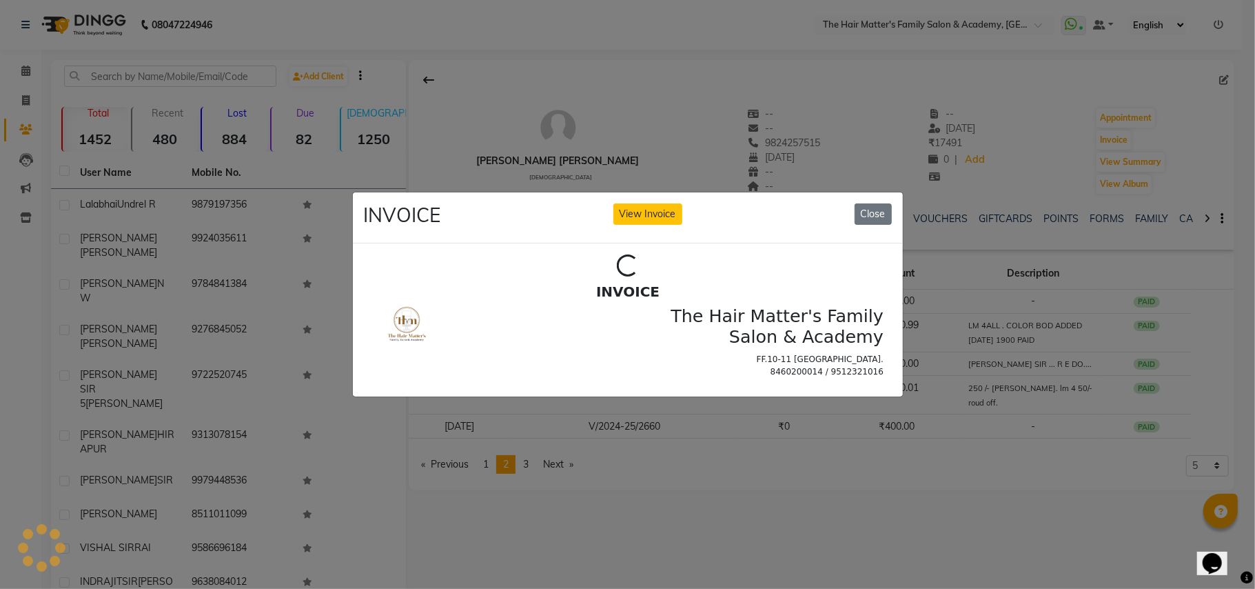
scroll to position [0, 0]
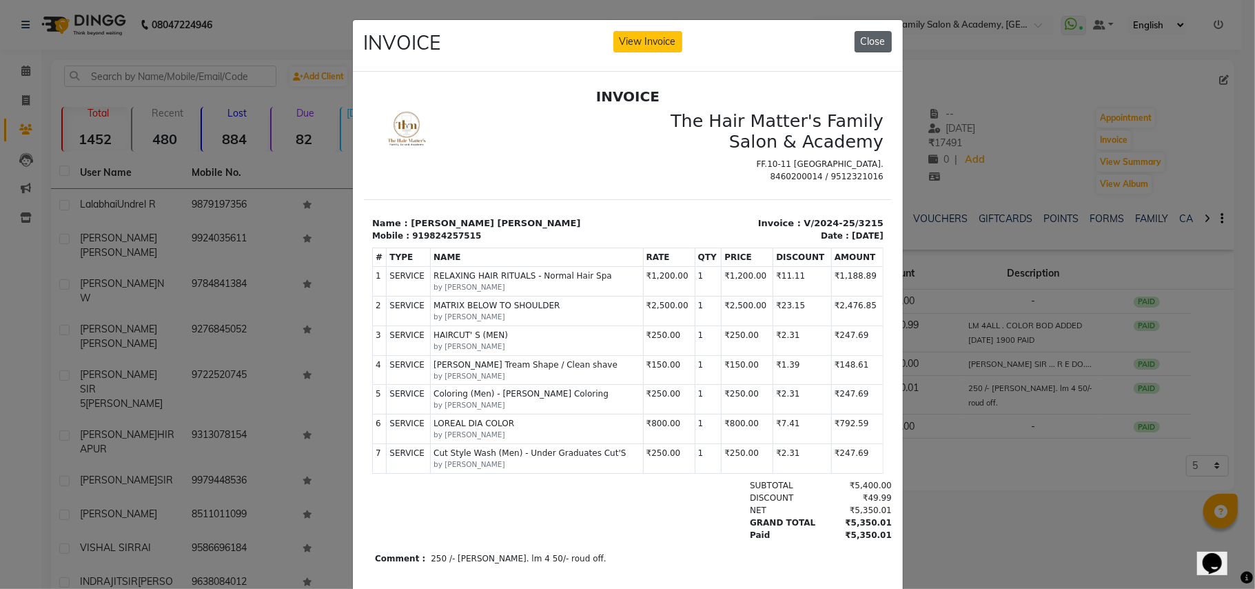
click at [880, 39] on button "Close" at bounding box center [873, 41] width 37 height 21
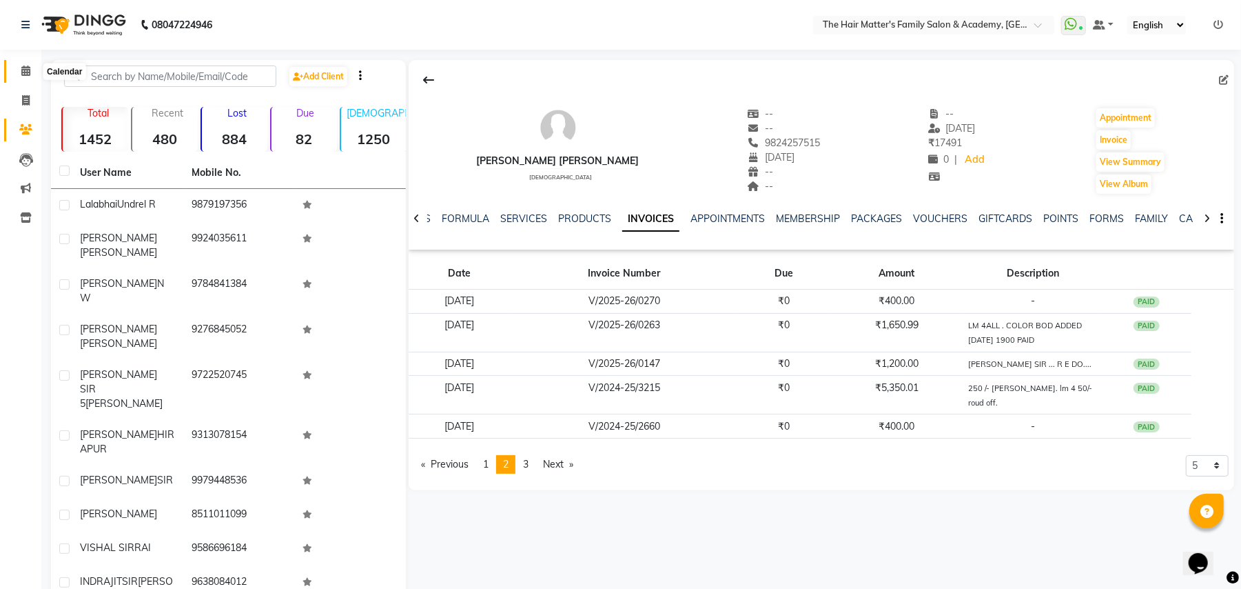
click at [30, 69] on span at bounding box center [26, 71] width 24 height 16
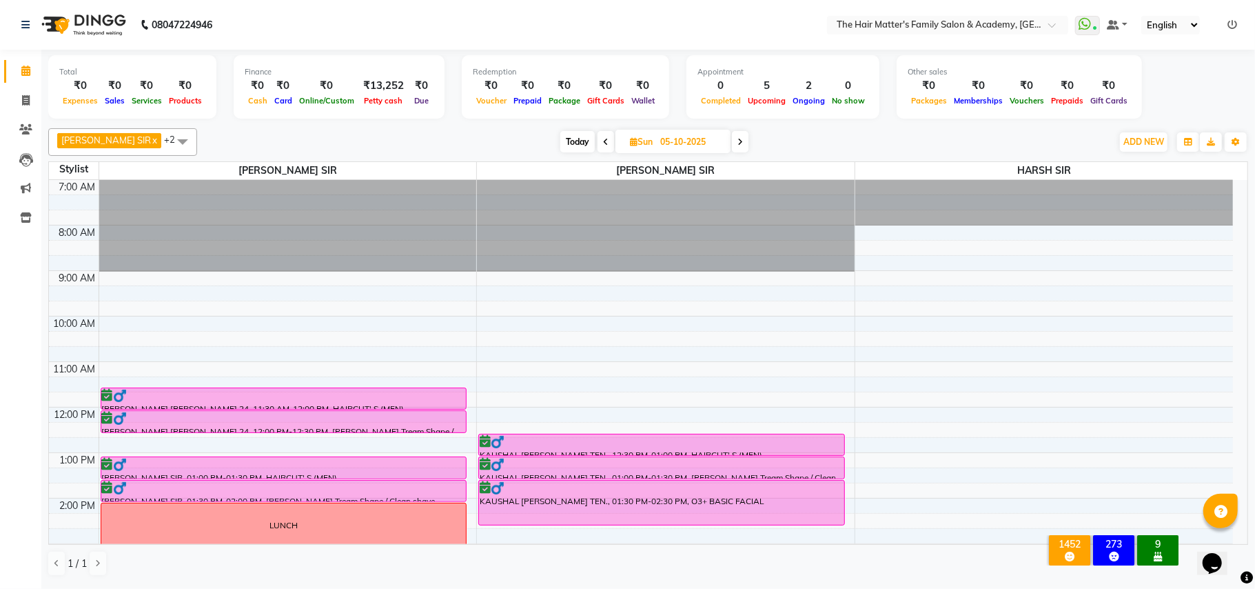
click at [560, 141] on span "Today" at bounding box center [577, 141] width 34 height 21
type input "04-10-2025"
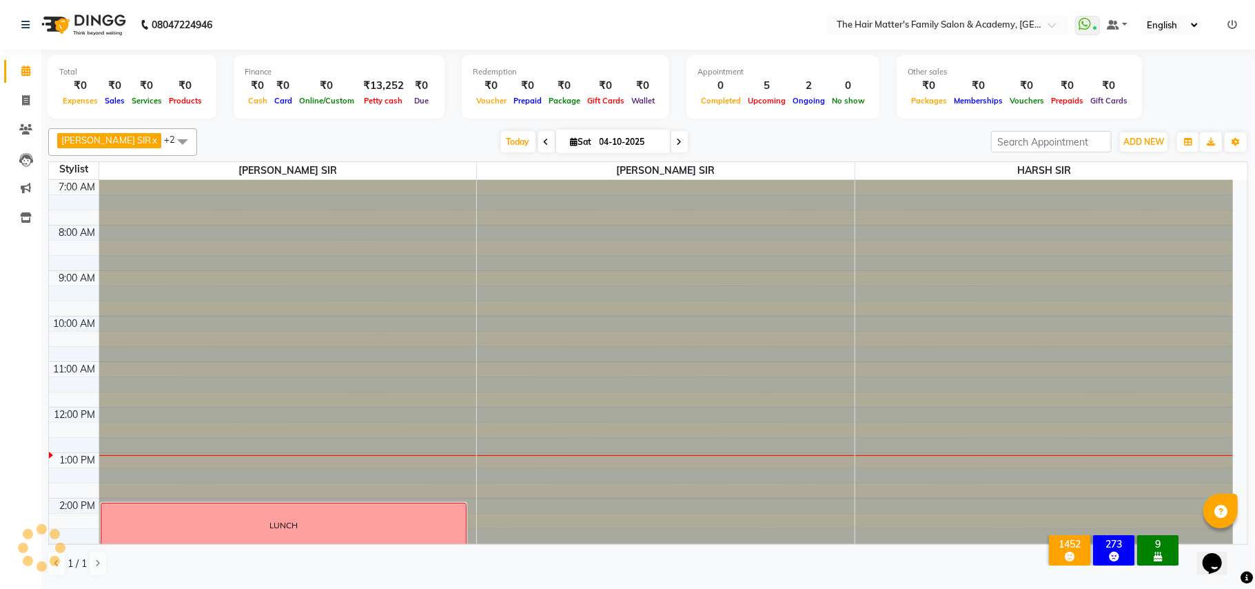
scroll to position [232, 0]
